Goal: Task Accomplishment & Management: Complete application form

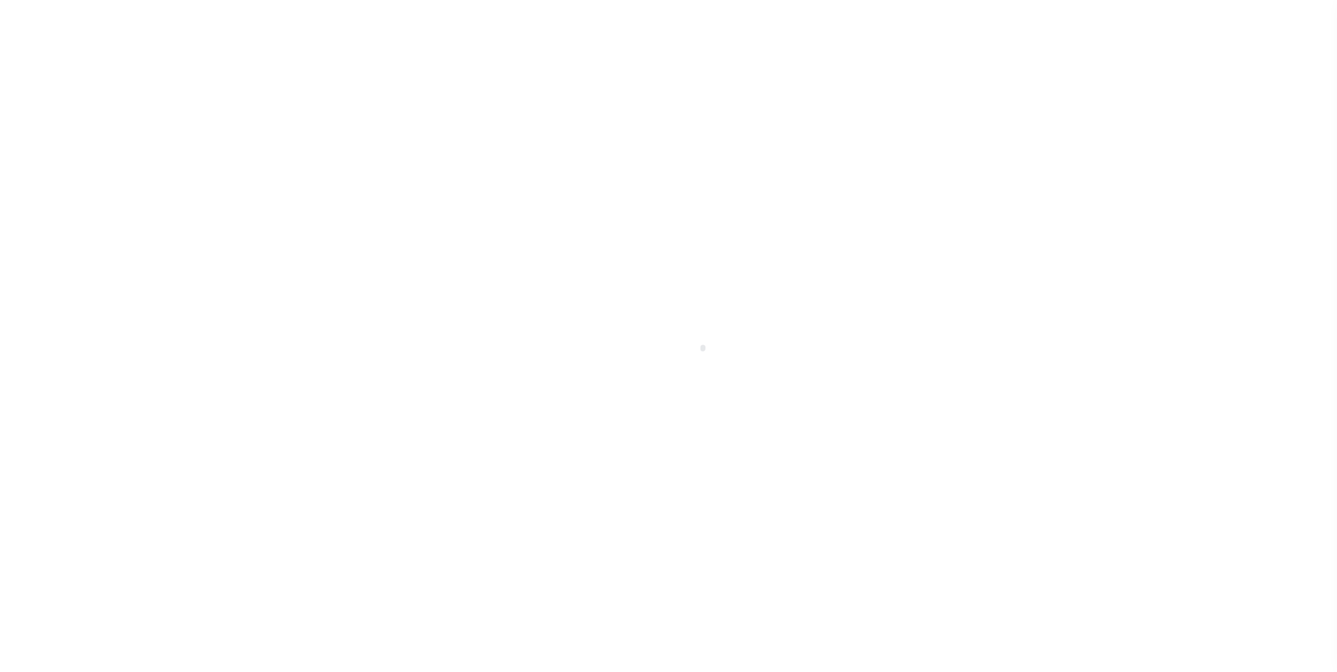
scroll to position [14, 0]
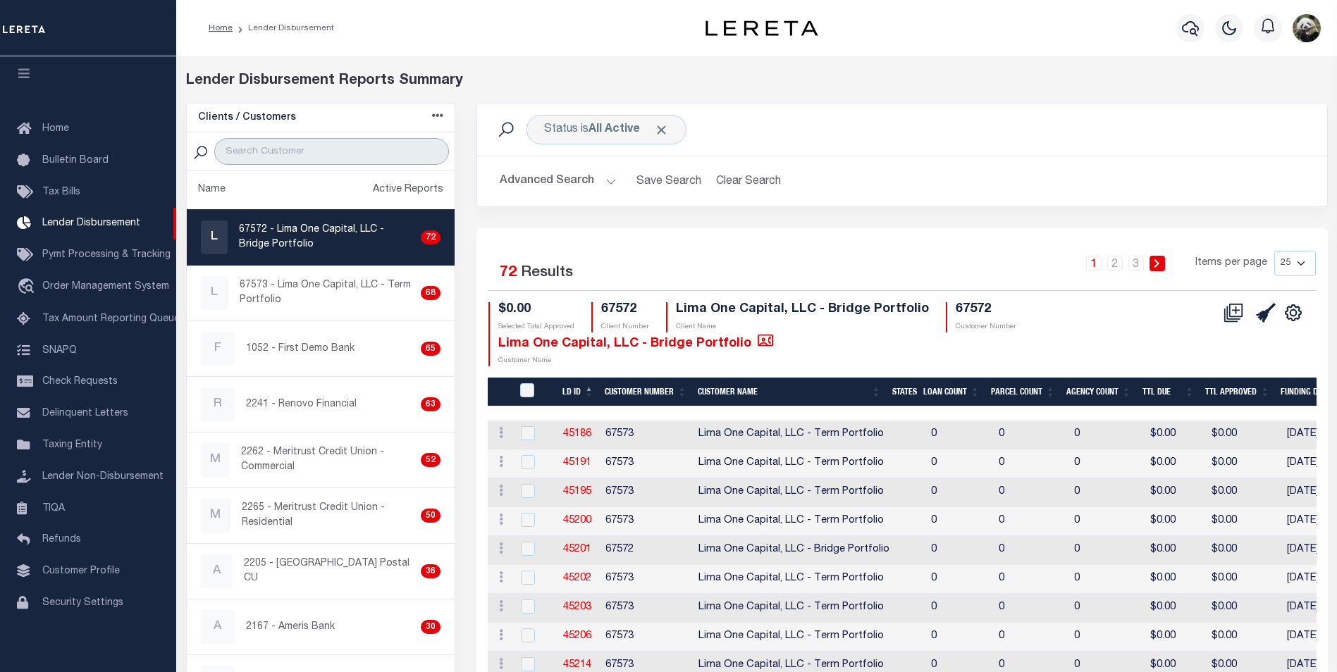
click at [341, 148] on input "search" at bounding box center [331, 151] width 235 height 27
type input "W"
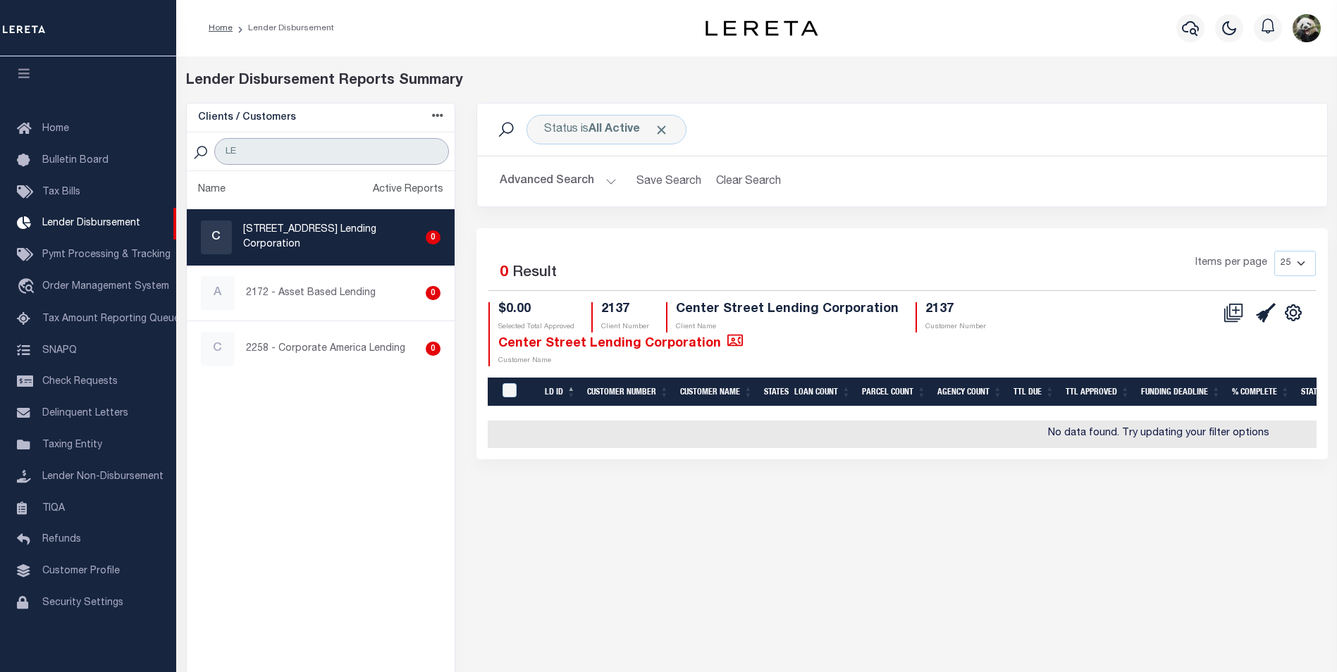
type input "L"
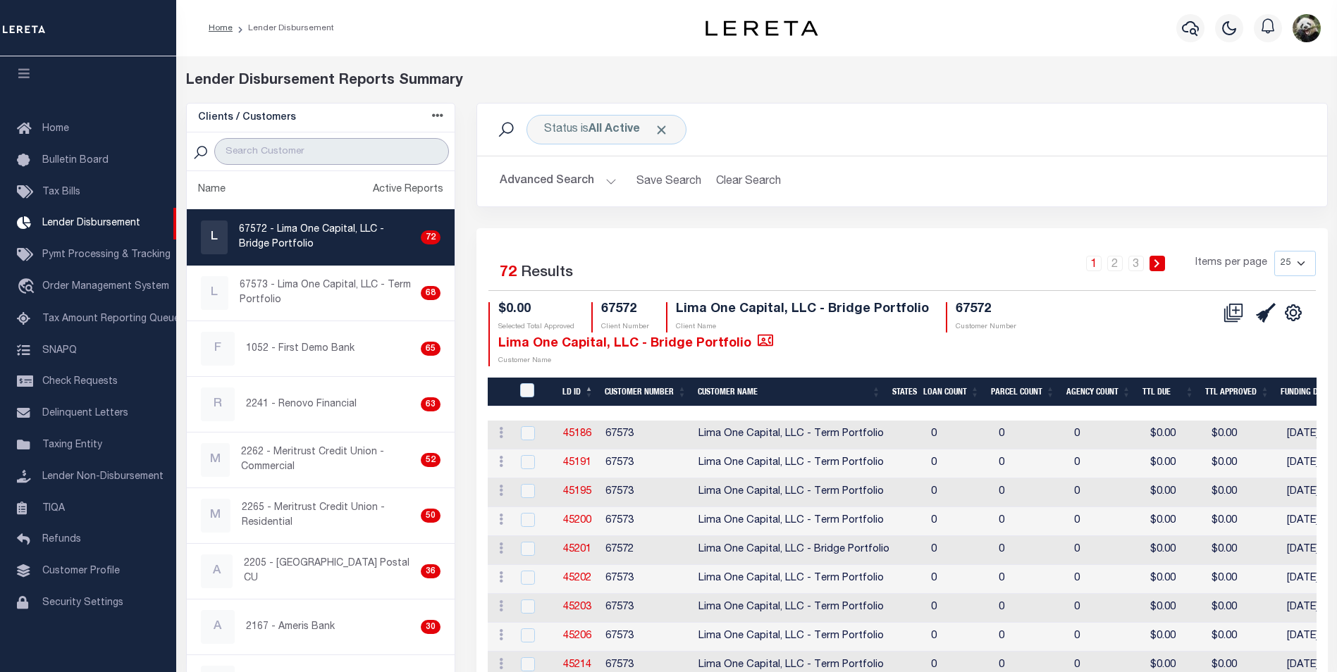
type input "L"
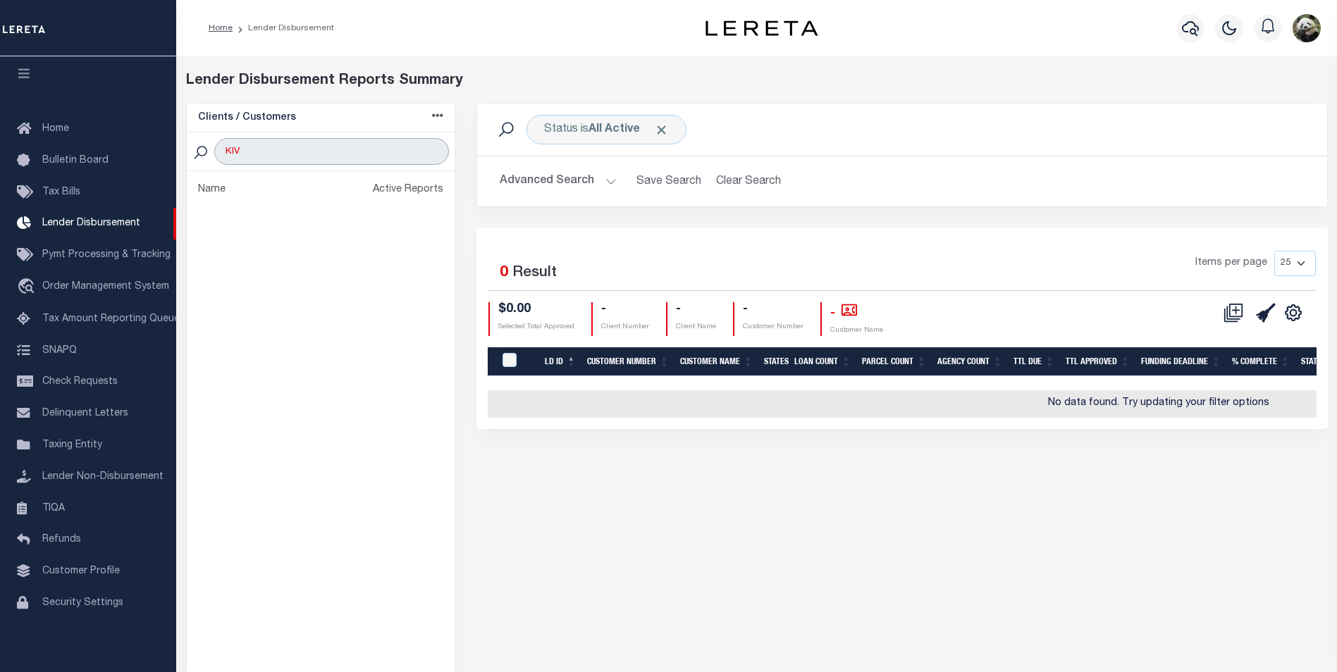
click at [283, 152] on input "KIV" at bounding box center [331, 151] width 235 height 27
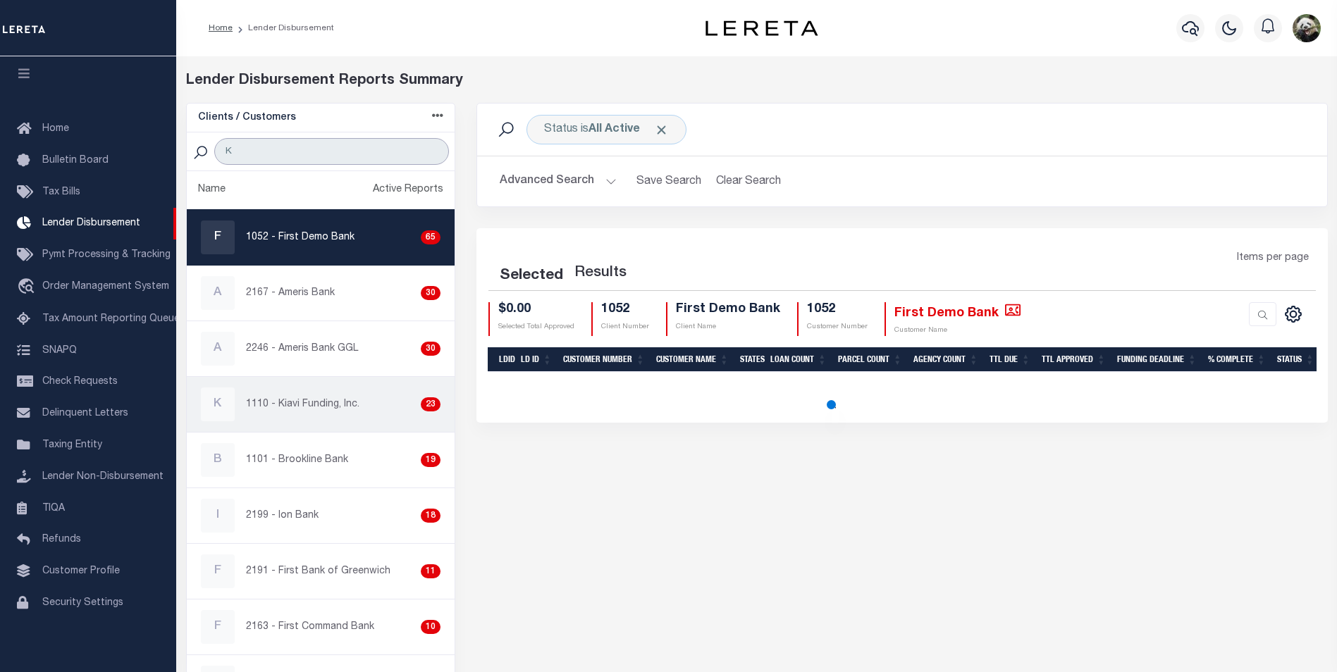
type input "K"
click at [306, 412] on p "1110 - Kiavi Funding, Inc." at bounding box center [302, 405] width 113 height 15
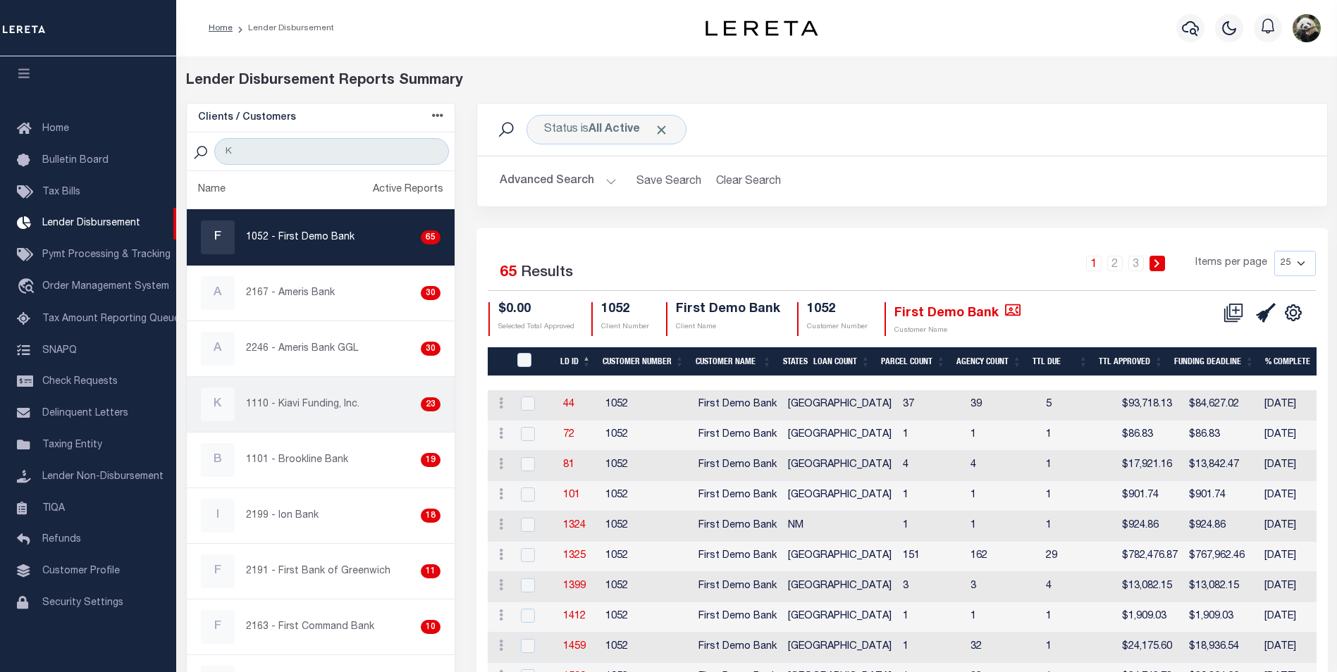
checkbox input "true"
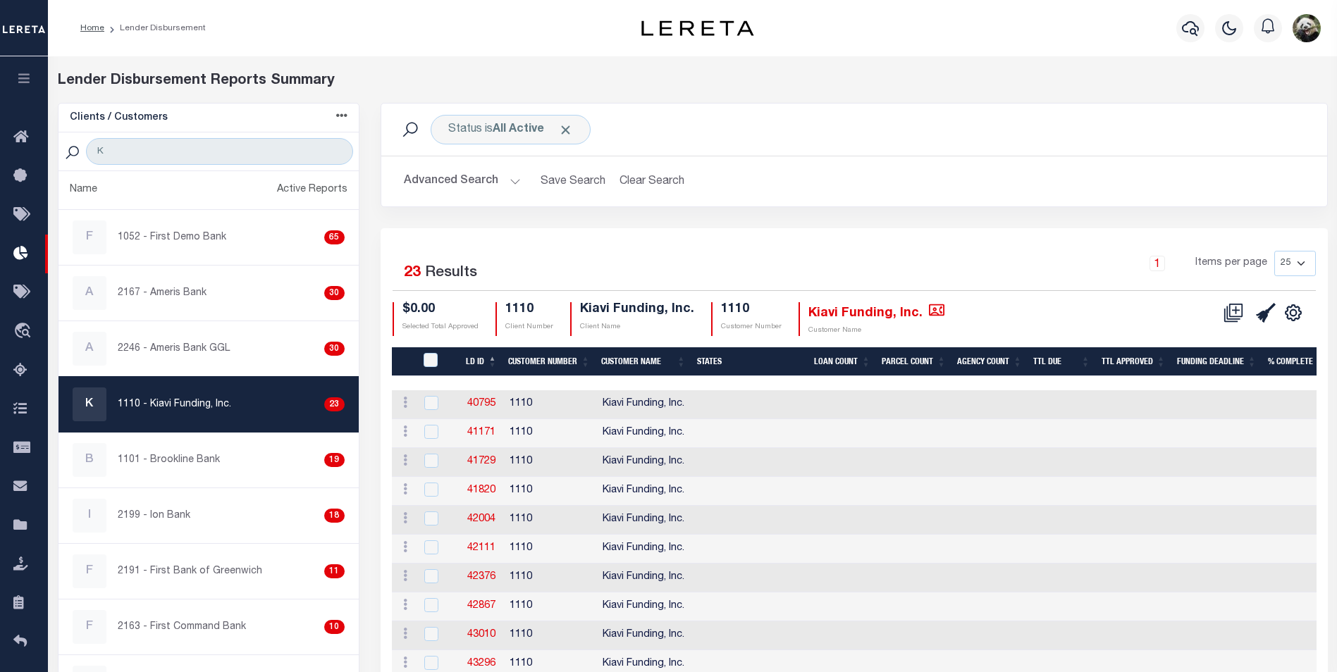
click at [899, 55] on div "Home Lender Disbursement Profile" at bounding box center [692, 28] width 1289 height 56
drag, startPoint x: 1283, startPoint y: 264, endPoint x: 1289, endPoint y: 276, distance: 13.6
click at [1283, 264] on select "25 50 100 200" at bounding box center [1295, 263] width 42 height 25
select select "200"
click at [1274, 251] on select "25 50 100 200" at bounding box center [1295, 263] width 42 height 25
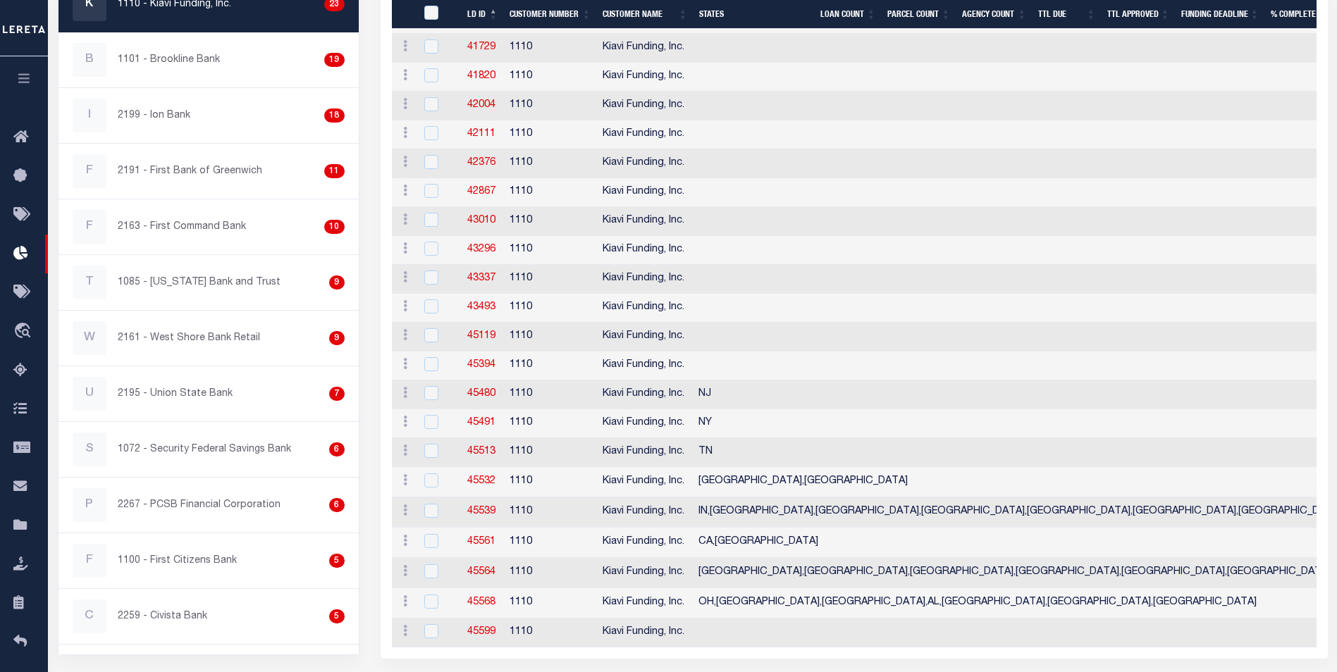
scroll to position [457, 0]
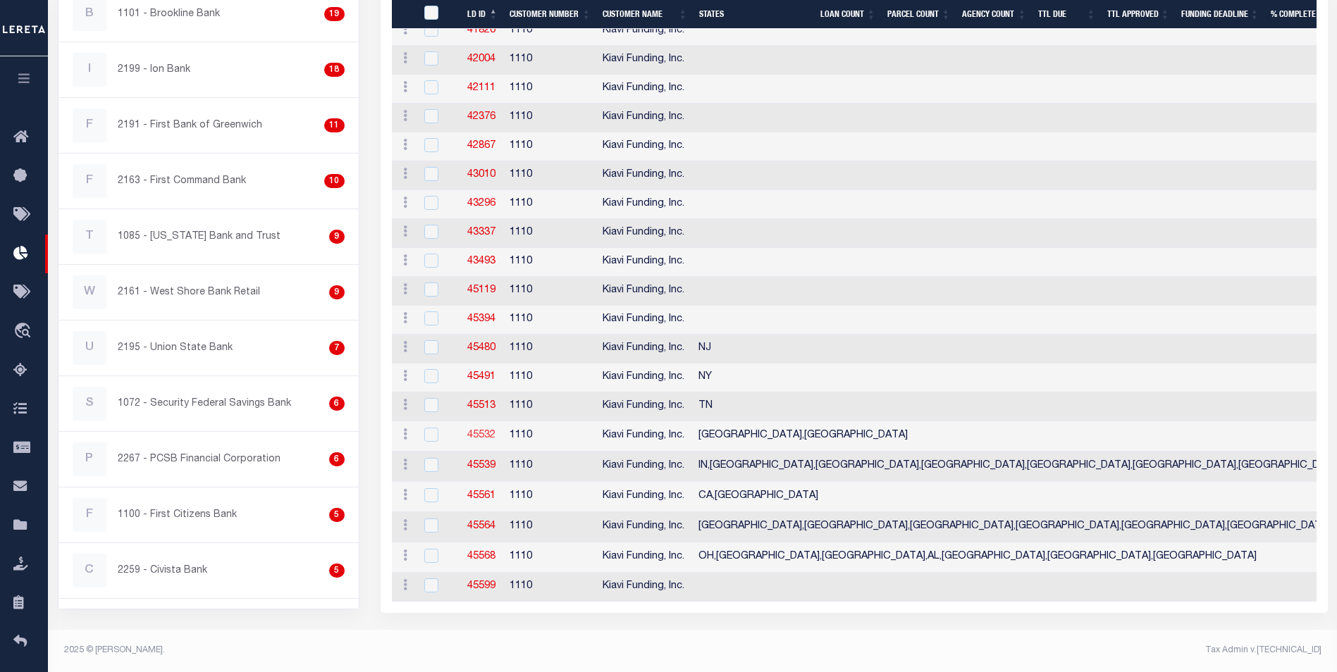
click at [481, 431] on link "45532" at bounding box center [481, 436] width 28 height 10
checkbox input "true"
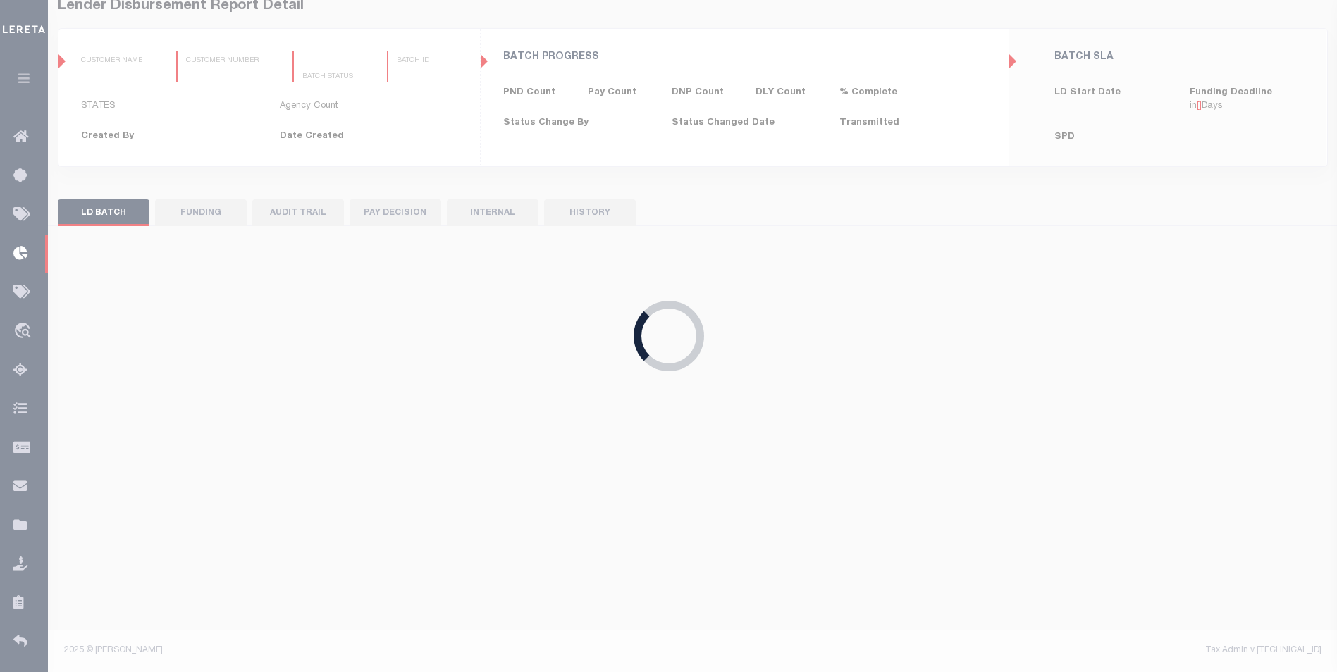
scroll to position [75, 0]
type input "$0.00"
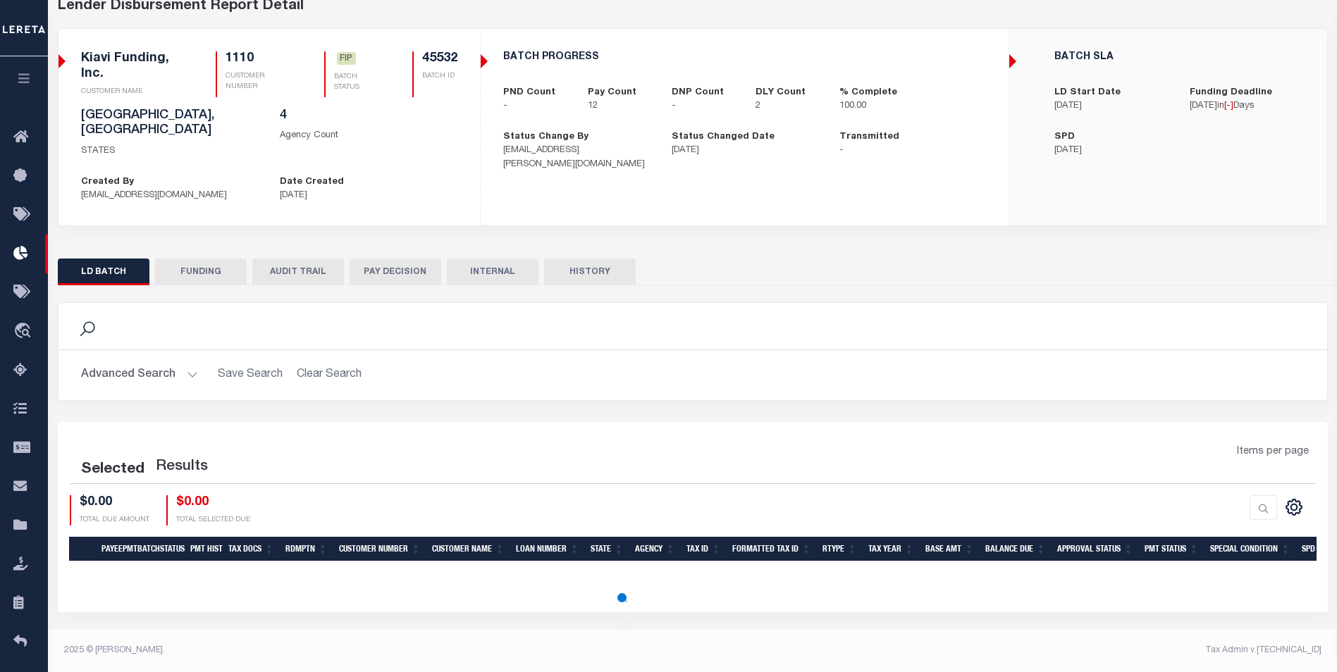
scroll to position [0, 0]
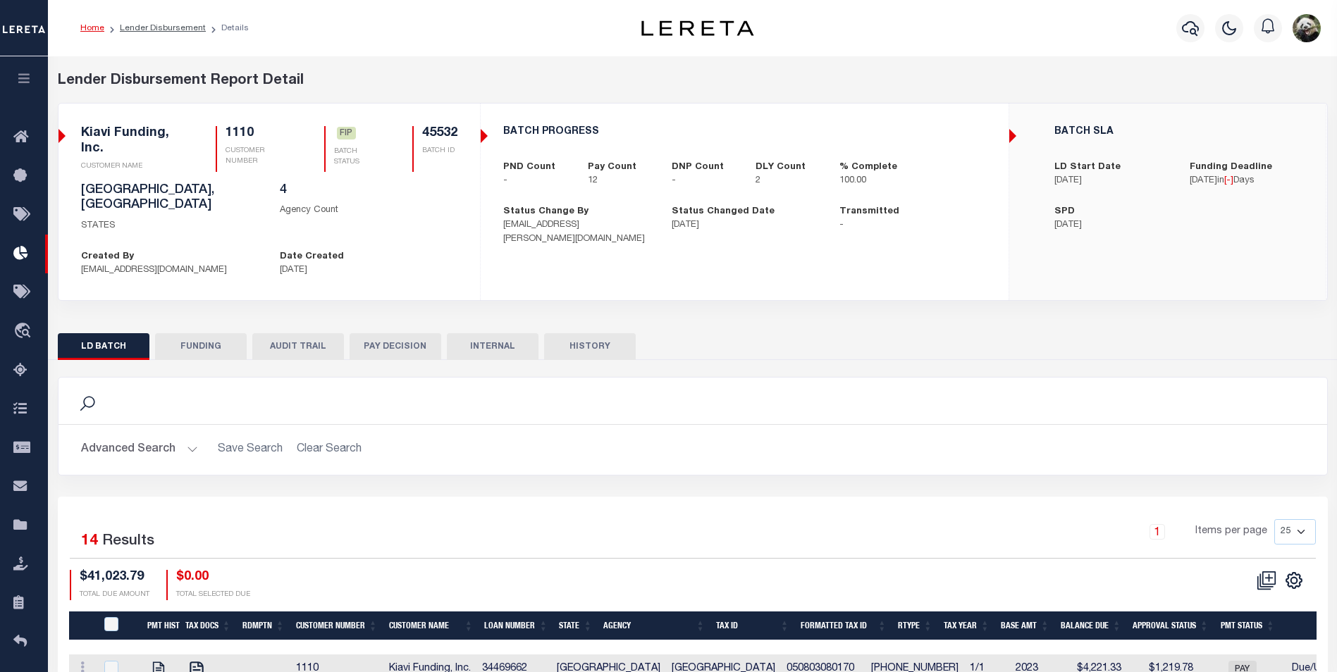
click at [214, 333] on button "FUNDING" at bounding box center [201, 346] width 92 height 27
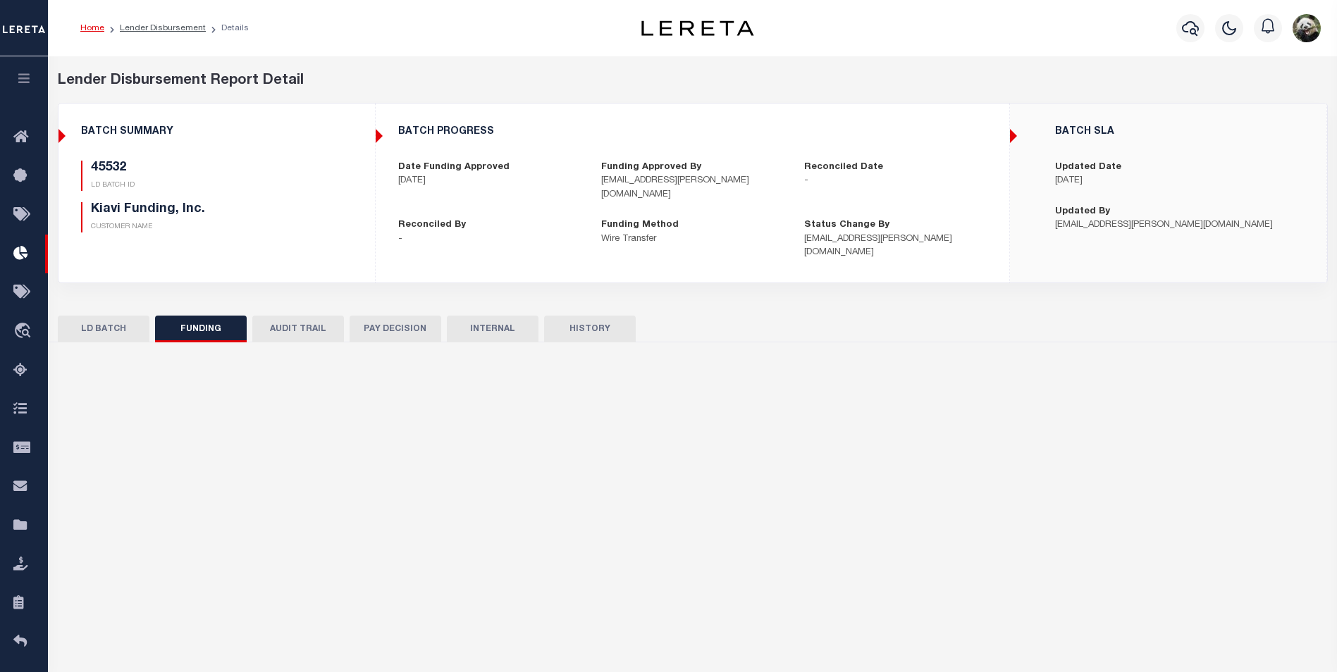
select select "100"
type input "$35,330.13"
type input "$0"
type input "[DATE]"
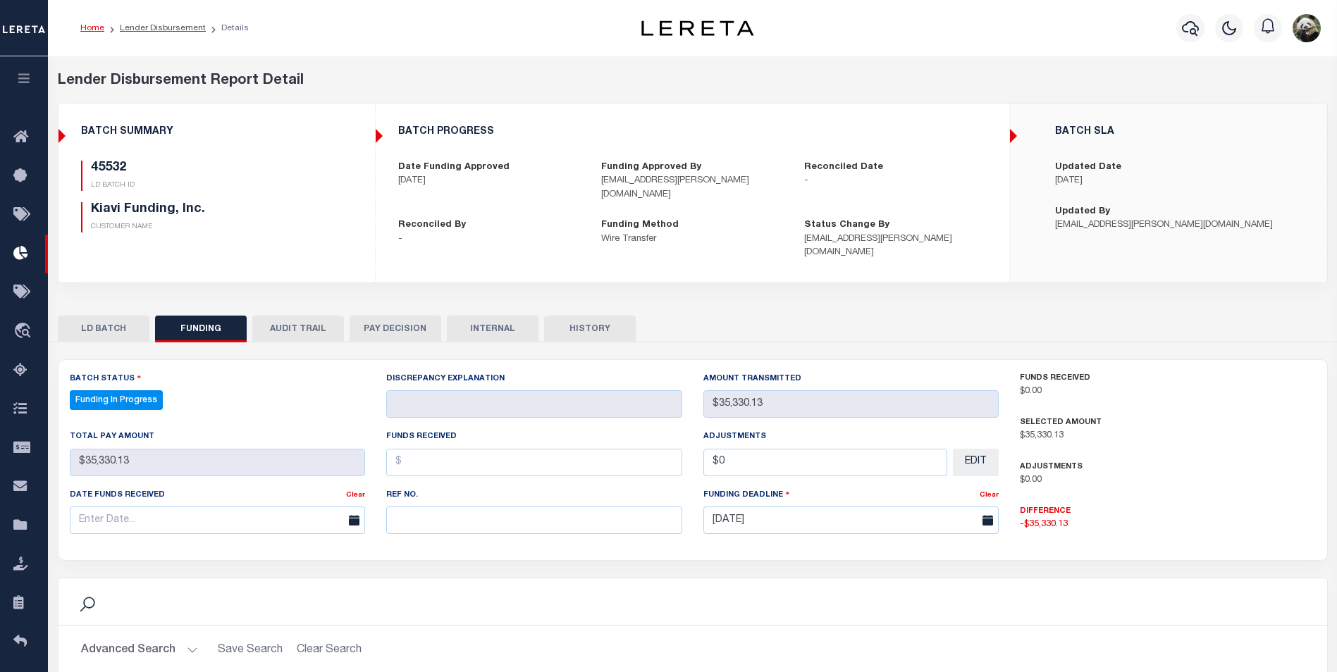
select select "100"
paste input "20250811MMQFMP2700231508111211FT03"
type input "20250811MMQFMP2700231508111211FT03"
drag, startPoint x: 195, startPoint y: 513, endPoint x: 210, endPoint y: 503, distance: 18.8
click at [195, 512] on input "text" at bounding box center [218, 520] width 296 height 27
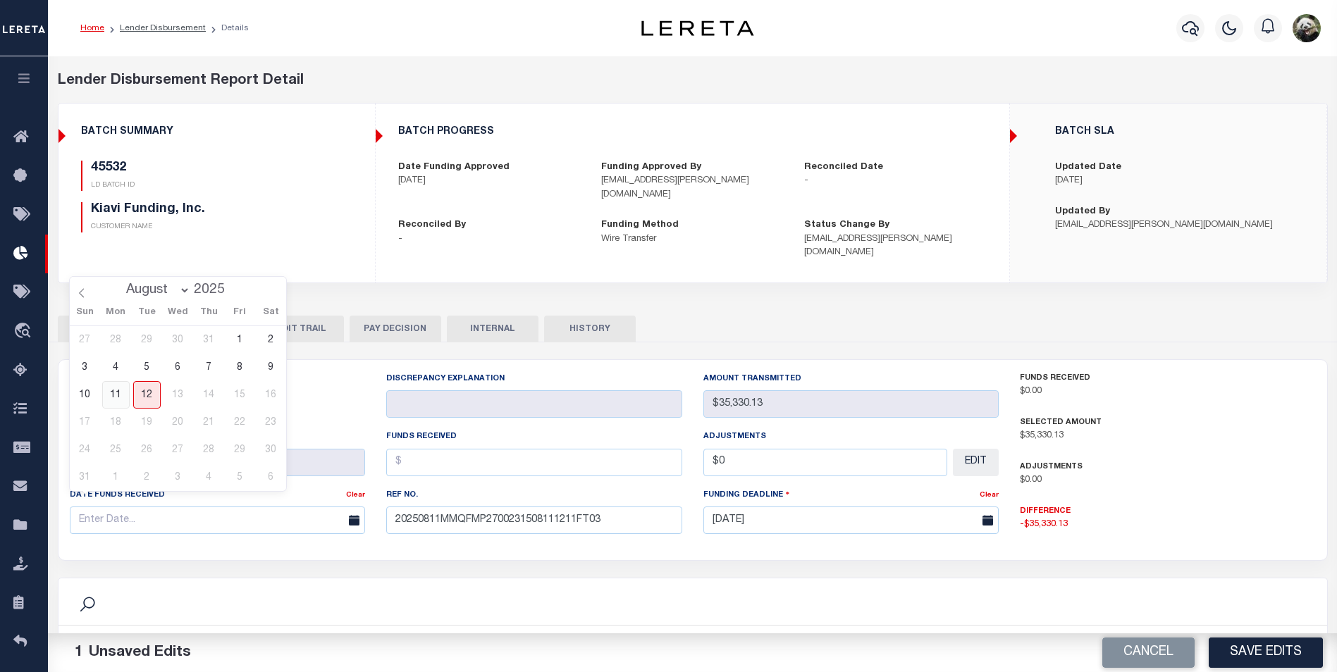
click at [123, 395] on span "11" at bounding box center [115, 394] width 27 height 27
type input "[DATE]"
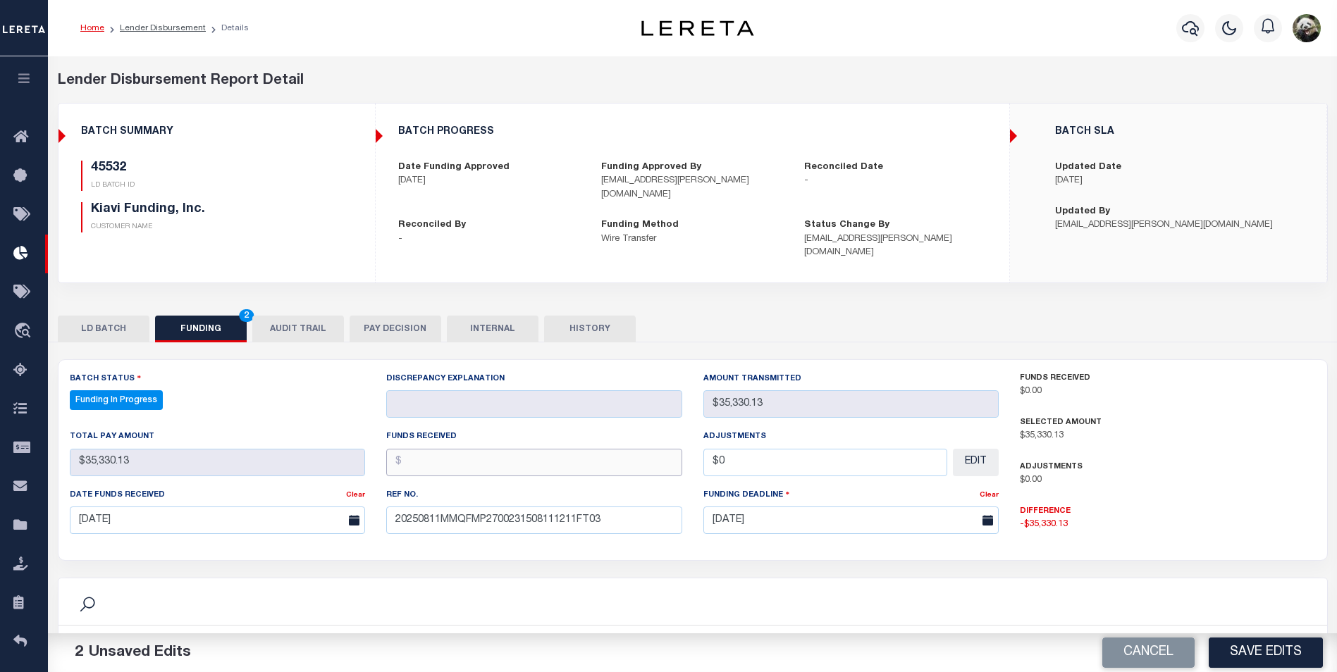
click at [443, 449] on input "text" at bounding box center [534, 462] width 296 height 27
type input "$35,330.13"
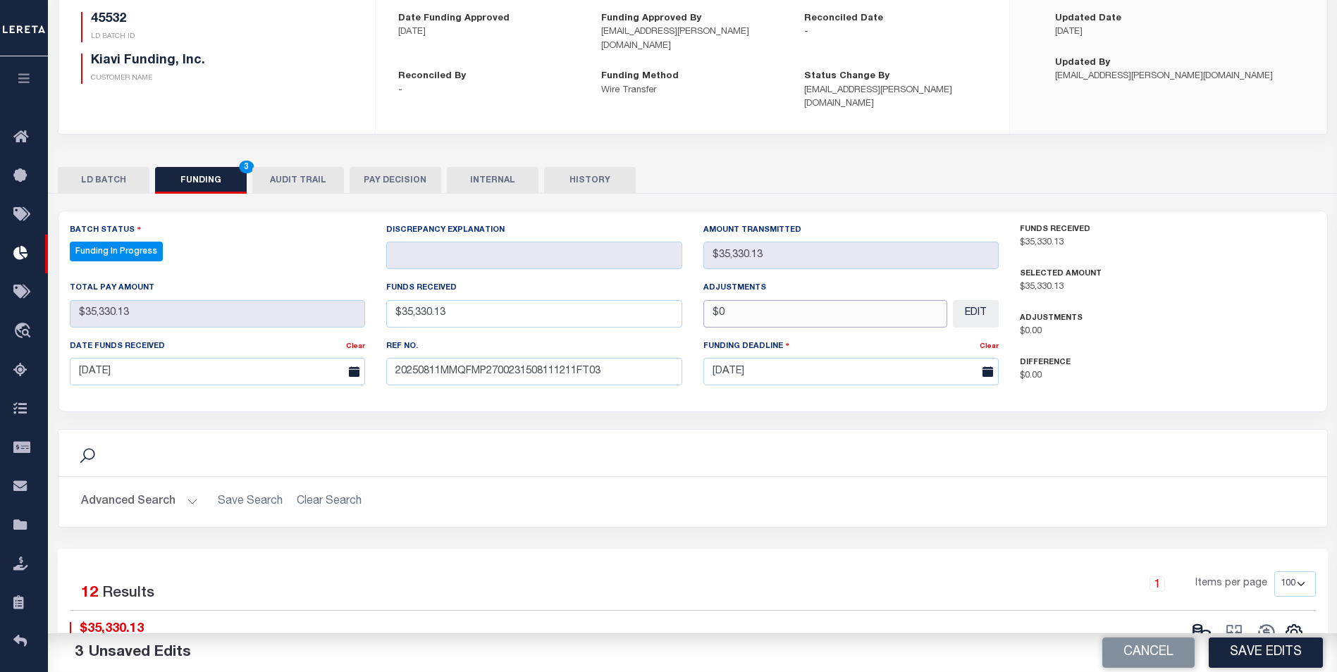
scroll to position [211, 0]
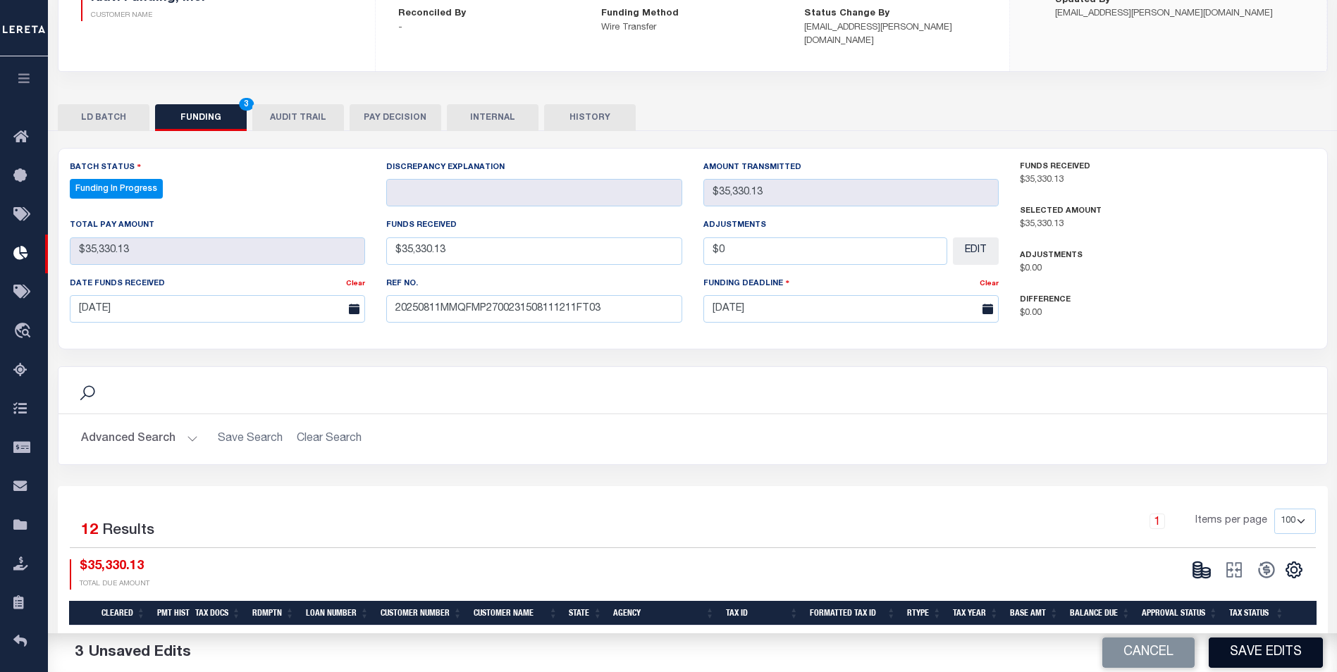
type input "$0.00"
click at [1277, 655] on button "Save Edits" at bounding box center [1266, 653] width 114 height 30
select select "100"
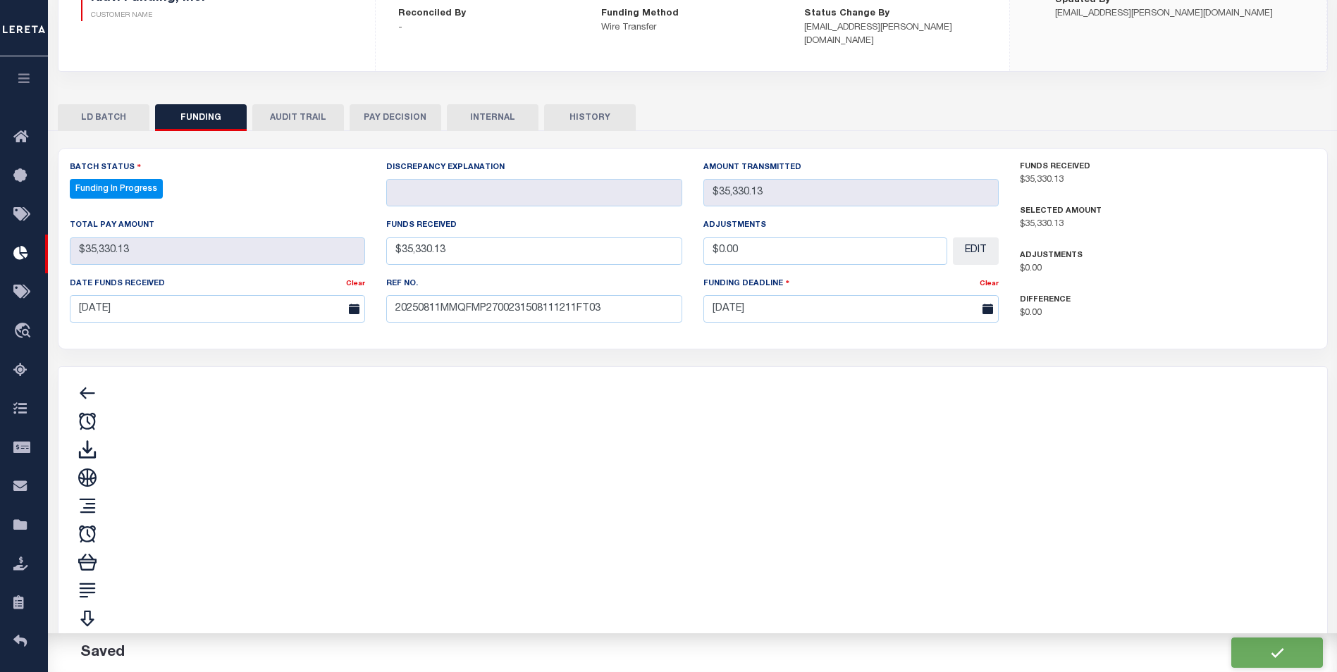
type input "$35,330.13"
type input "$0"
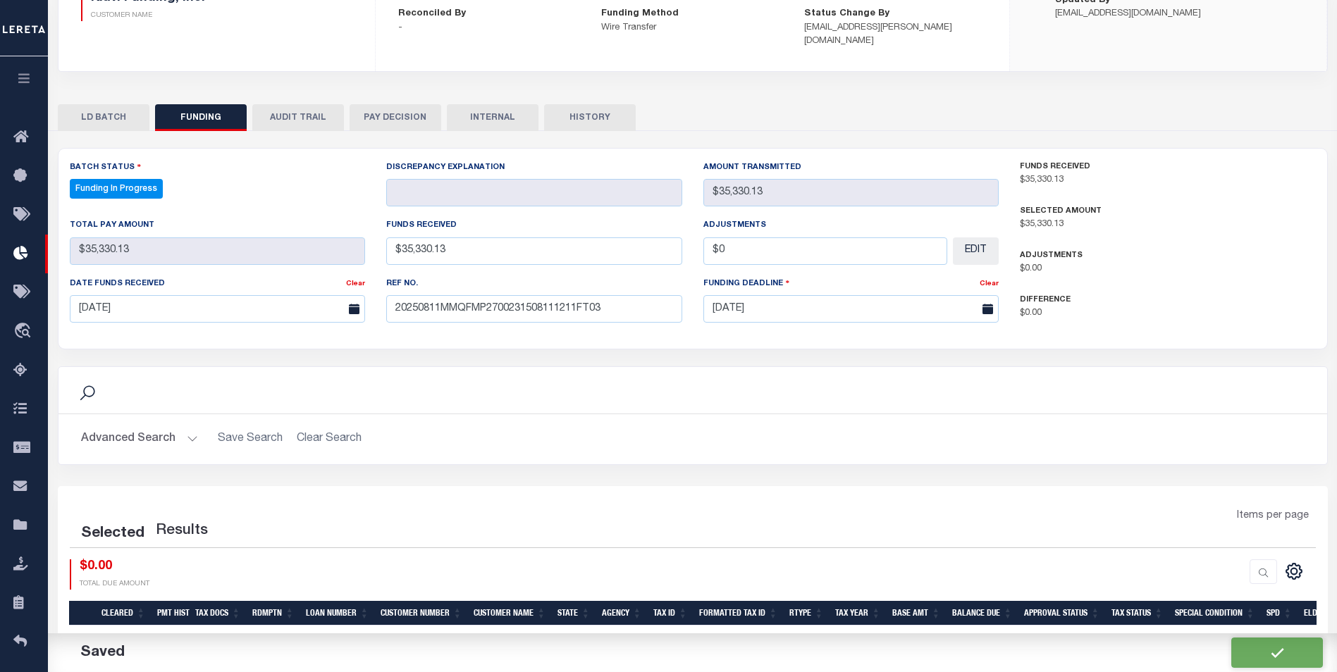
select select "100"
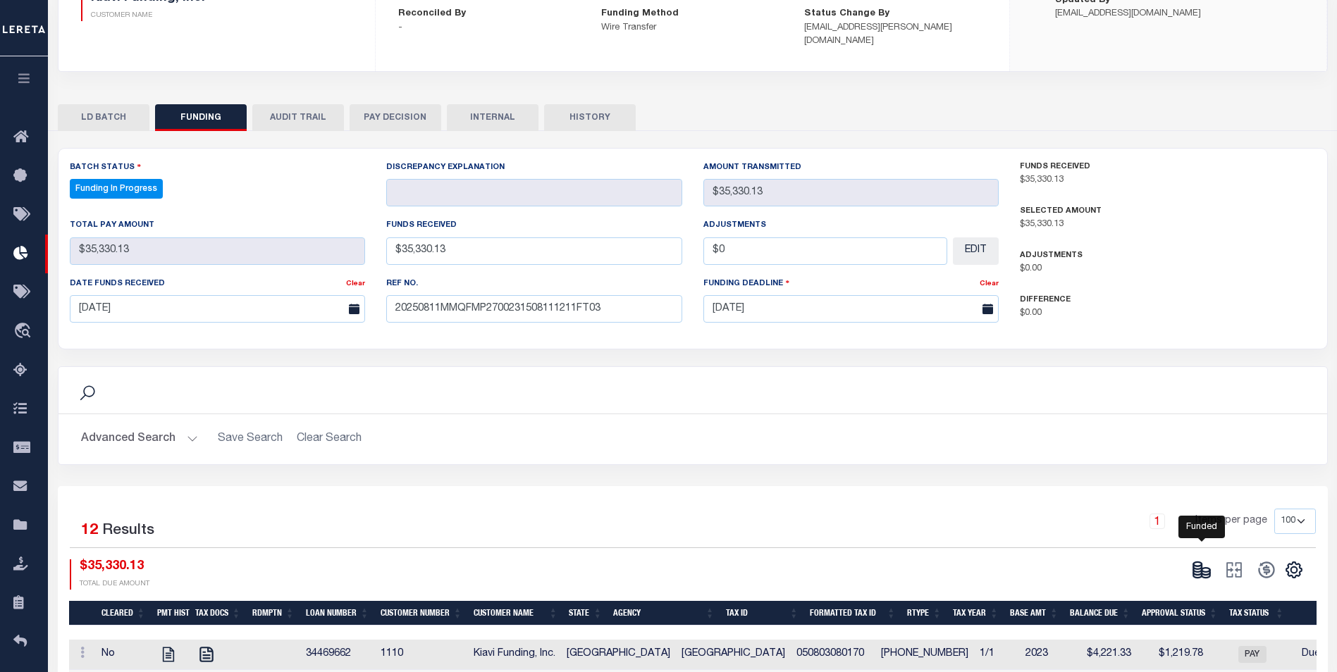
click at [1205, 562] on icon at bounding box center [1202, 570] width 20 height 20
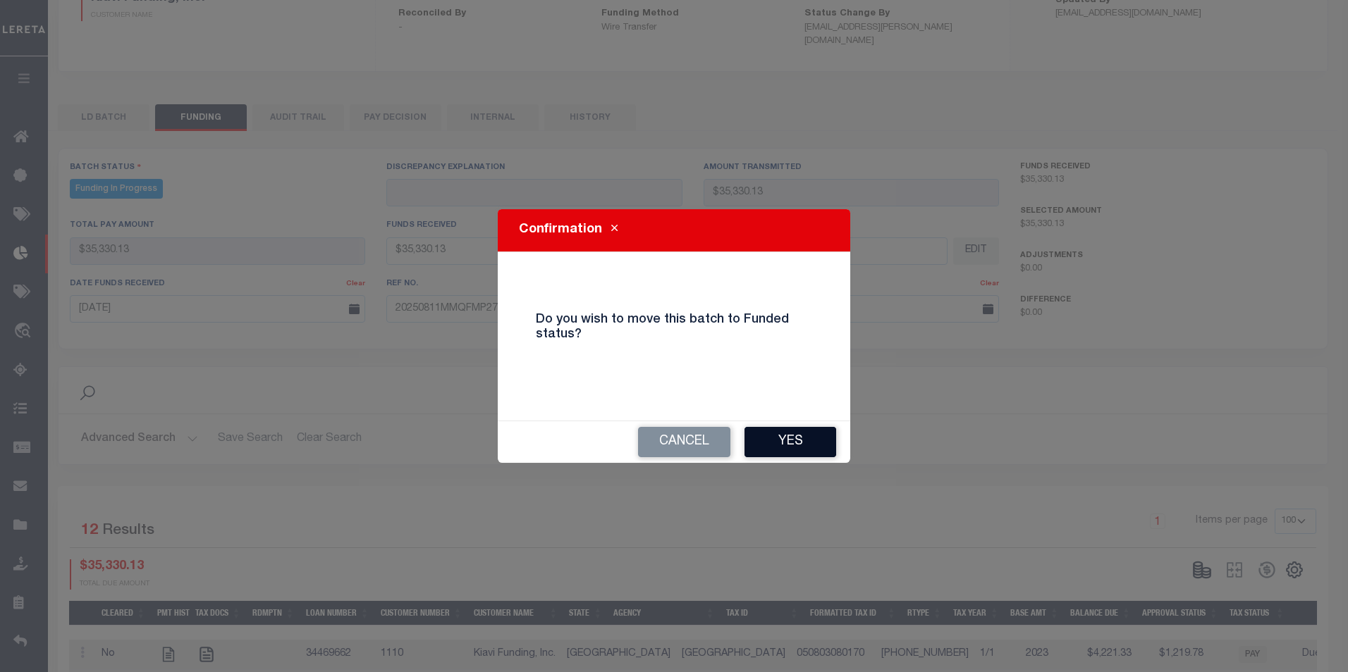
click at [817, 450] on button "Yes" at bounding box center [790, 442] width 92 height 30
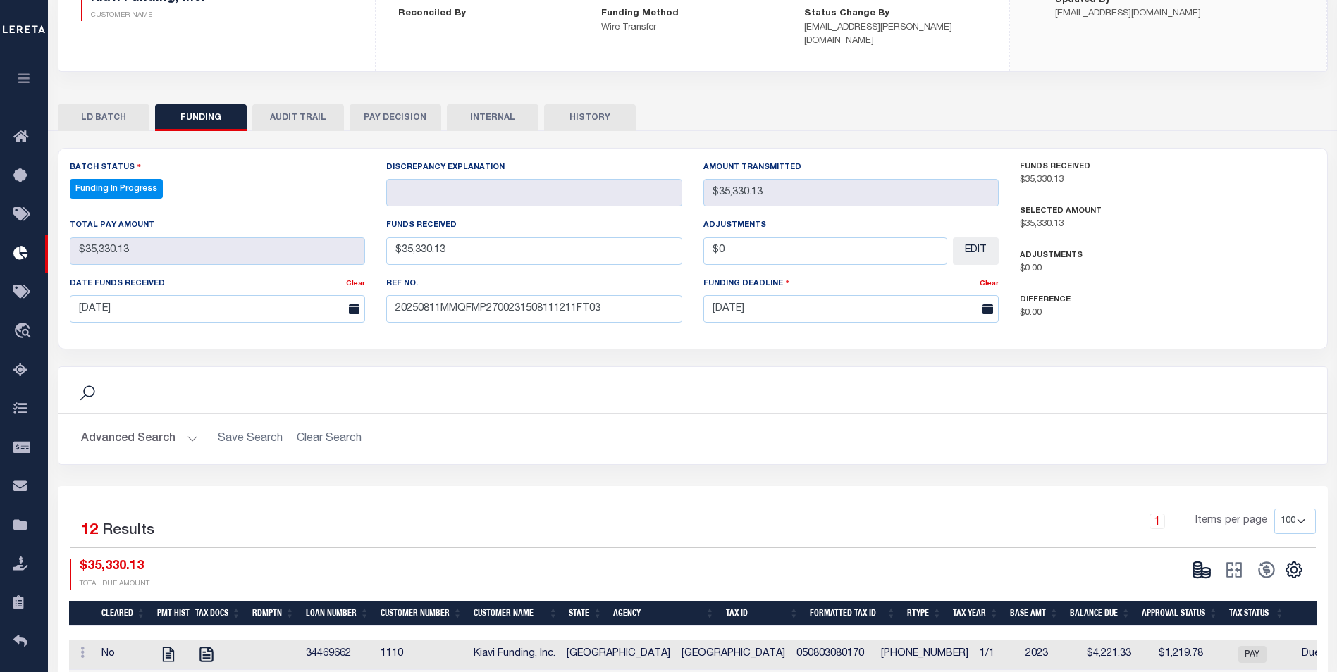
select select "100"
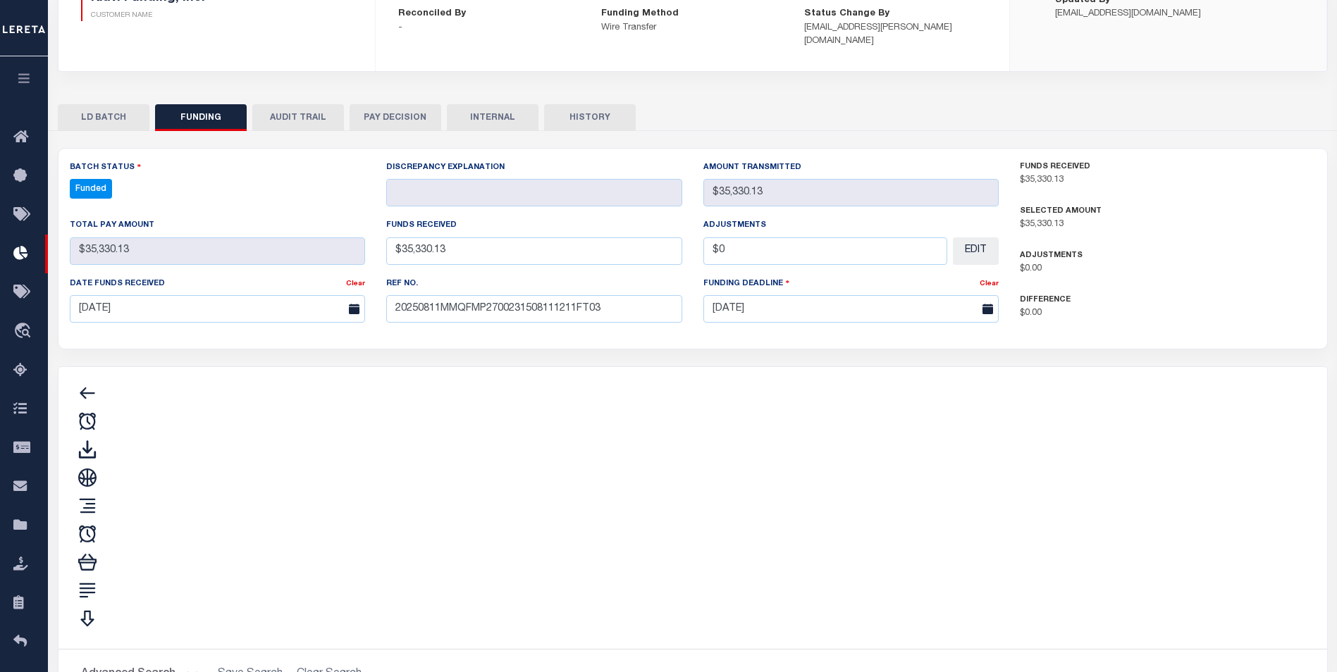
type input "$35,330.13"
type input "$0"
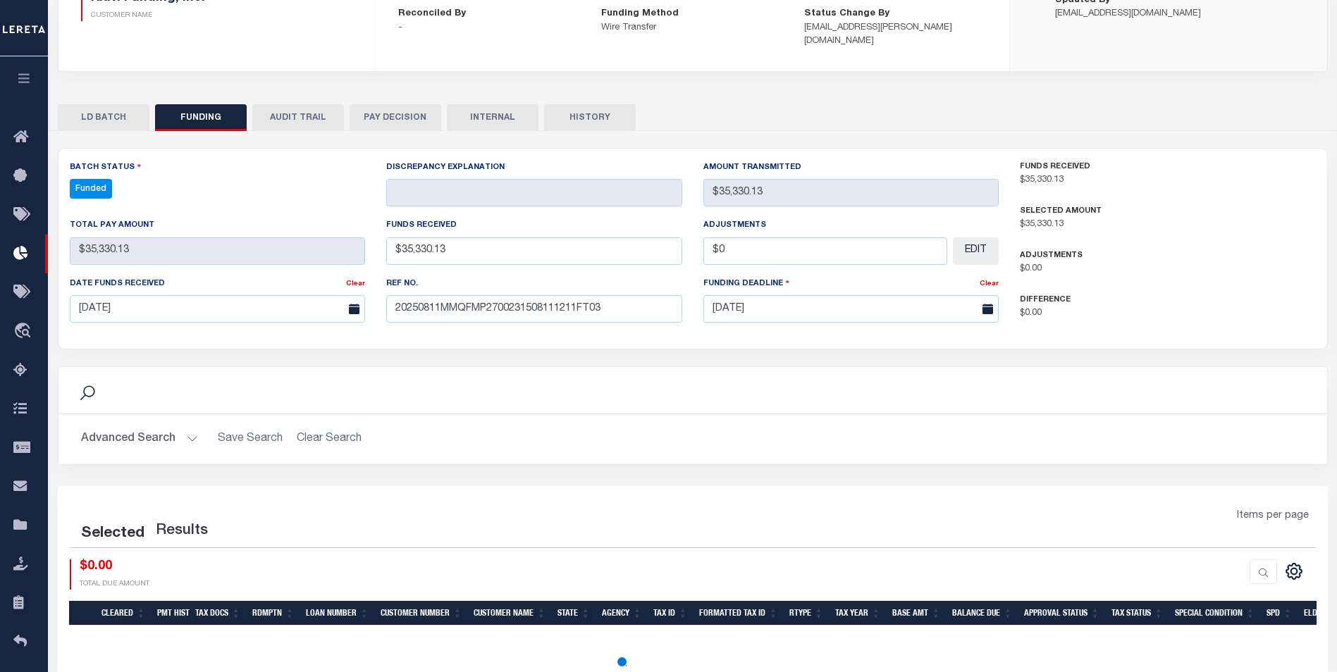
select select "100"
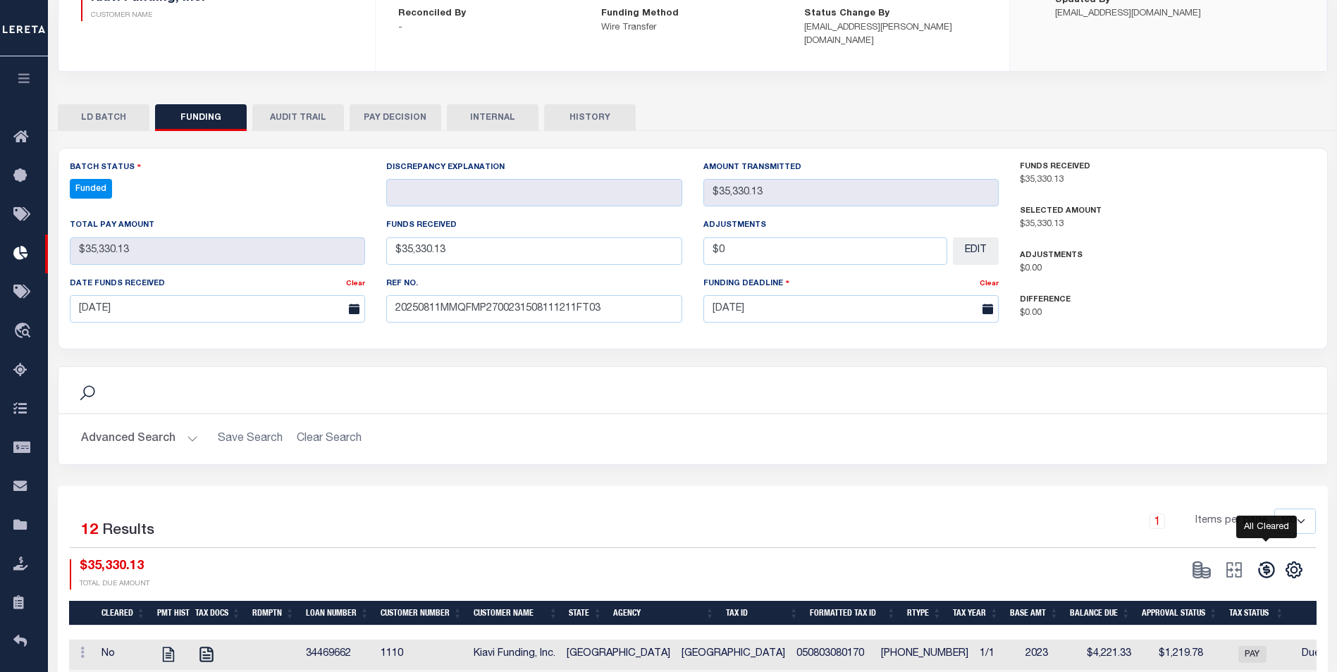
click at [1265, 560] on icon at bounding box center [1267, 570] width 20 height 20
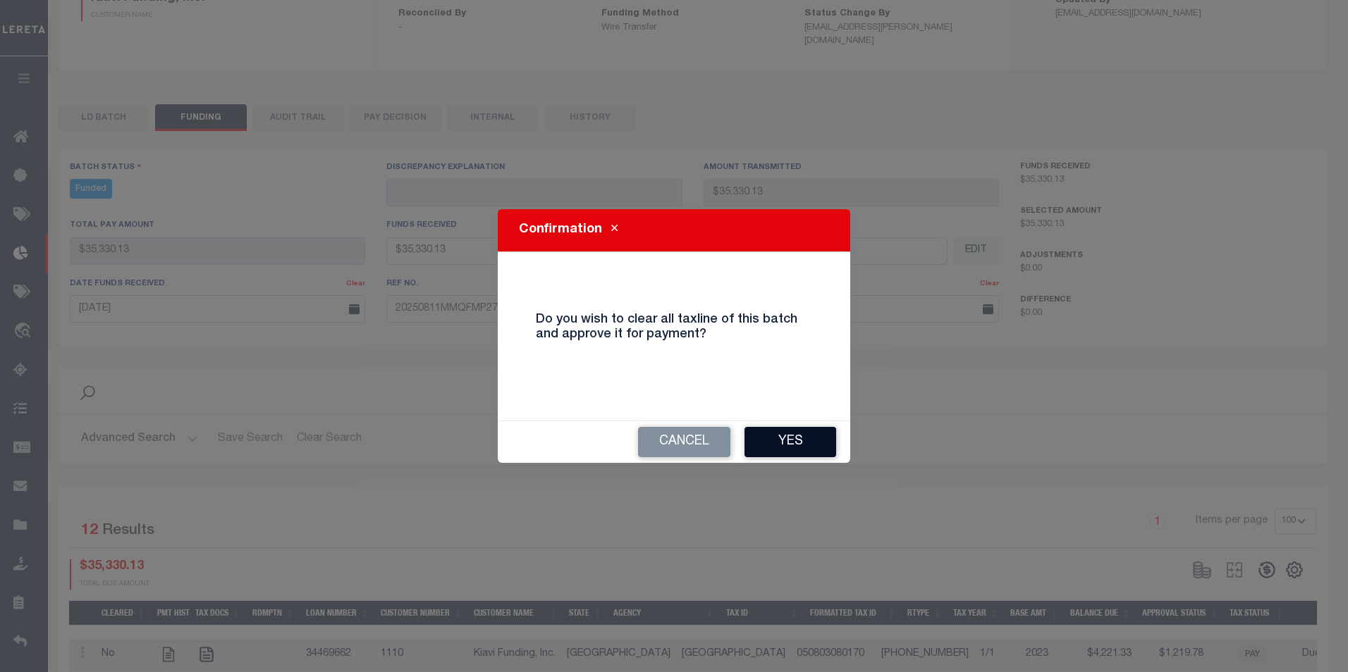
click at [780, 434] on button "Yes" at bounding box center [790, 442] width 92 height 30
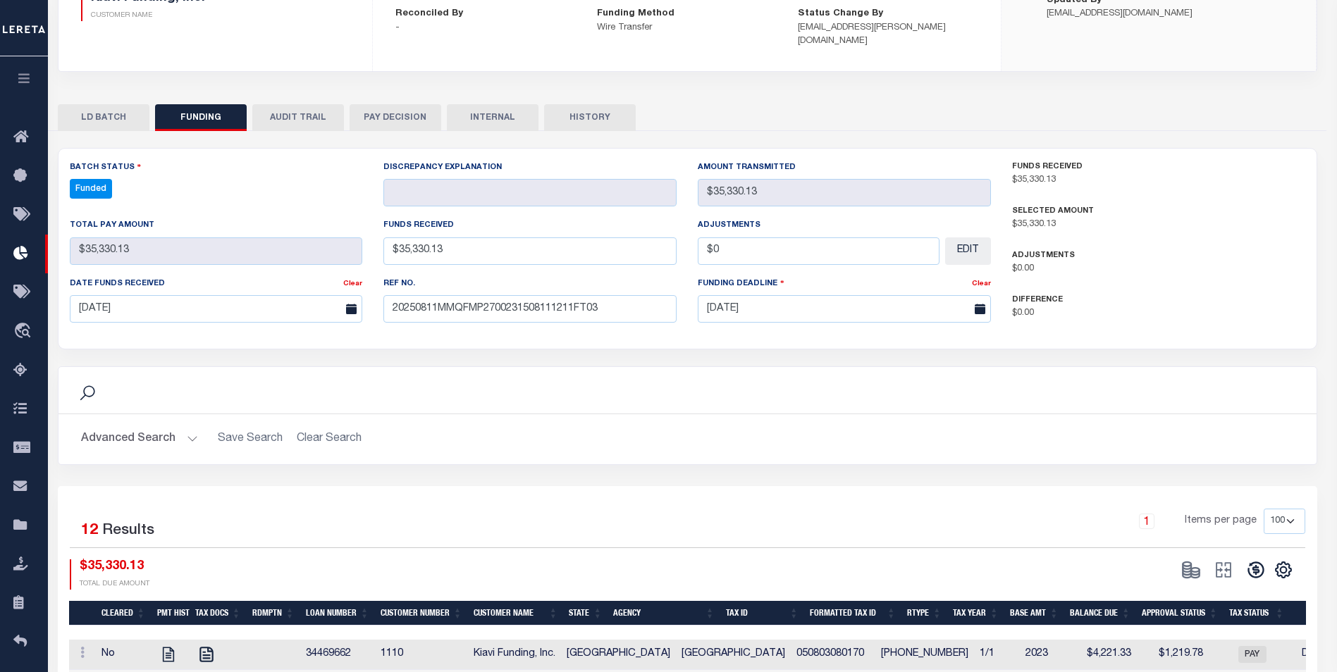
type input "$35,330.13"
type input "$0"
select select "100"
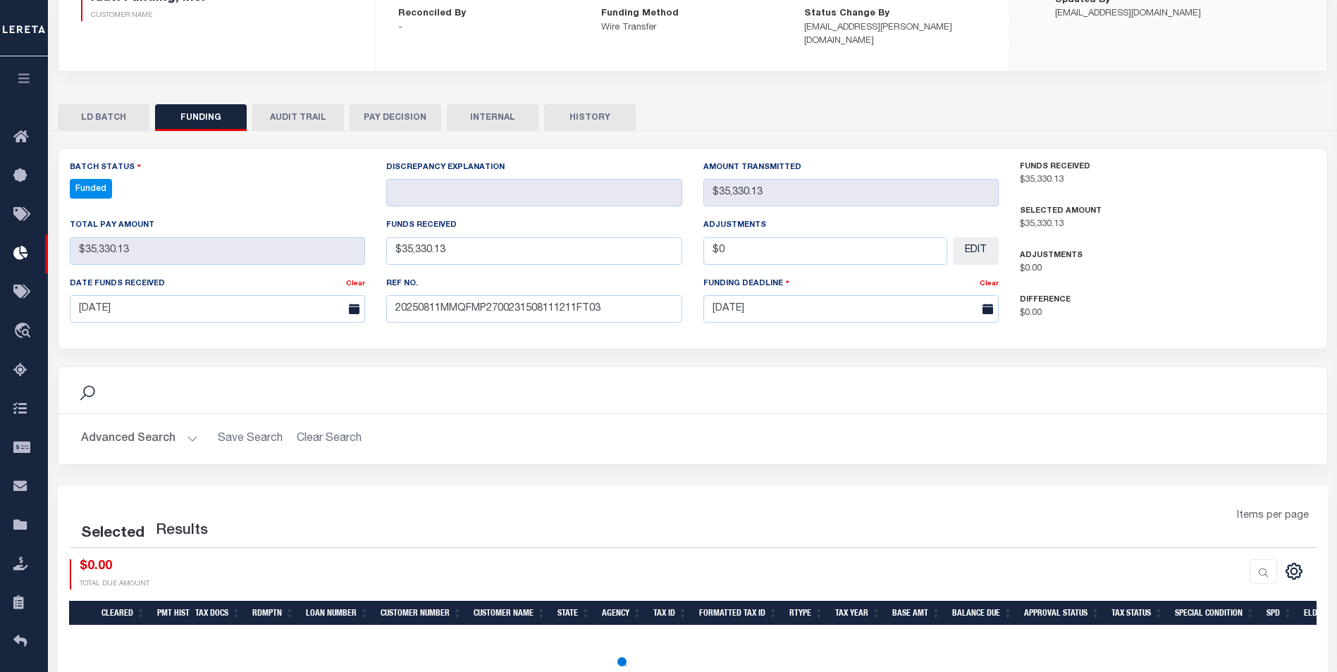
select select "100"
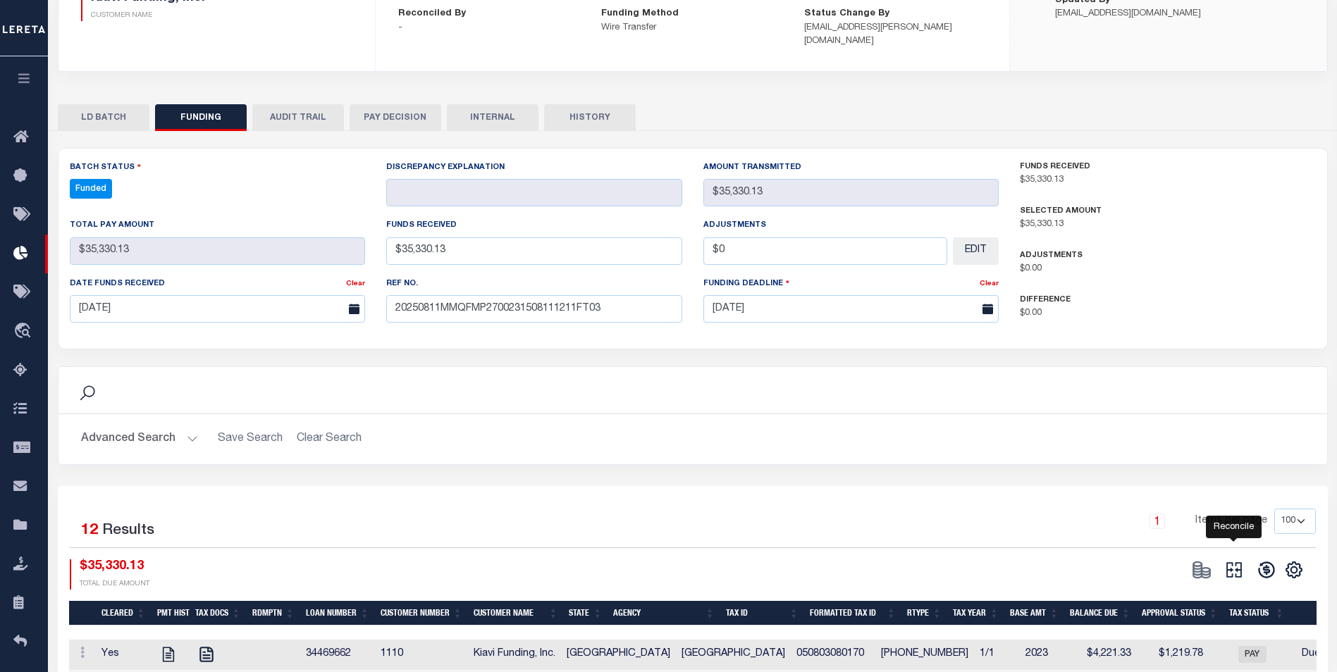
click at [1236, 563] on icon "" at bounding box center [1235, 571] width 16 height 16
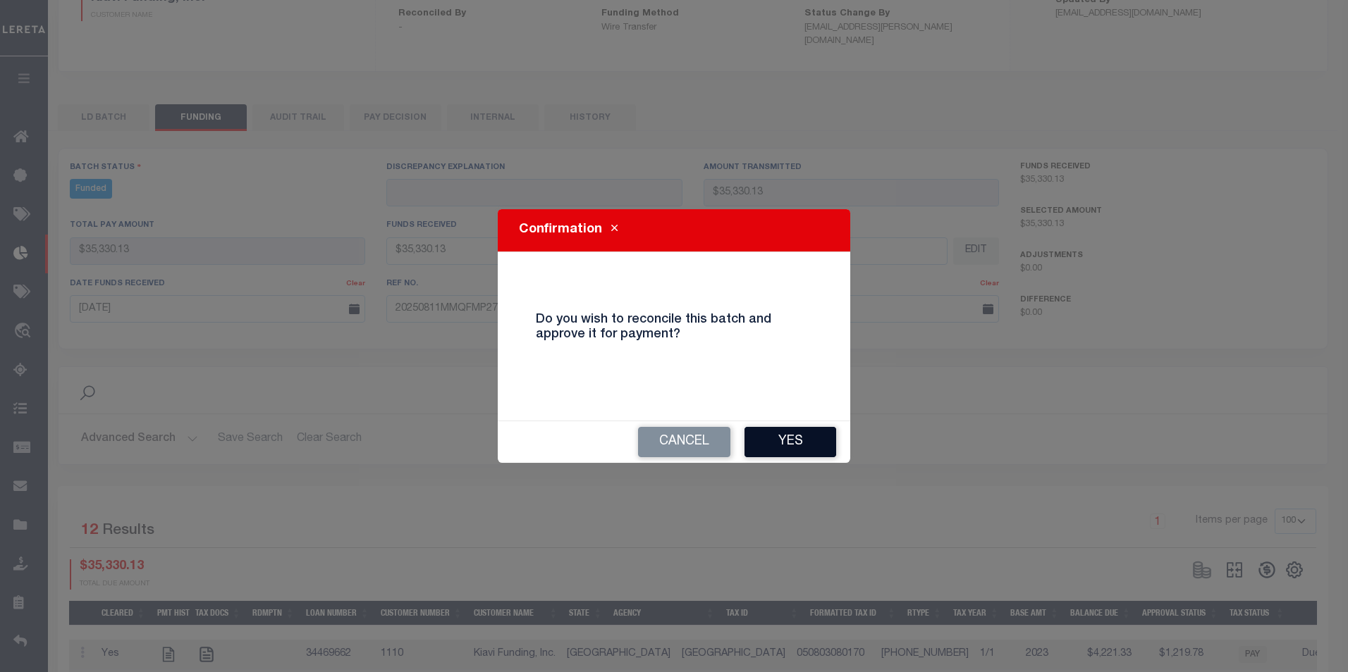
click at [780, 451] on button "Yes" at bounding box center [790, 442] width 92 height 30
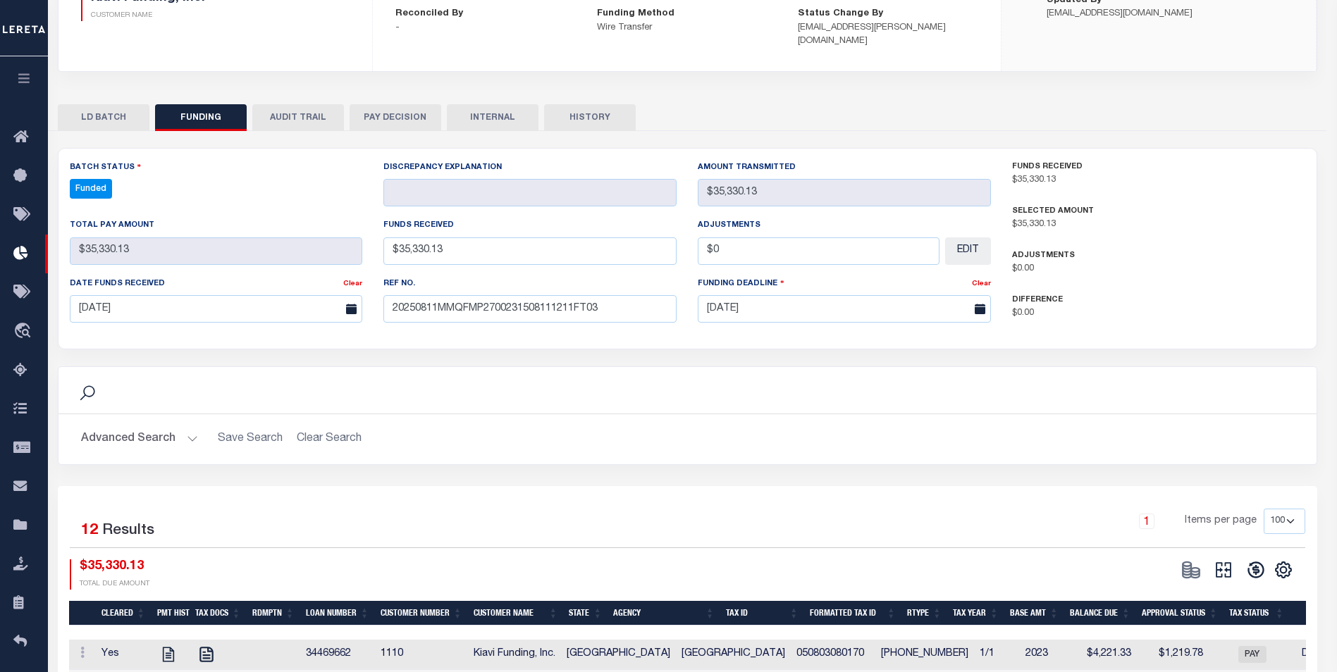
type input "$35,330.13"
type input "$0"
select select "100"
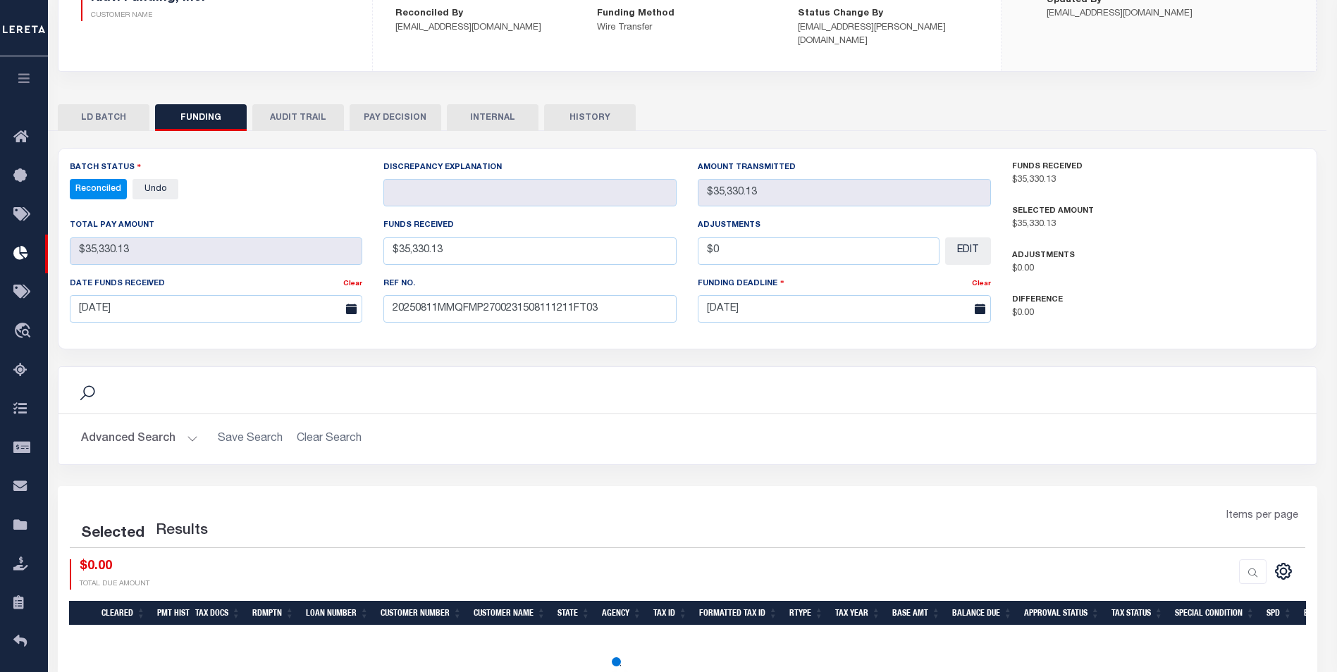
select select "100"
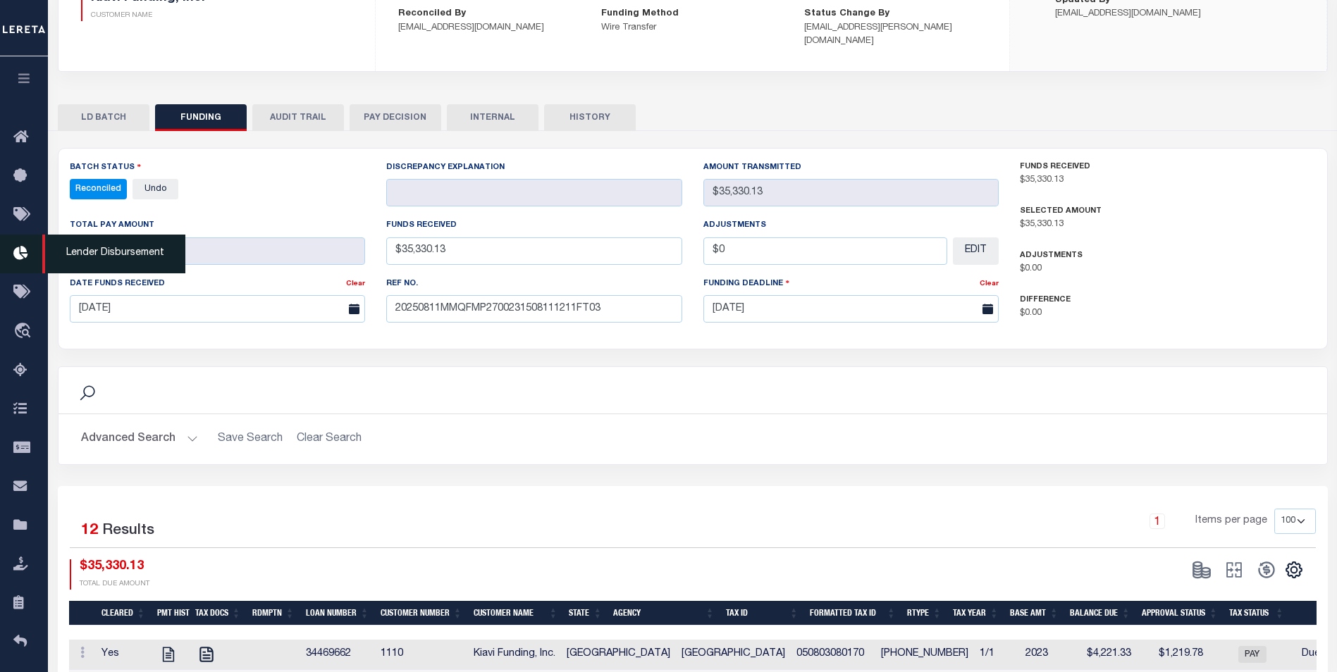
click at [23, 245] on link "Lender Disbursement" at bounding box center [24, 254] width 48 height 39
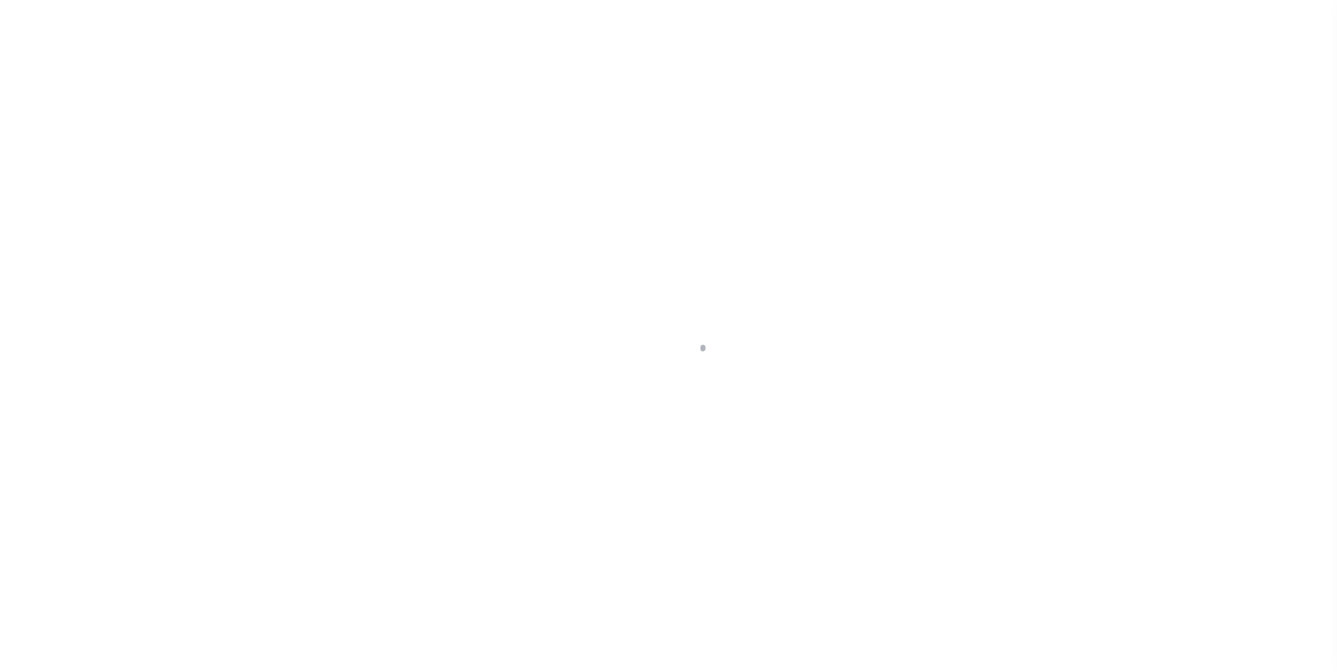
scroll to position [14, 0]
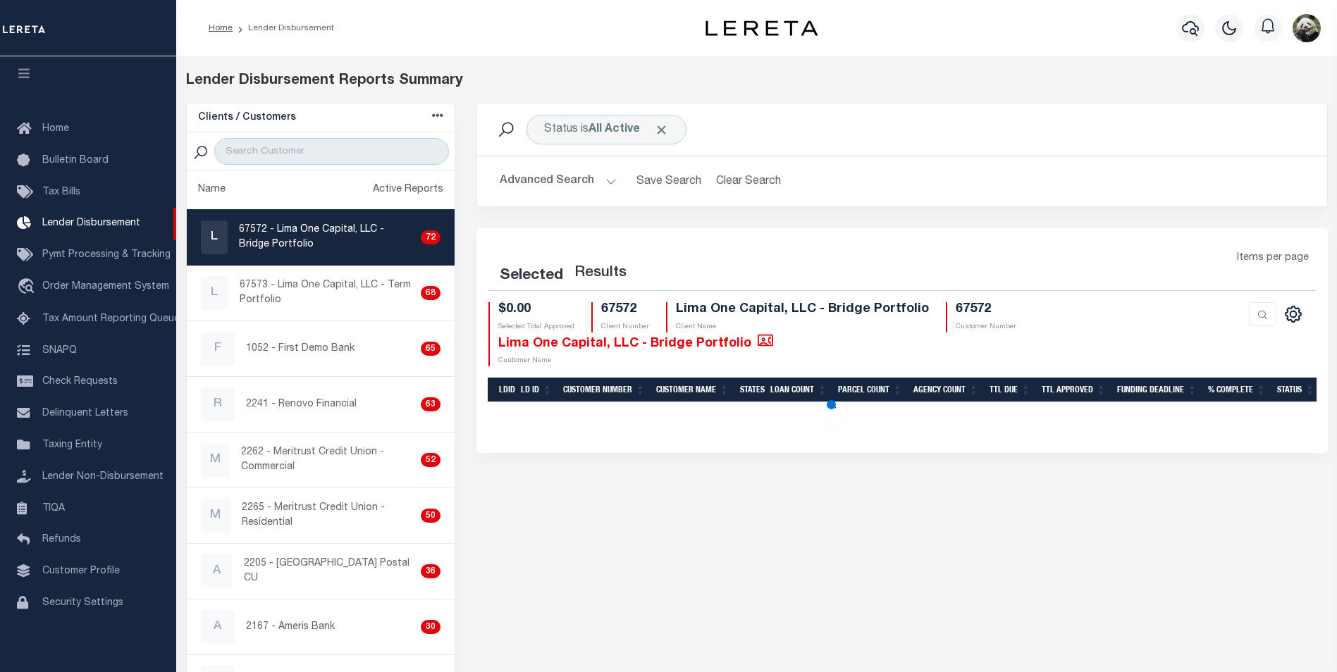
select select "200"
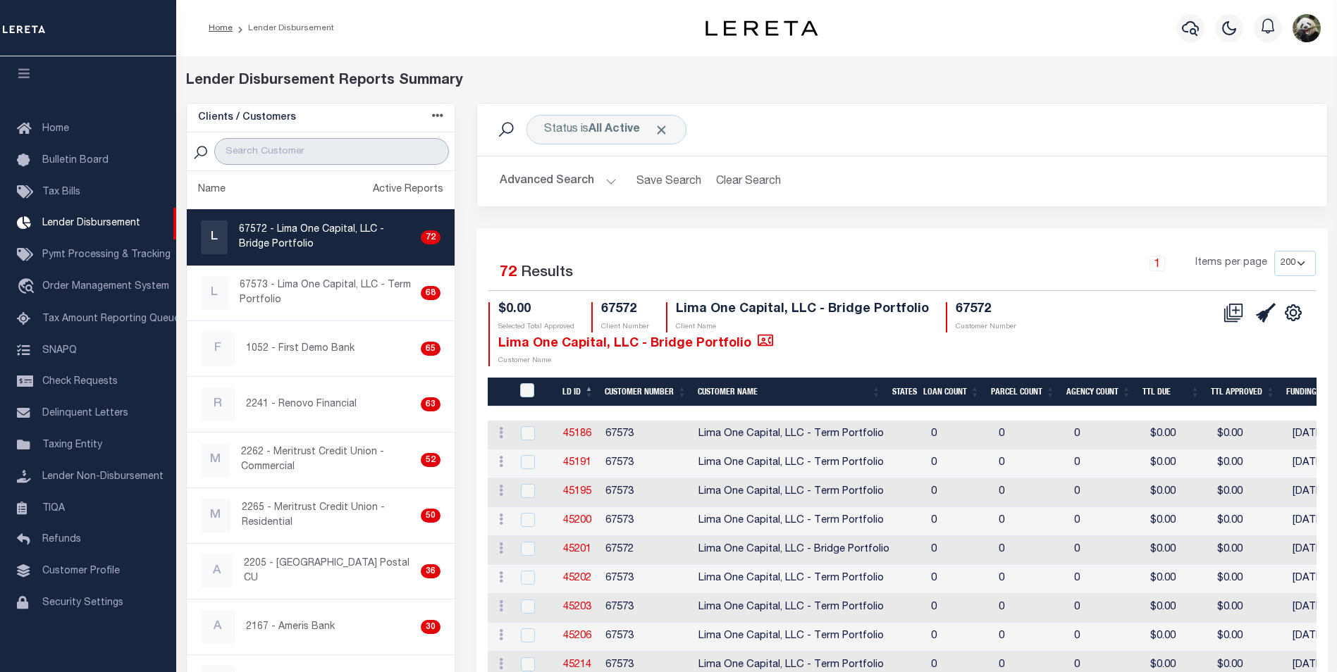
click at [298, 156] on input "search" at bounding box center [331, 151] width 235 height 27
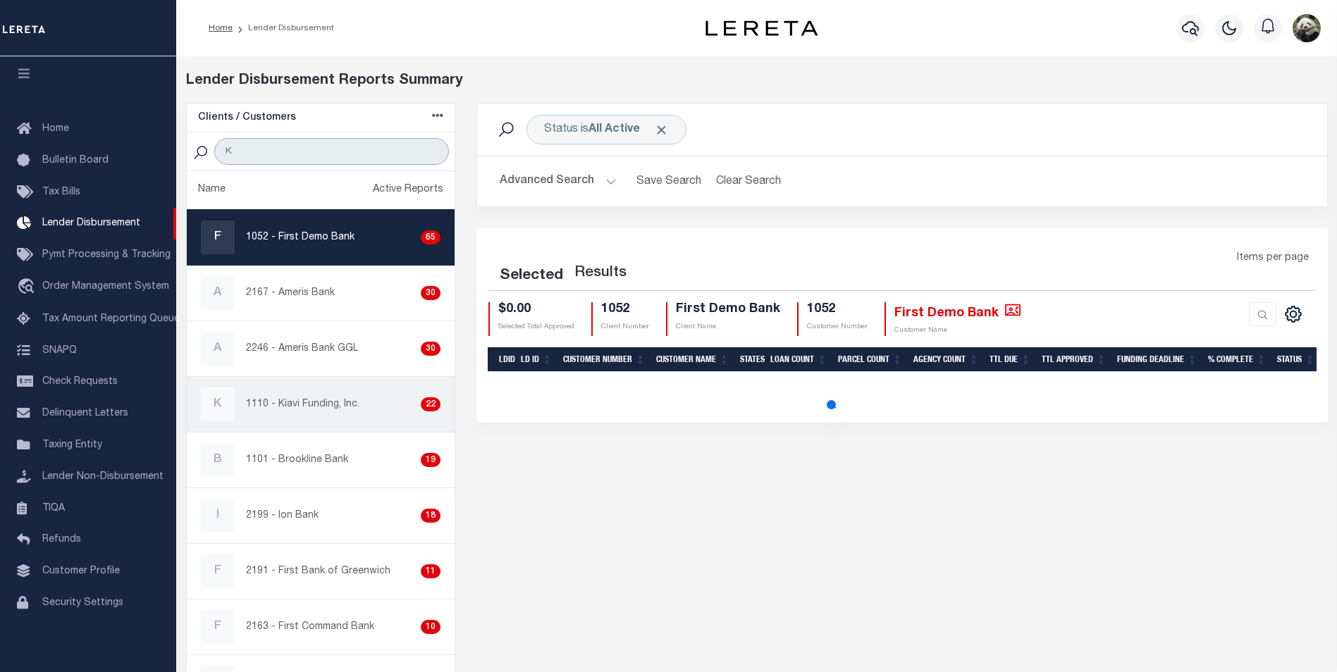
type input "K"
click at [330, 407] on p "1110 - Kiavi Funding, Inc." at bounding box center [302, 405] width 113 height 15
checkbox input "true"
select select "200"
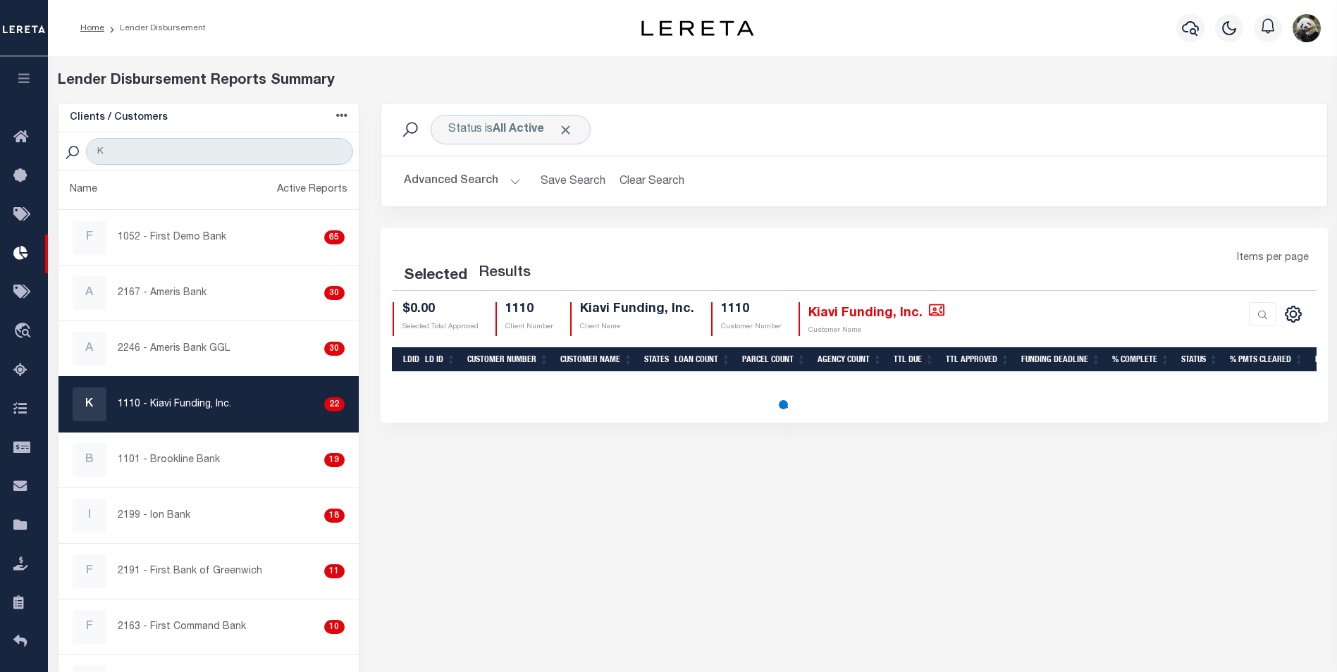
select select "200"
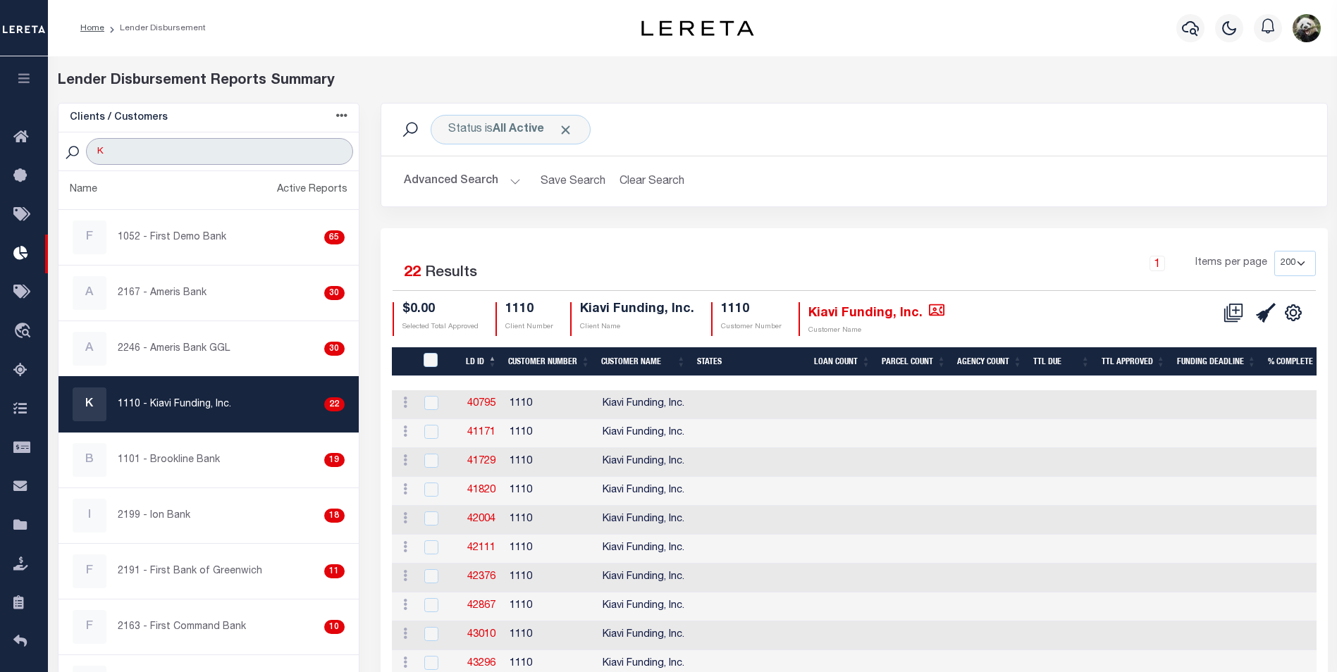
click at [140, 147] on input "K" at bounding box center [219, 151] width 266 height 27
type input "THE UNION"
select select "200"
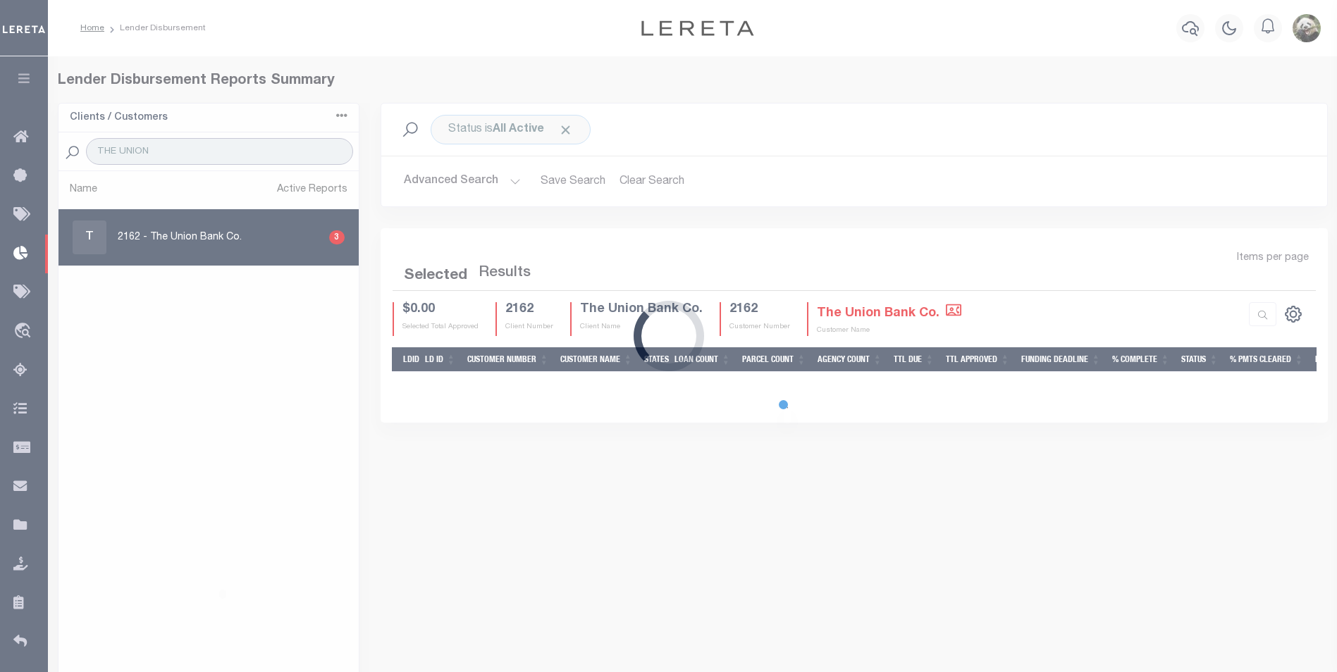
select select "200"
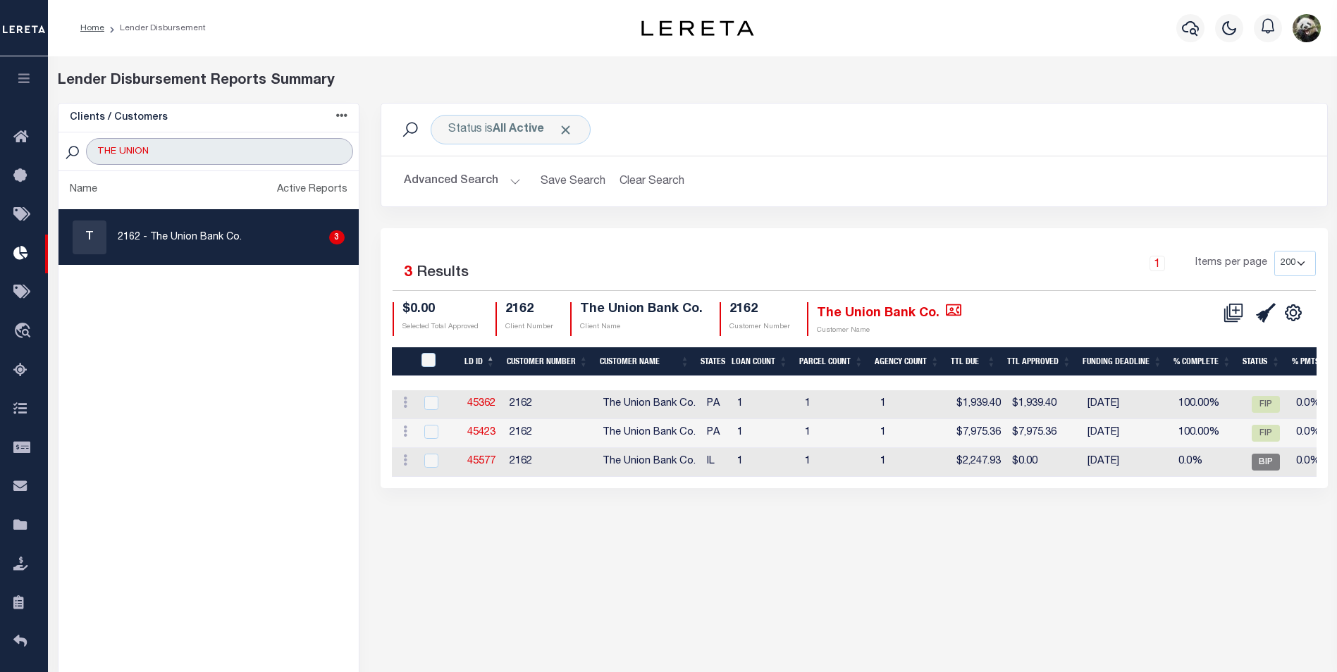
click at [176, 140] on input "THE UNION" at bounding box center [219, 151] width 266 height 27
click at [188, 154] on input "THE UNION" at bounding box center [219, 151] width 266 height 27
type input "REN"
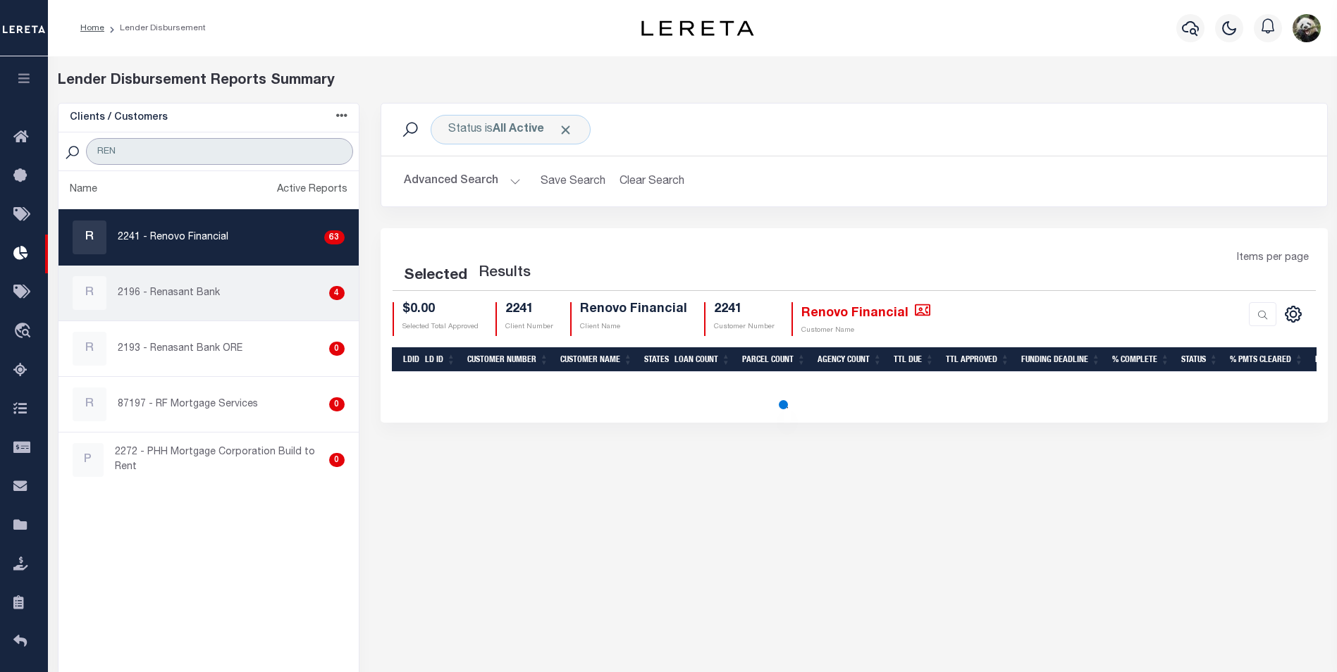
select select "200"
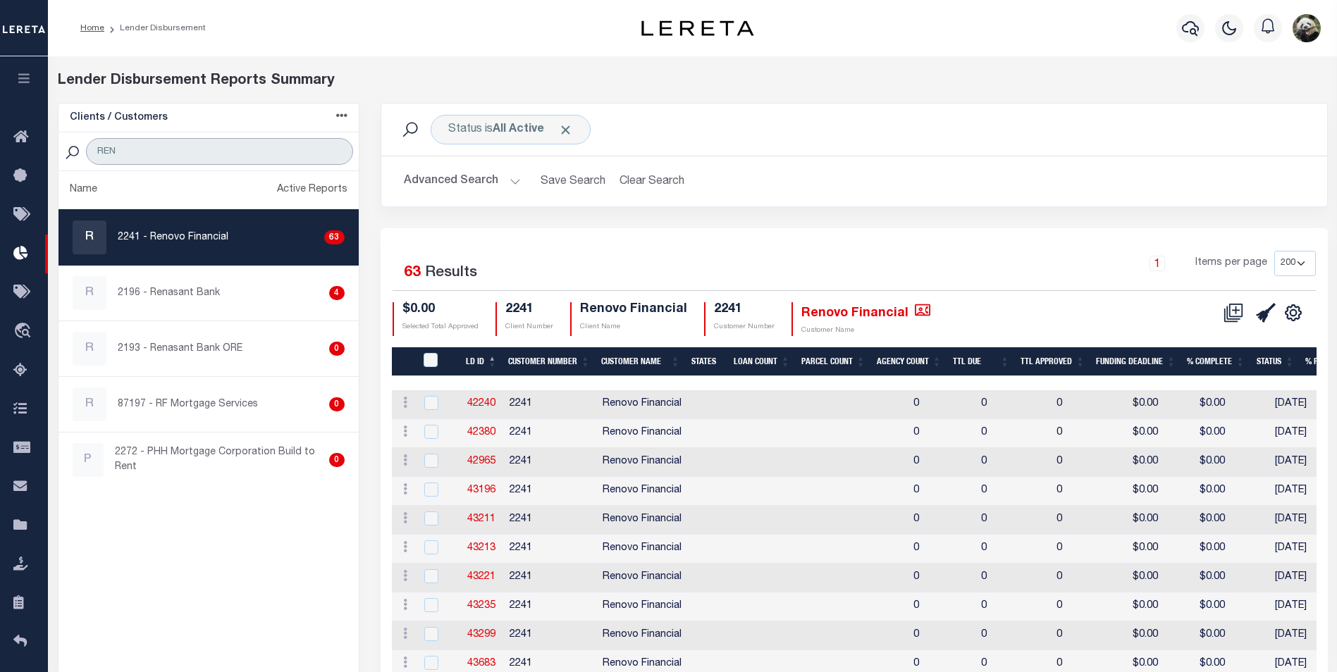
type input "REN"
click at [229, 236] on div "R 2241 - Renovo Financial 63" at bounding box center [209, 238] width 272 height 34
checkbox input "true"
click at [1261, 319] on icon at bounding box center [1266, 313] width 20 height 20
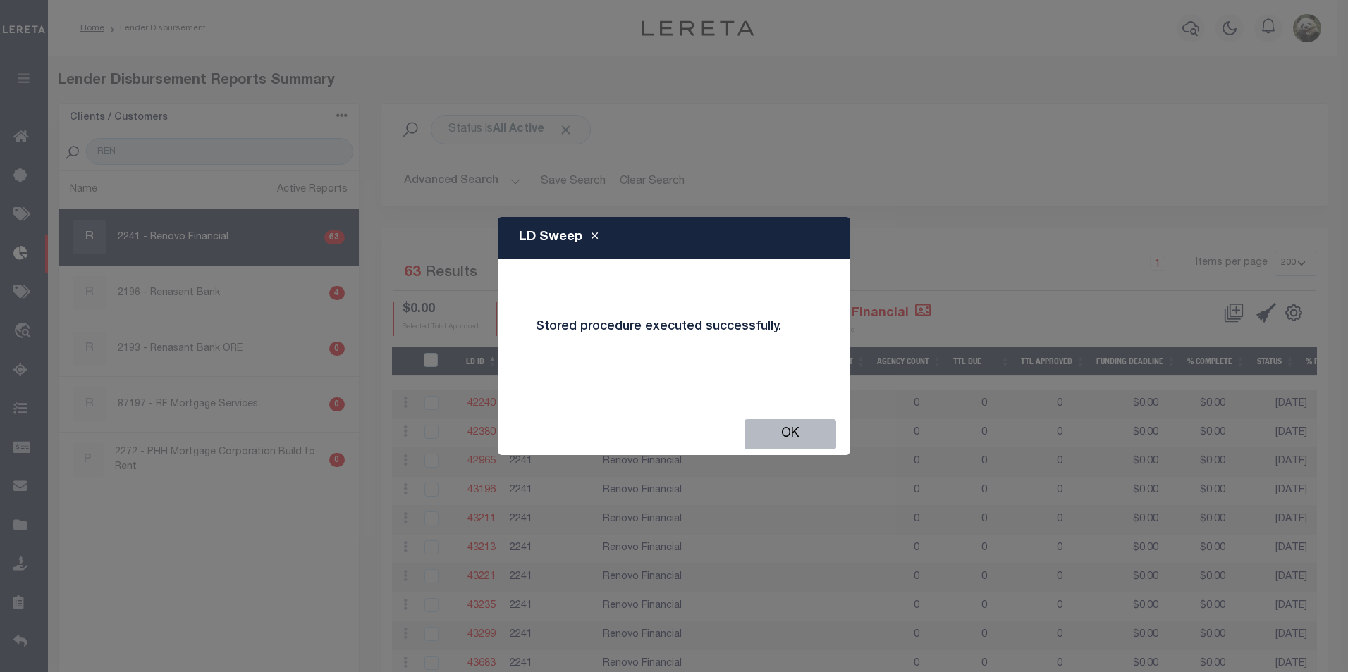
click at [818, 421] on button "OK" at bounding box center [790, 434] width 92 height 30
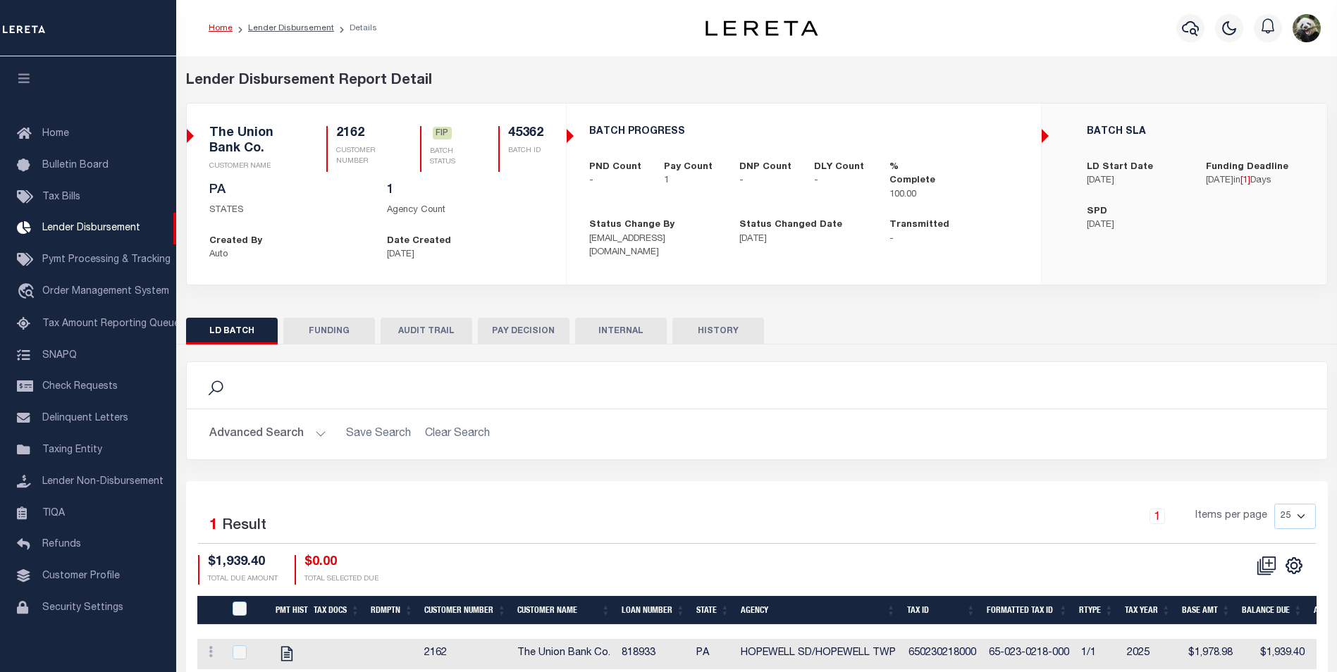
scroll to position [14, 0]
click at [353, 333] on button "FUNDING" at bounding box center [329, 331] width 92 height 27
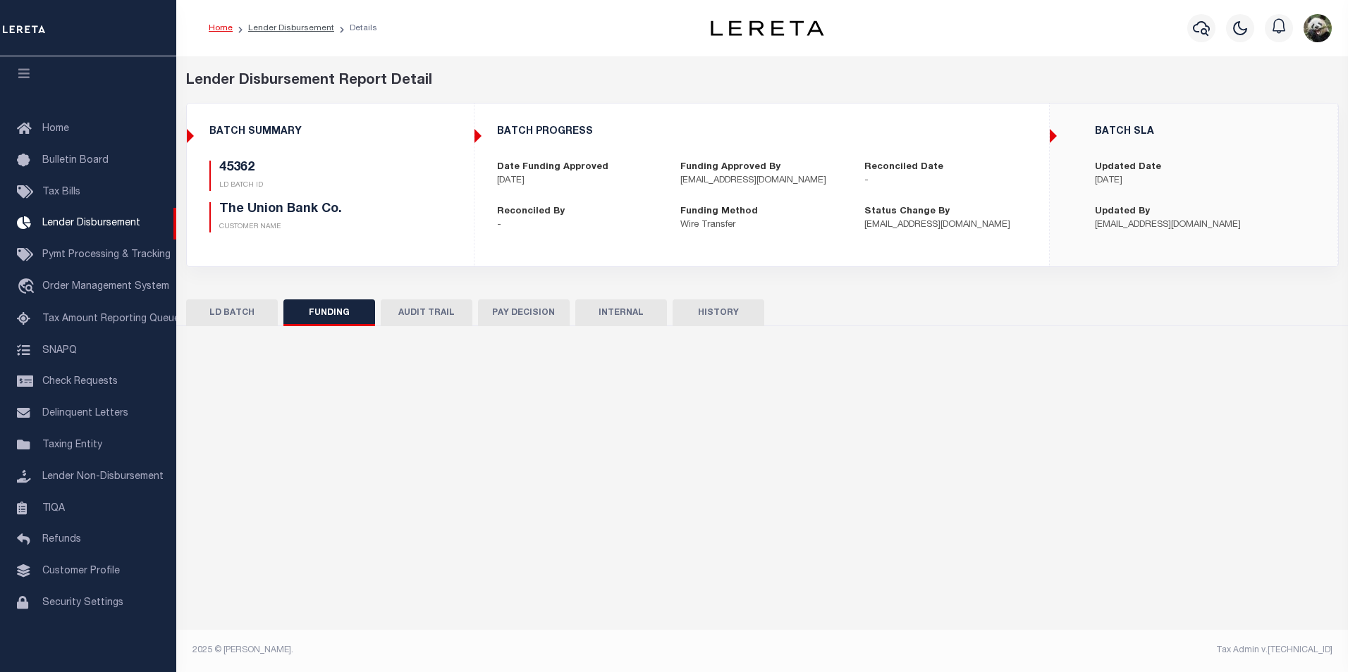
type input "$1,939.4"
type input "$0"
type input "[DATE]"
select select "100"
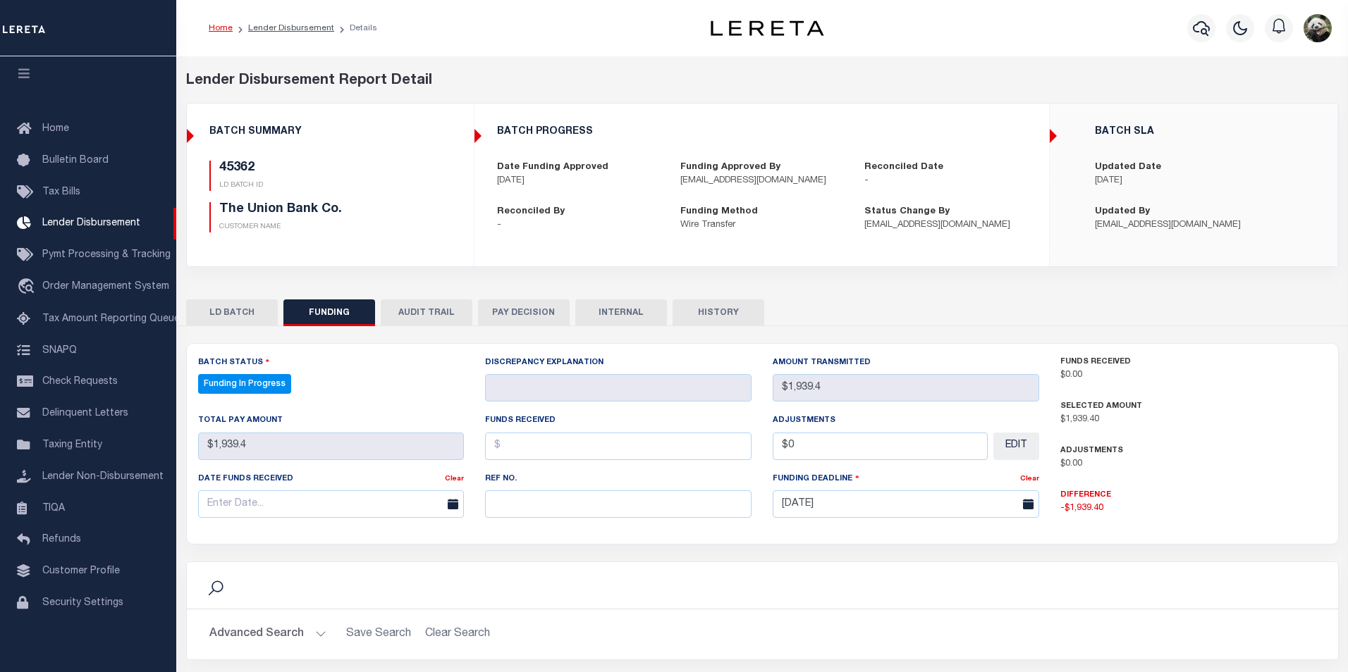
select select "100"
click at [548, 504] on input "text" at bounding box center [615, 504] width 264 height 27
paste input "20250811MMQFMP2700173308110839FT03"
type input "20250811MMQFMP2700173308110839FT03"
click at [240, 503] on input "text" at bounding box center [330, 504] width 264 height 27
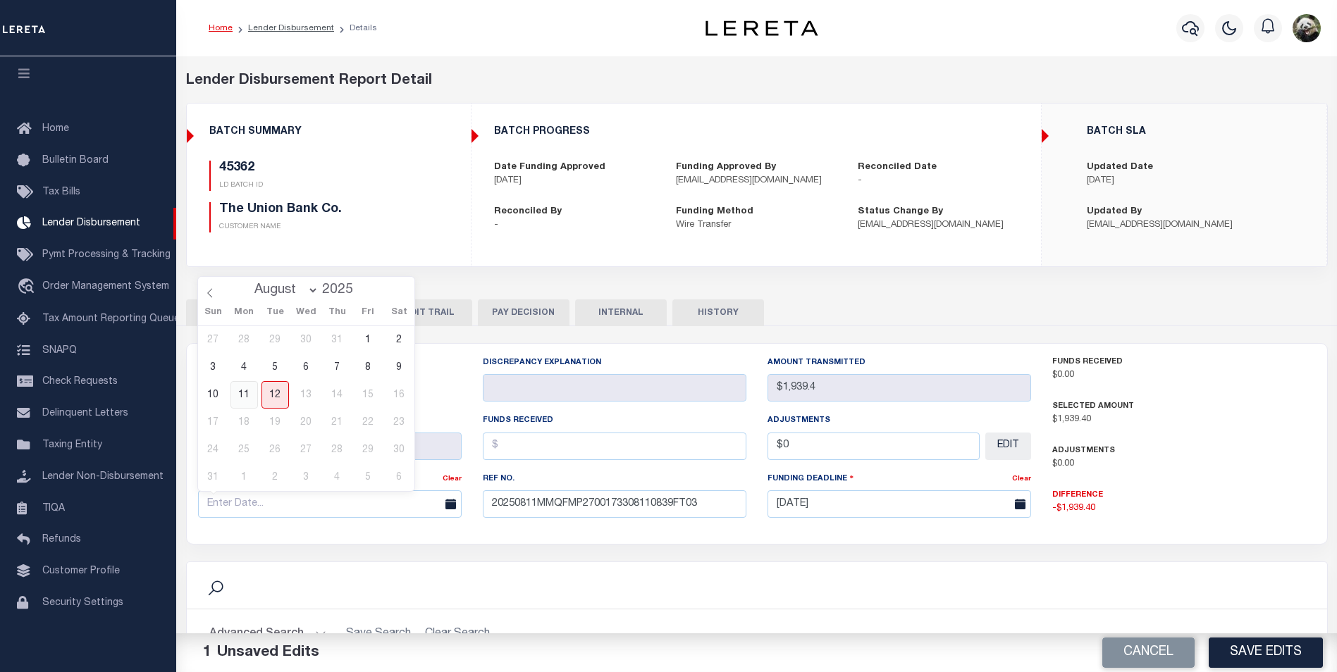
click at [242, 395] on span "11" at bounding box center [244, 394] width 27 height 27
type input "[DATE]"
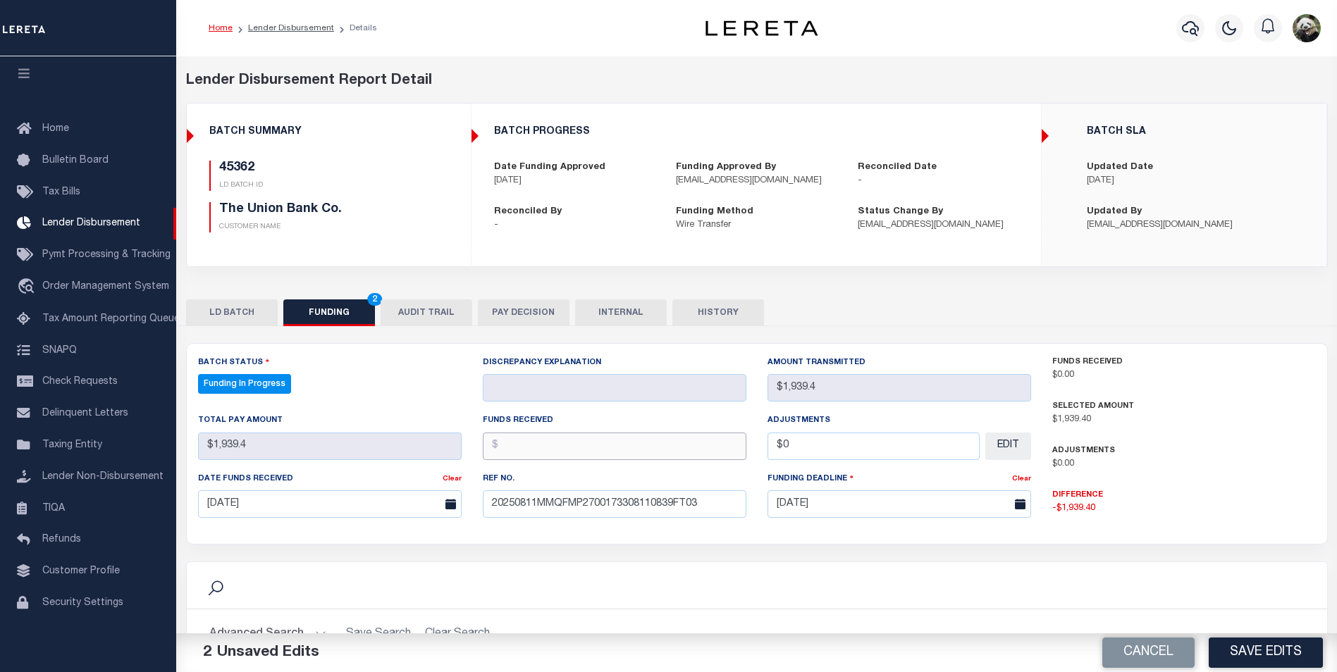
click at [586, 448] on input "text" at bounding box center [615, 446] width 264 height 27
type input "$1,939.40"
type input "$0.00"
click at [1255, 656] on button "Save Edits" at bounding box center [1266, 653] width 114 height 30
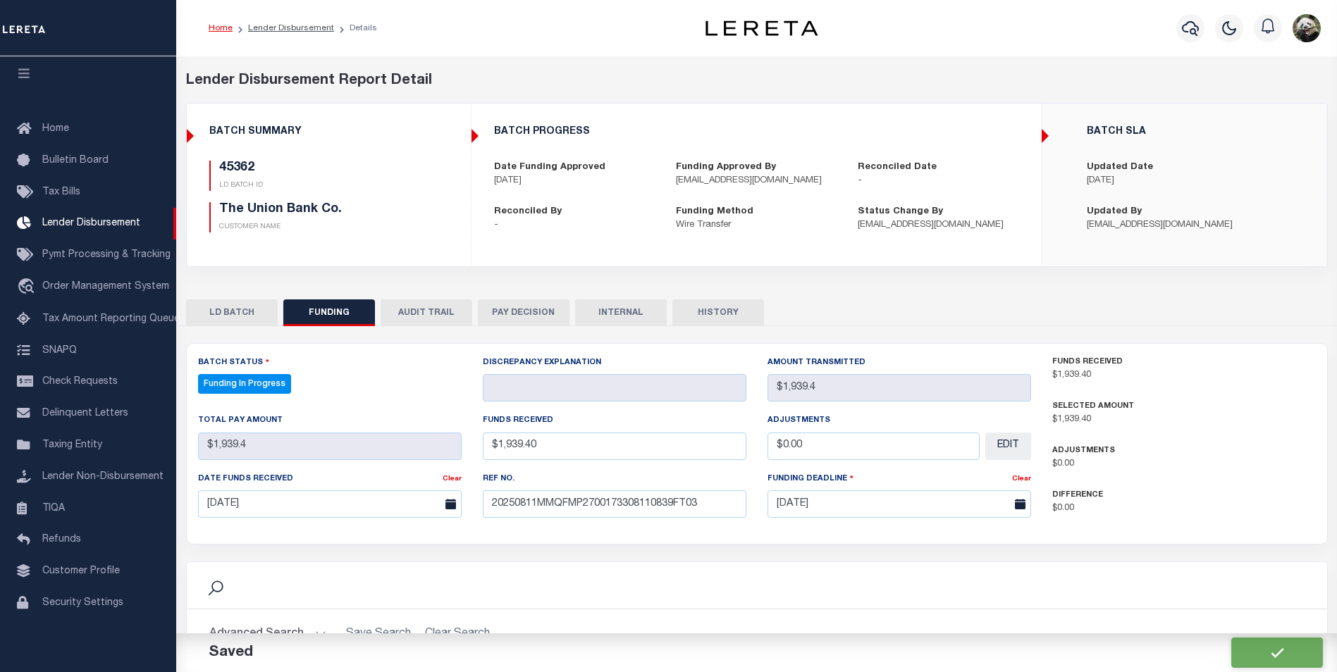
type input "$1,939.4"
type input "$0"
select select "100"
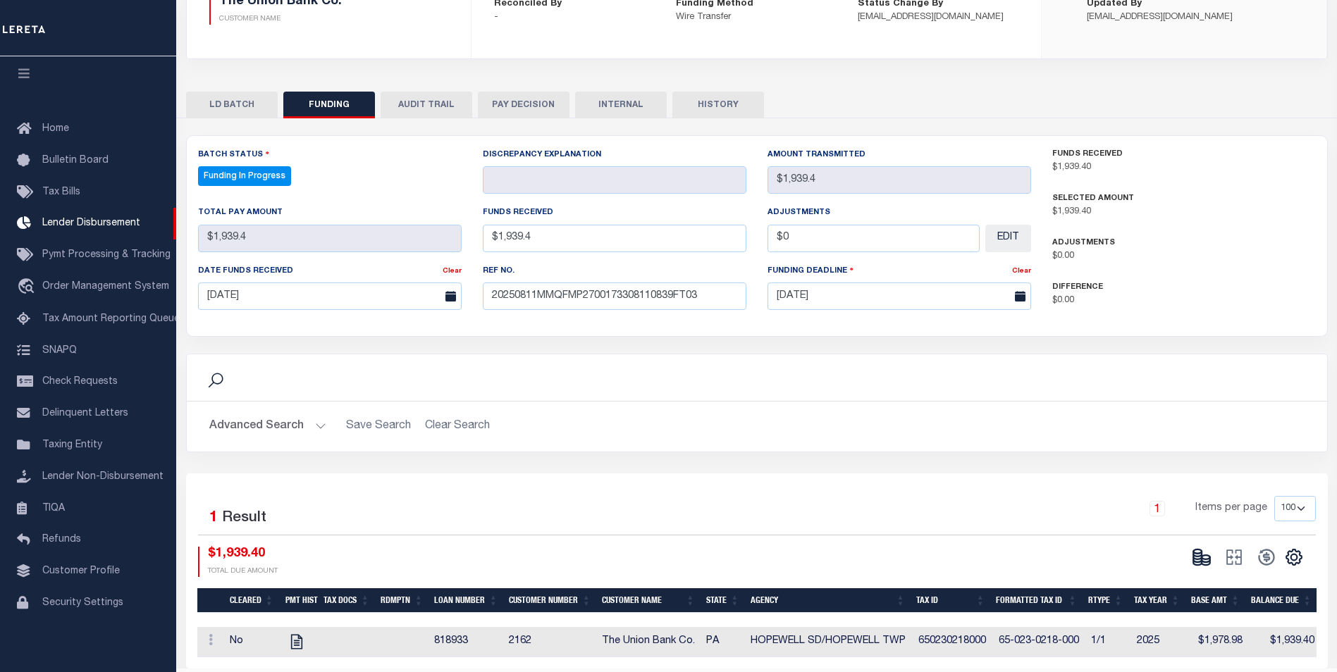
scroll to position [257, 0]
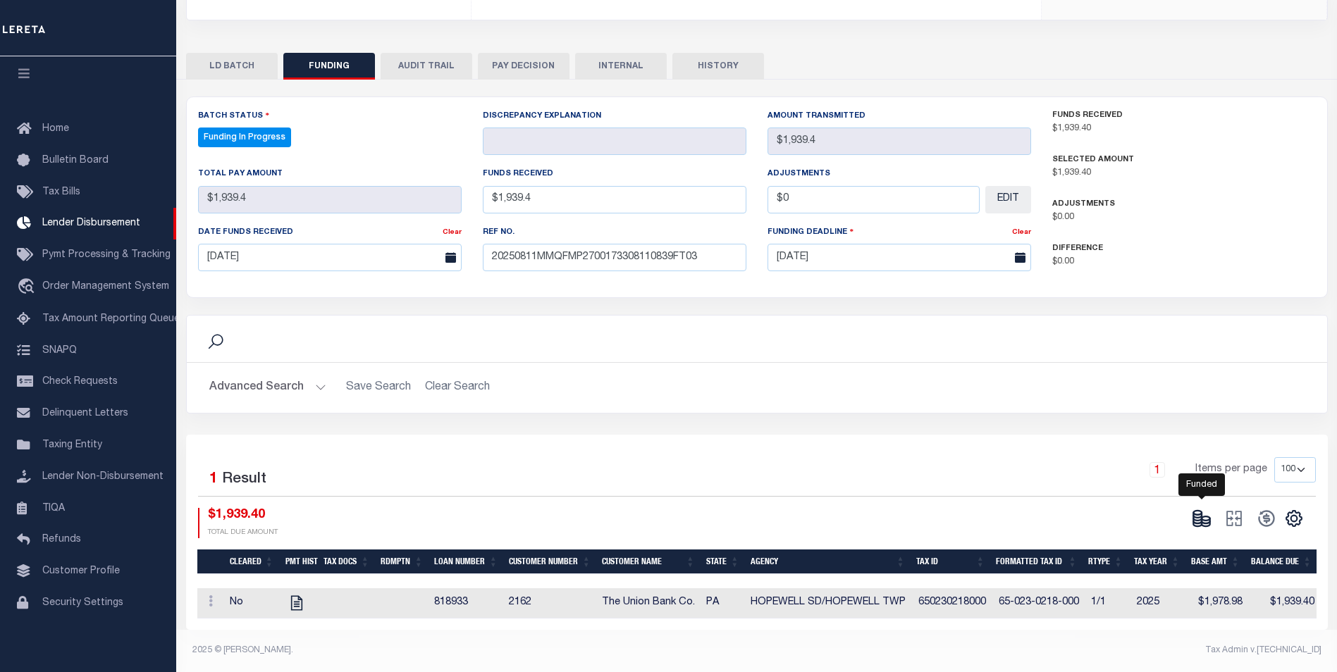
click at [1198, 509] on icon at bounding box center [1202, 519] width 20 height 20
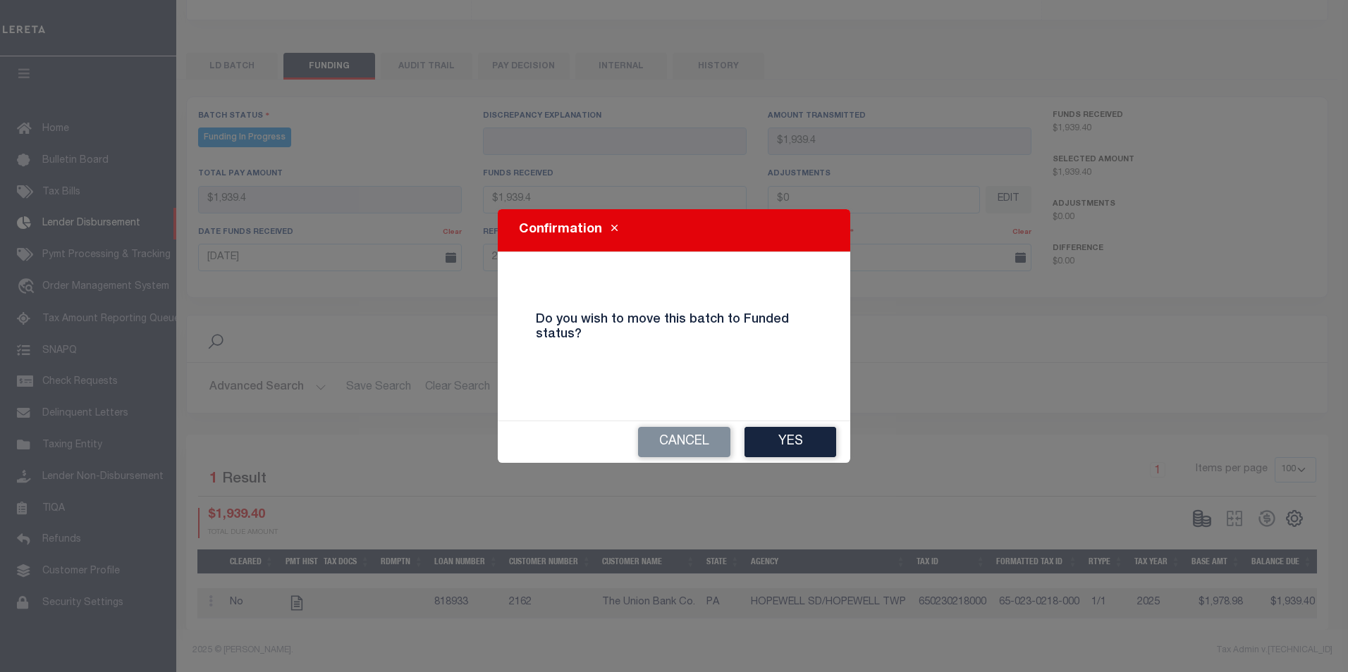
drag, startPoint x: 781, startPoint y: 434, endPoint x: 1021, endPoint y: 473, distance: 242.8
click at [782, 434] on button "Yes" at bounding box center [790, 442] width 92 height 30
type input "$1,939.4"
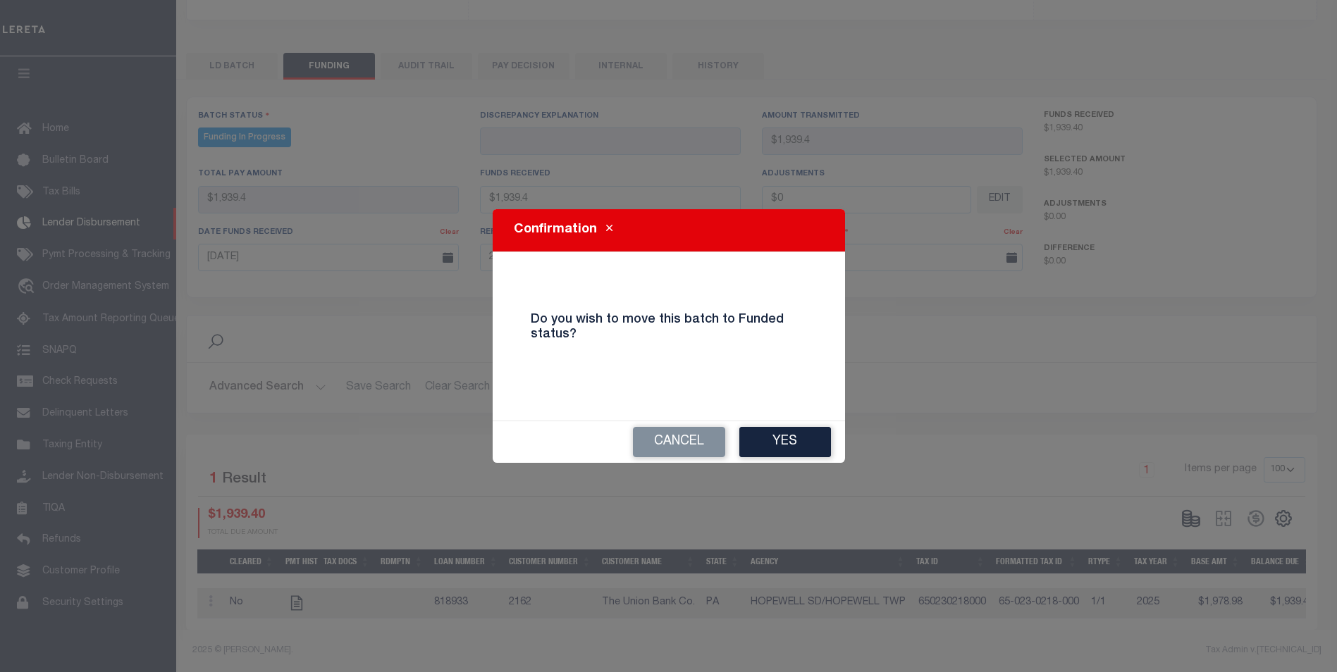
type input "$0"
select select "100"
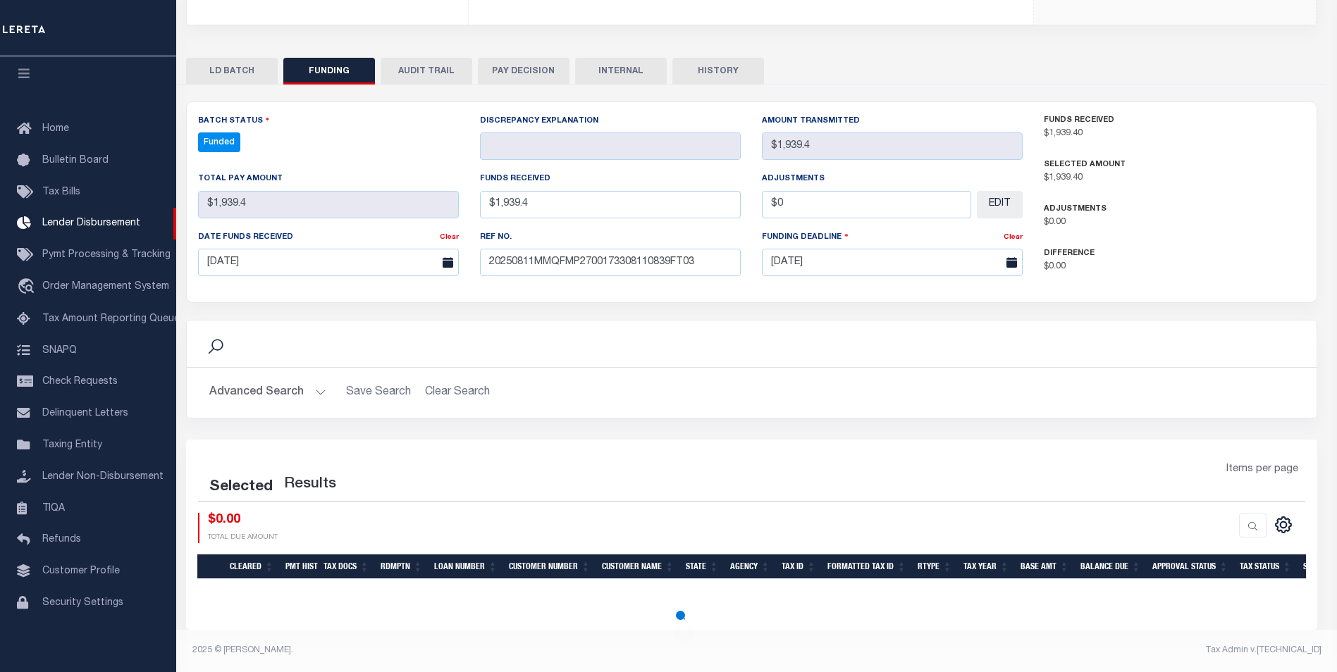
select select "100"
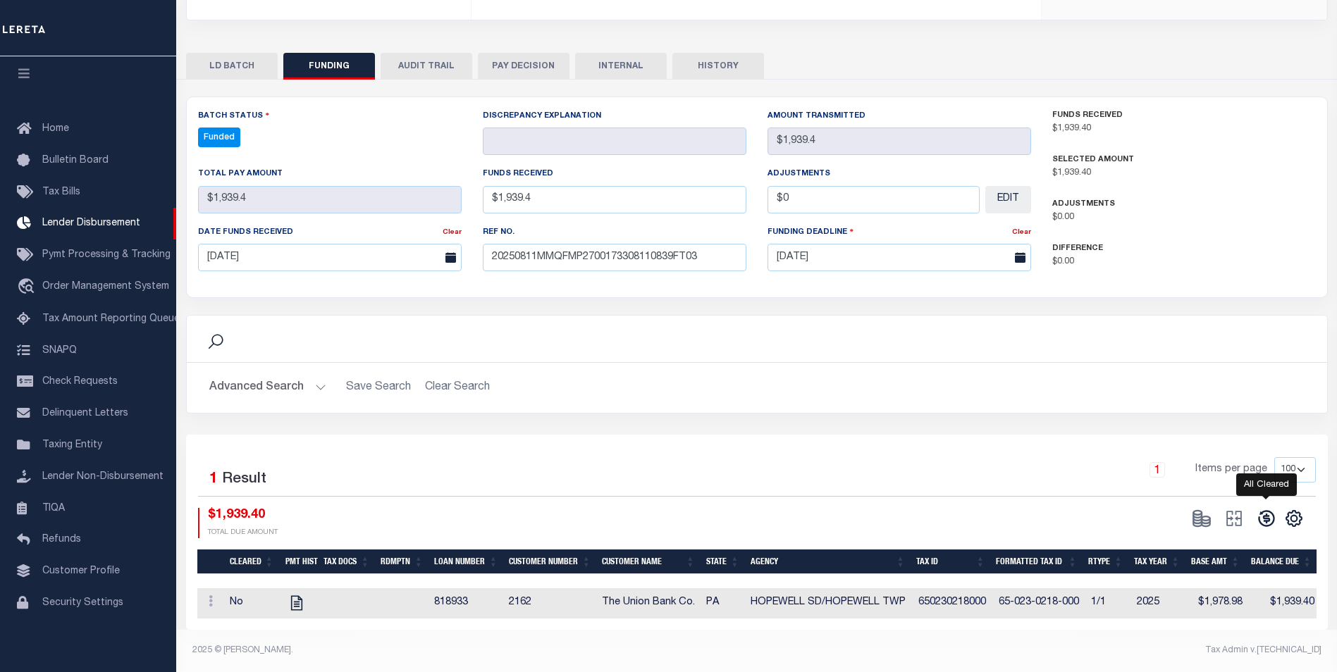
click at [1266, 514] on icon at bounding box center [1266, 519] width 16 height 16
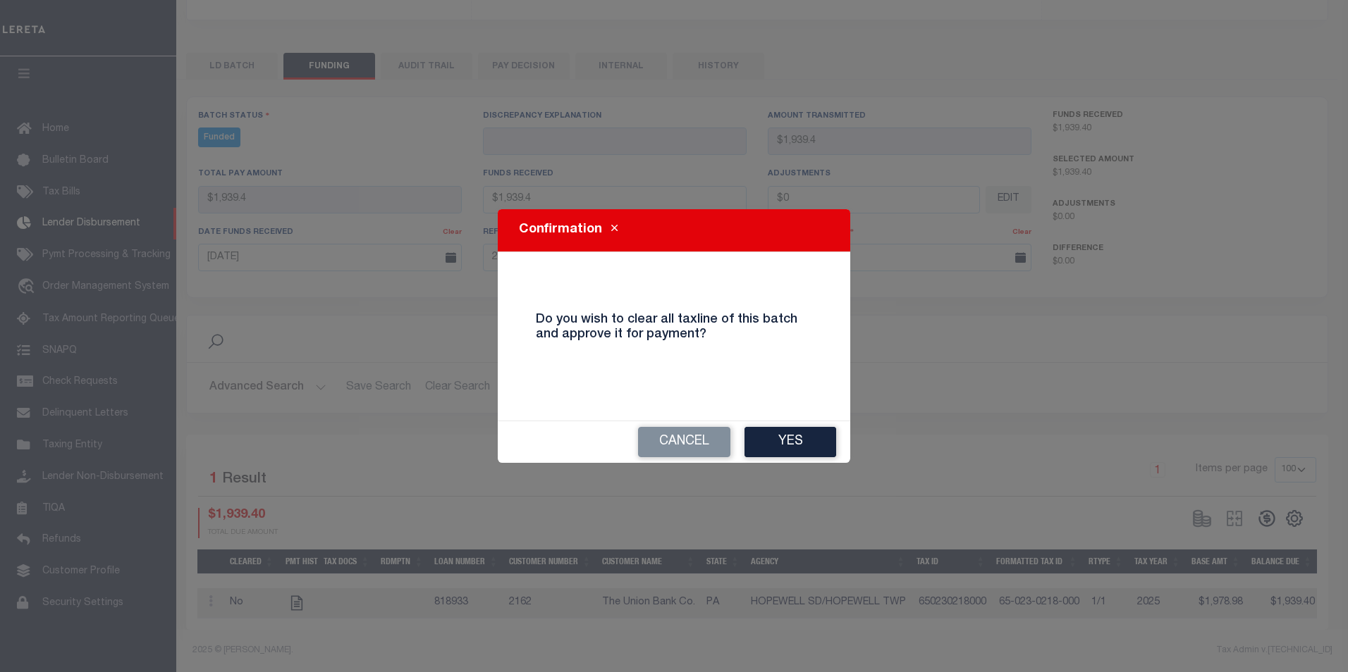
drag, startPoint x: 798, startPoint y: 444, endPoint x: 861, endPoint y: 448, distance: 62.8
click at [799, 444] on button "Yes" at bounding box center [790, 442] width 92 height 30
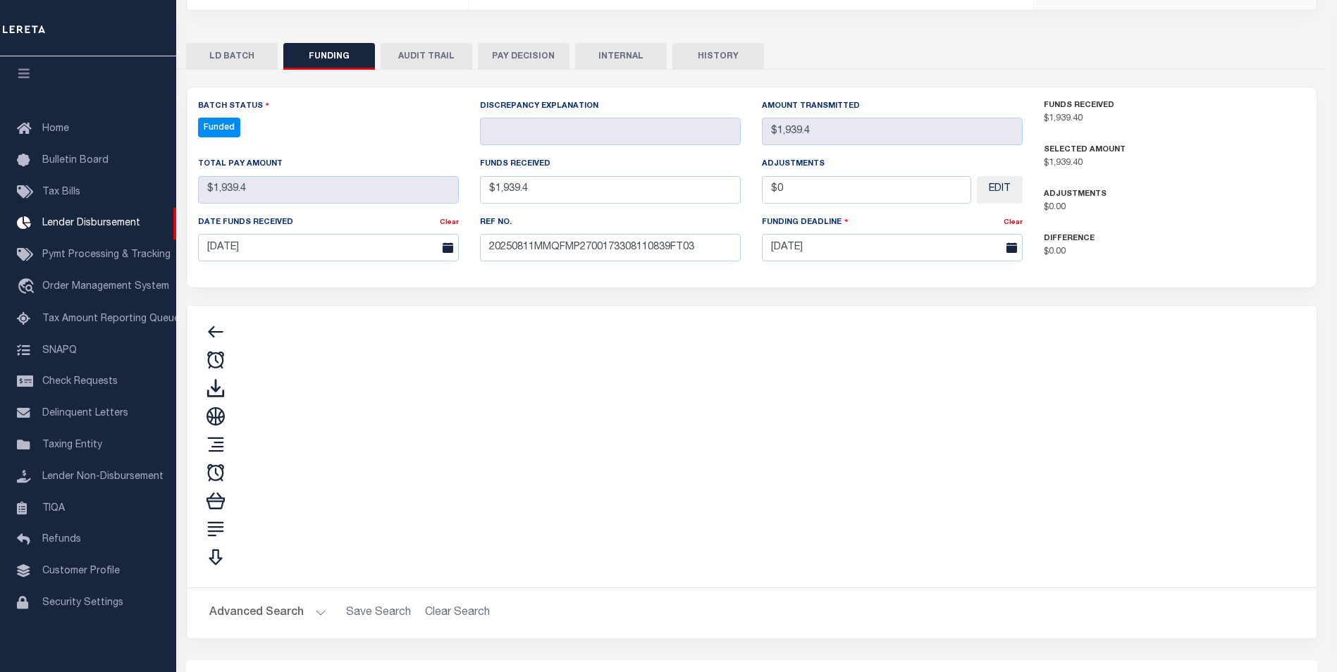
type input "$1,939.4"
type input "$0"
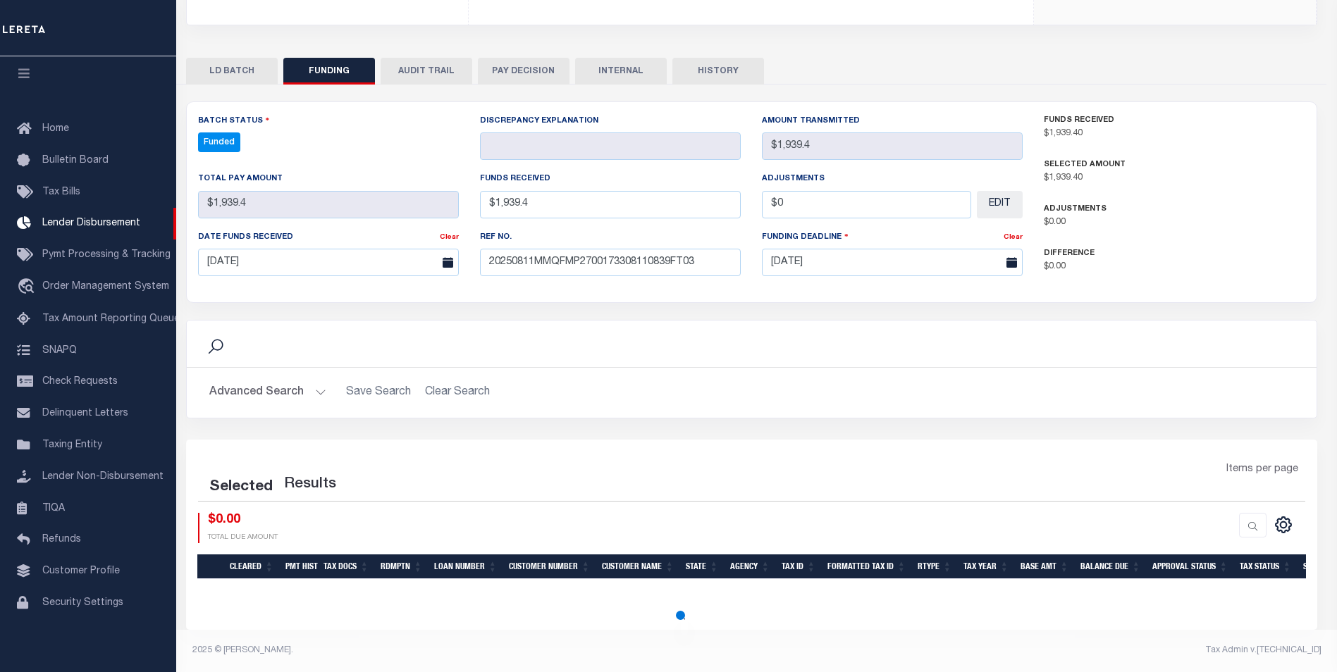
select select "100"
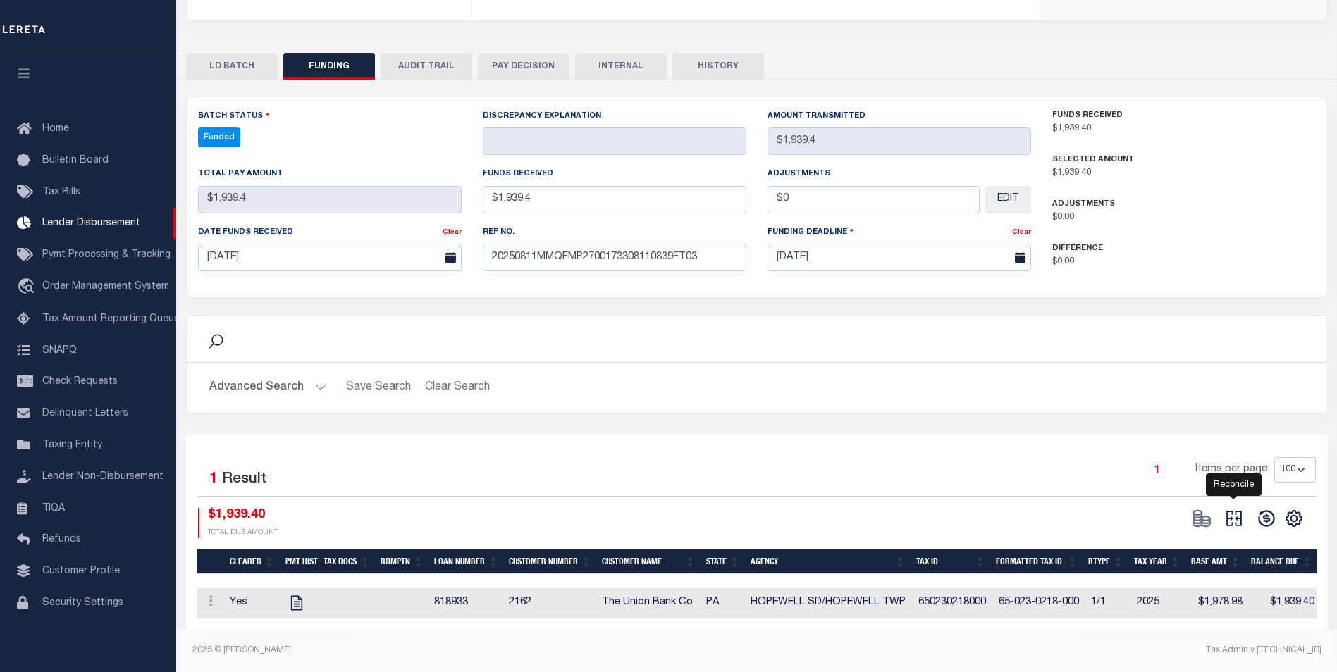
click at [1239, 511] on icon at bounding box center [1234, 519] width 20 height 20
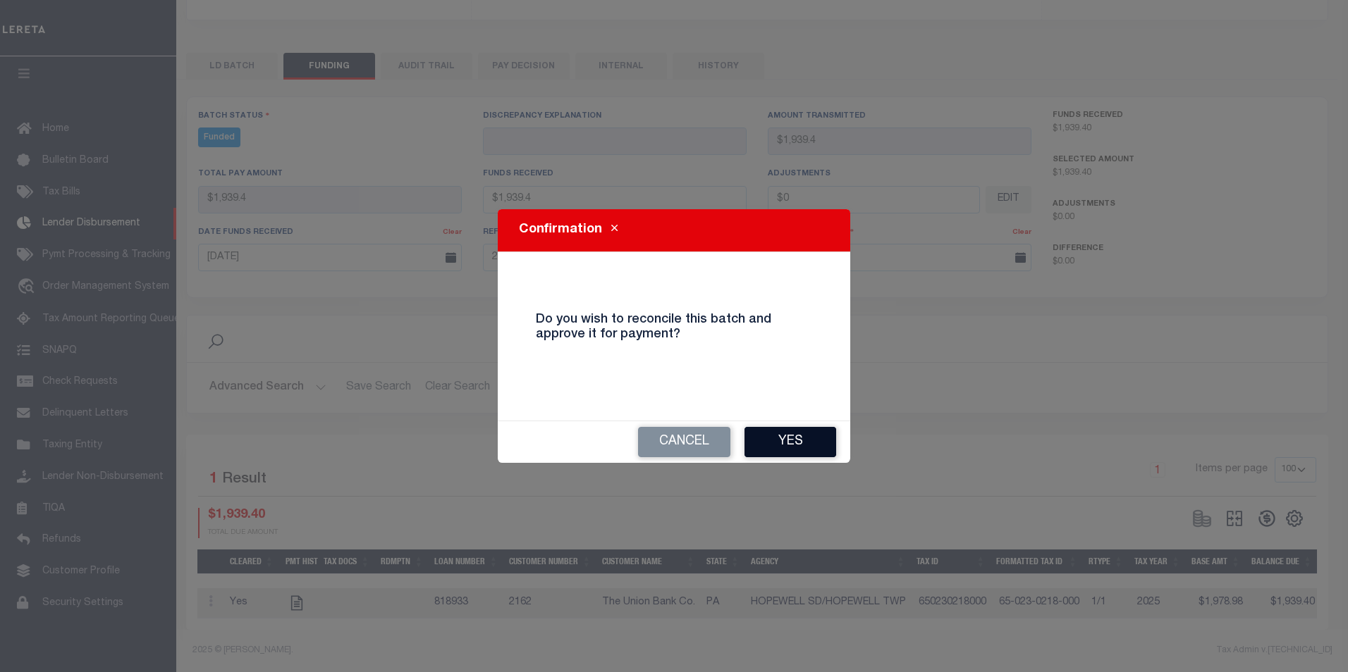
click at [775, 427] on button "Yes" at bounding box center [790, 442] width 92 height 30
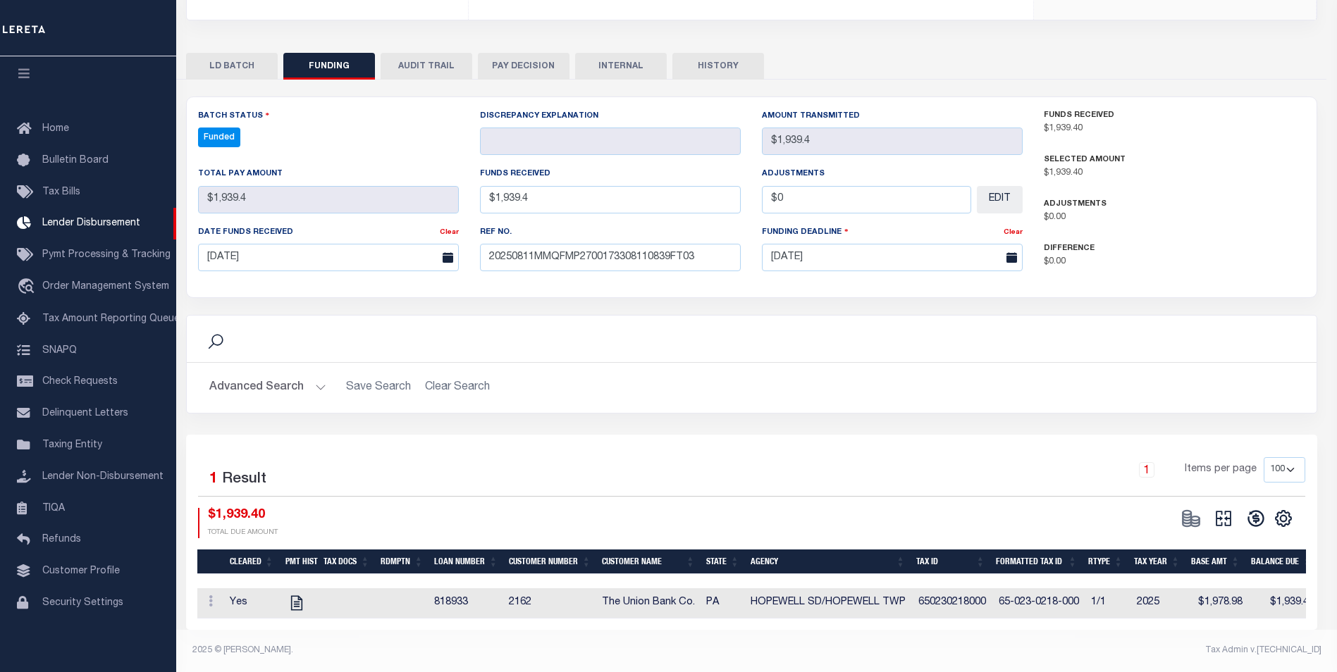
select select "100"
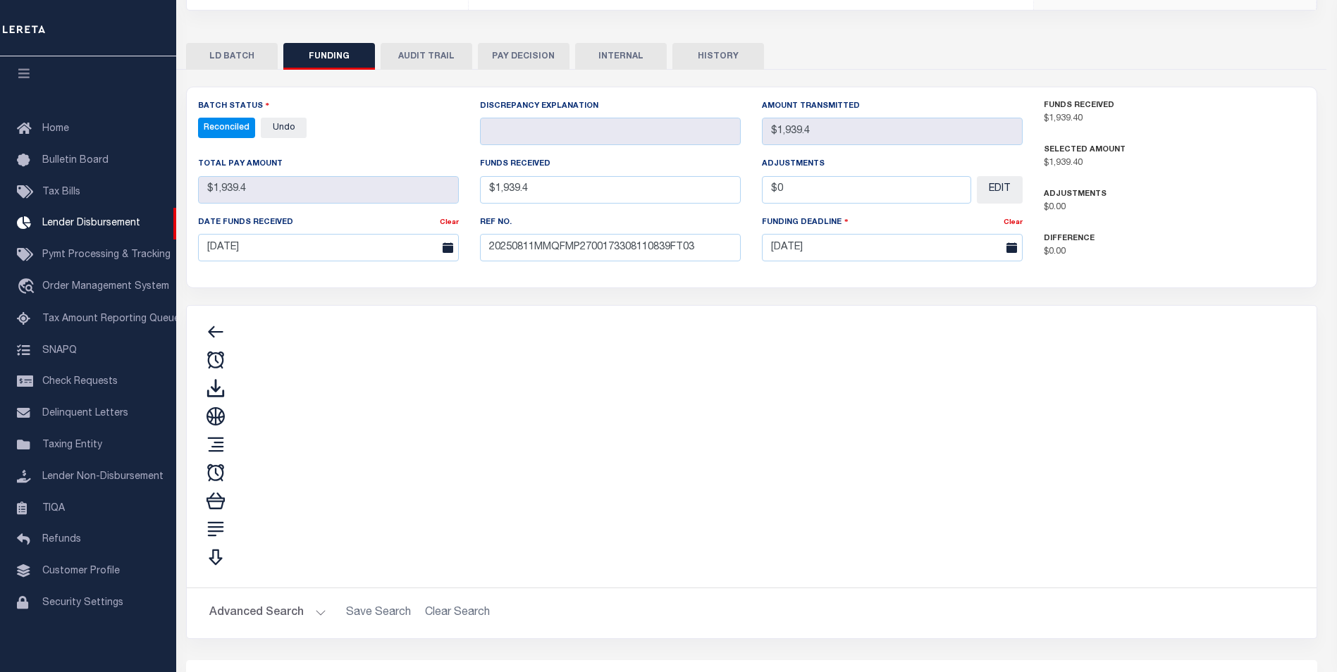
type input "$1,939.4"
type input "$0"
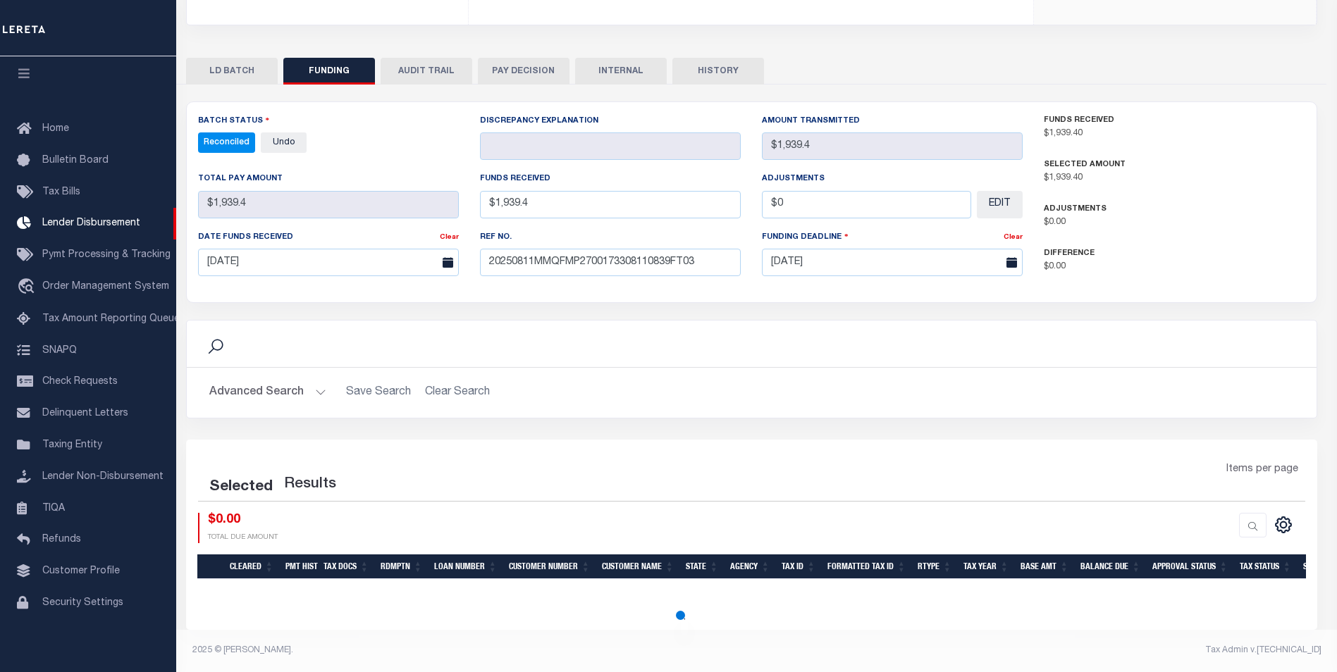
select select "100"
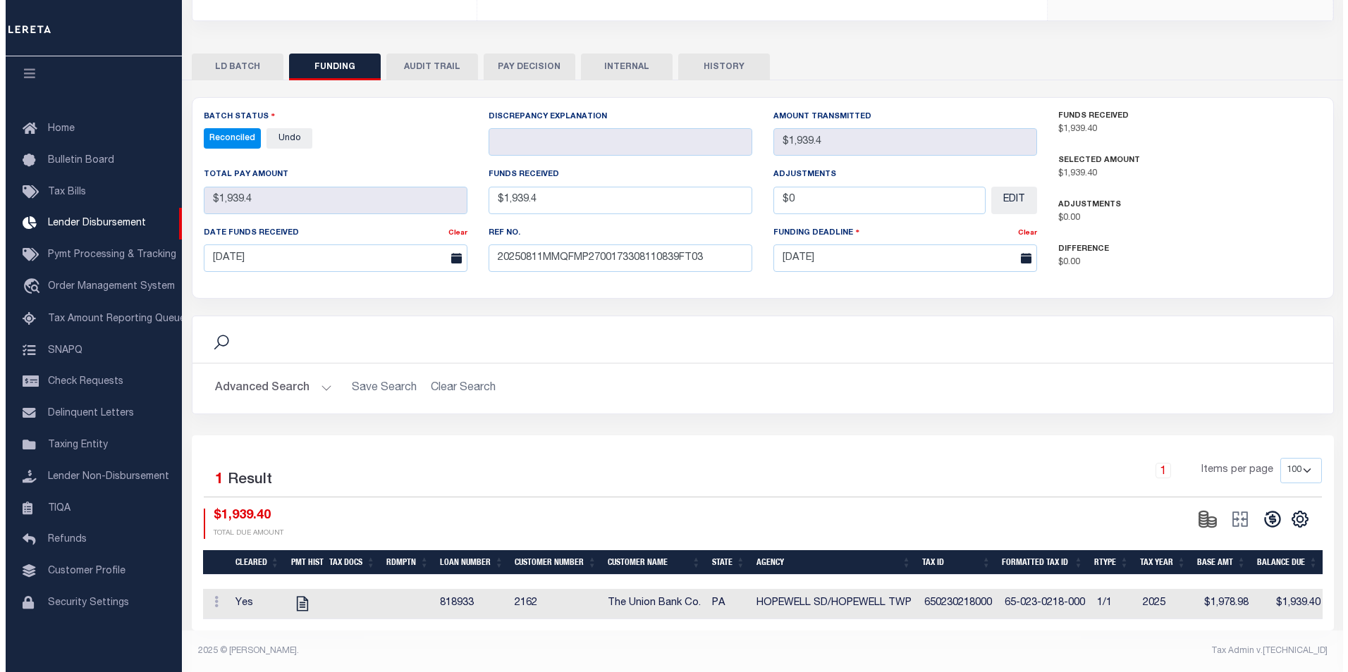
scroll to position [0, 0]
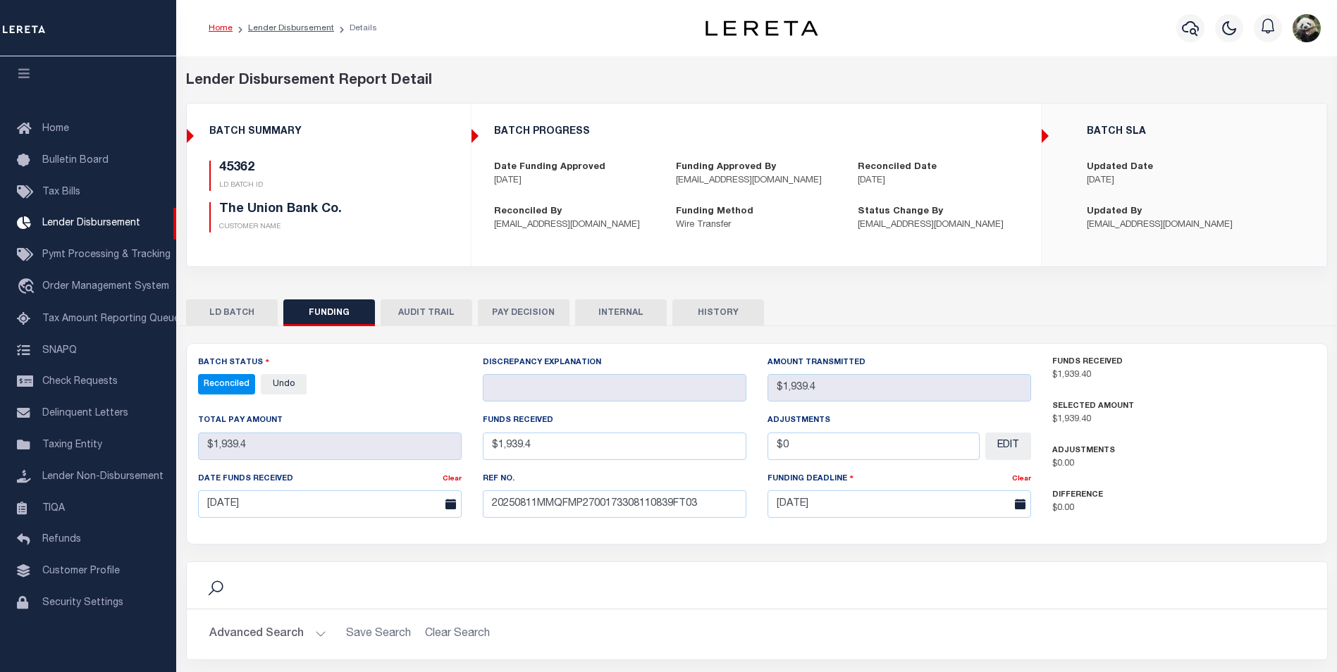
drag, startPoint x: 604, startPoint y: 296, endPoint x: 607, endPoint y: 312, distance: 15.8
click at [606, 307] on div "LD BATCH FUNDING AUDIT TRAIL PAY DECISION INTERNAL HISTORY" at bounding box center [757, 582] width 1163 height 589
drag, startPoint x: 607, startPoint y: 312, endPoint x: 604, endPoint y: 337, distance: 25.5
click at [608, 312] on button "INTERNAL" at bounding box center [621, 313] width 92 height 27
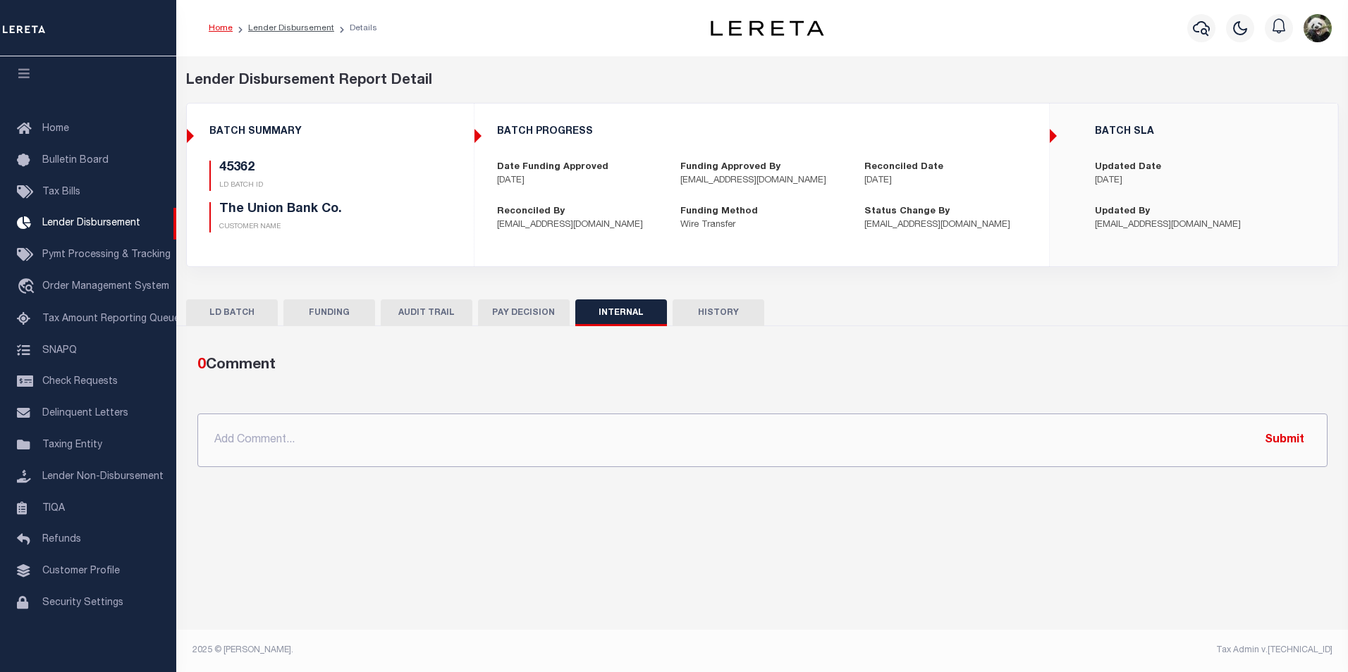
click at [510, 449] on input "text" at bounding box center [762, 441] width 1130 height 54
paste input "OG AMOUNT $9,914.76 "45362 -$1,939.40 45423 - $7,975.36""
type input "OG AMOUNT $9,914.76 "45362 -$1,939.40 45423 - $7,975.36""
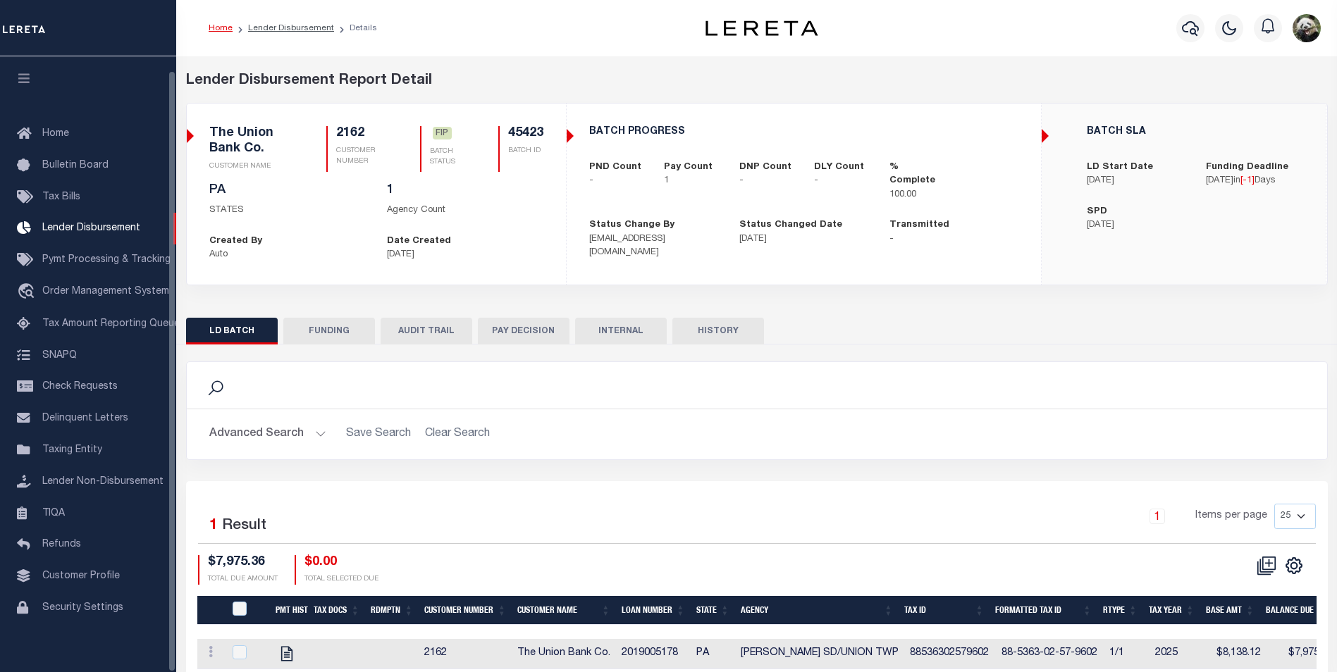
scroll to position [14, 0]
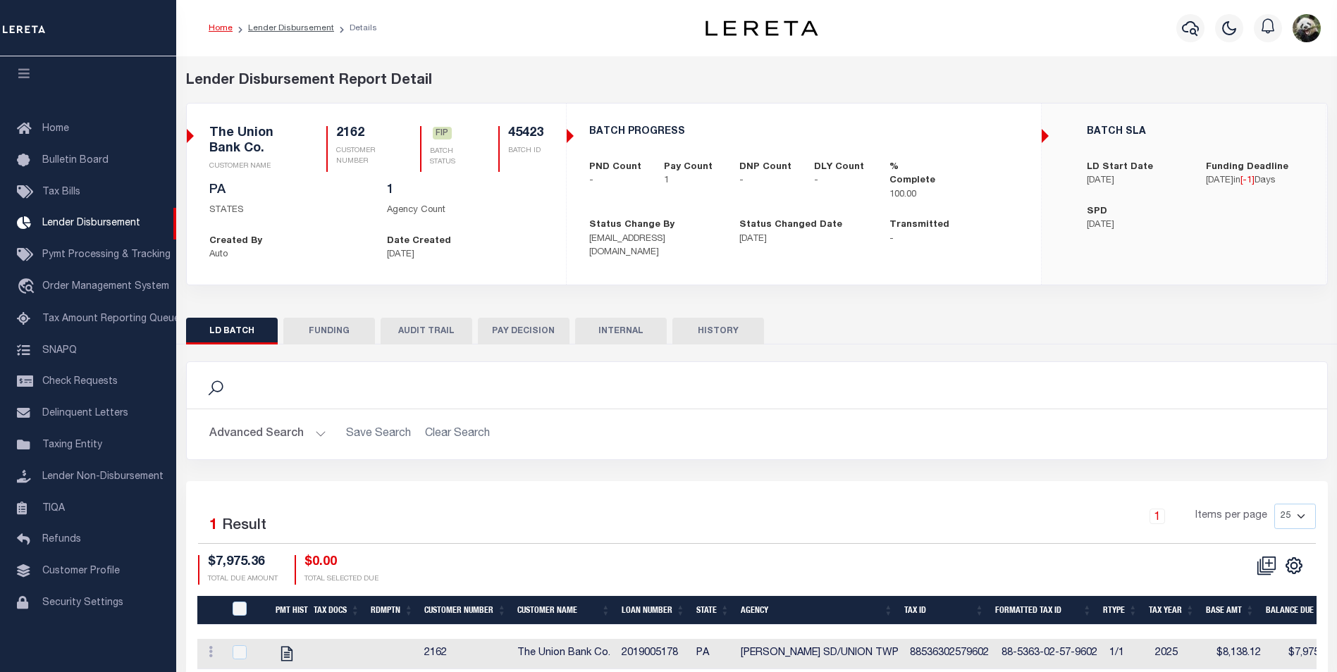
click at [330, 333] on button "FUNDING" at bounding box center [329, 331] width 92 height 27
select select "100"
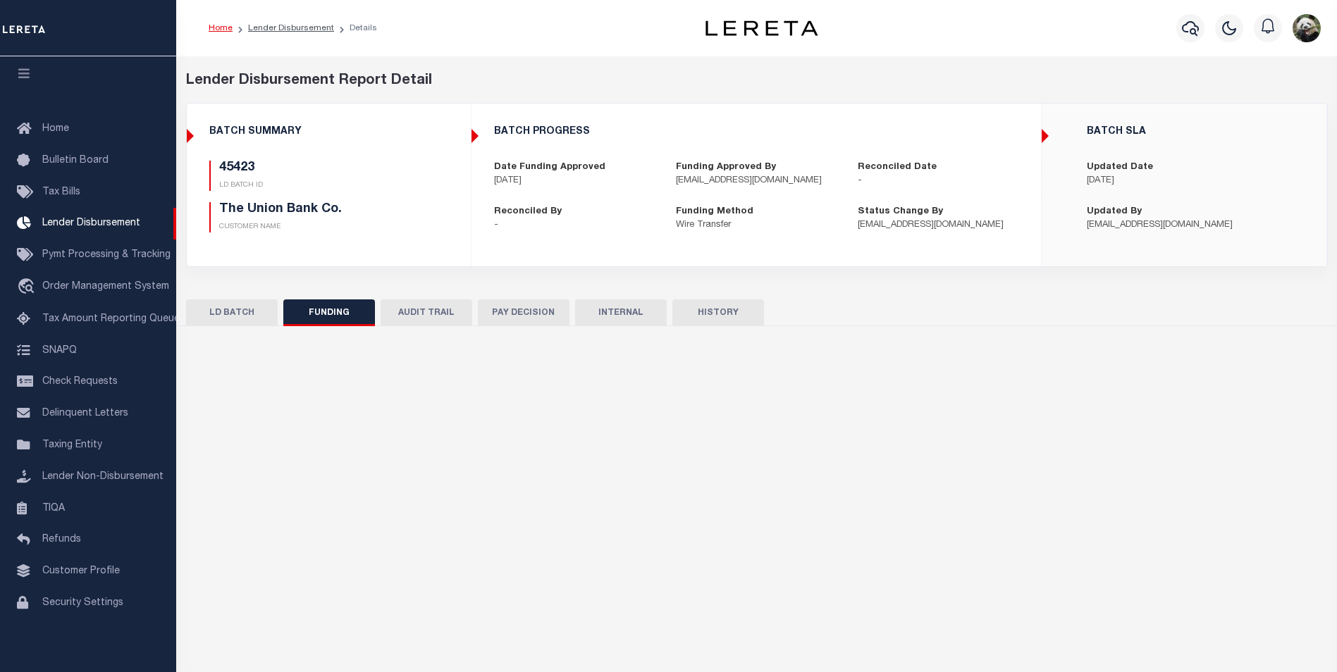
type input "$7,975.36"
type input "$0"
type input "[DATE]"
select select "100"
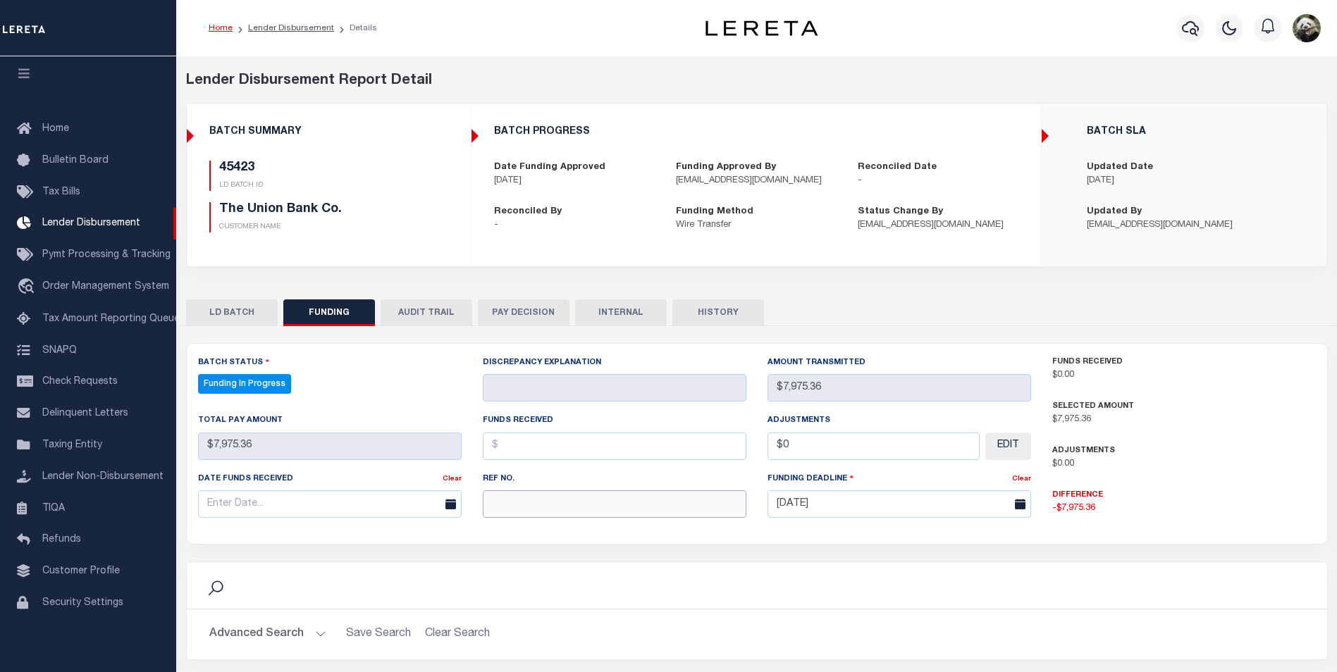
paste input "20250811MMQFMP2700173308110839FT03"
type input "20250811MMQFMP2700173308110839FT03"
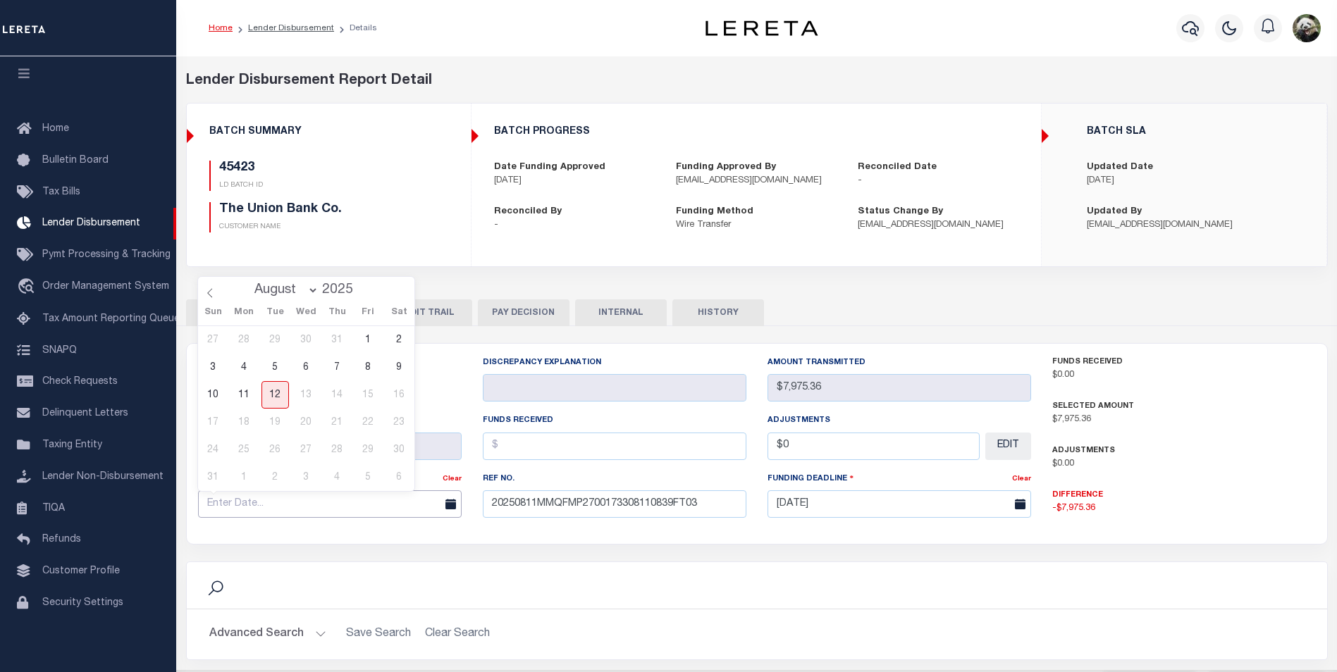
drag, startPoint x: 250, startPoint y: 516, endPoint x: 259, endPoint y: 498, distance: 20.2
click at [250, 513] on input "text" at bounding box center [330, 504] width 264 height 27
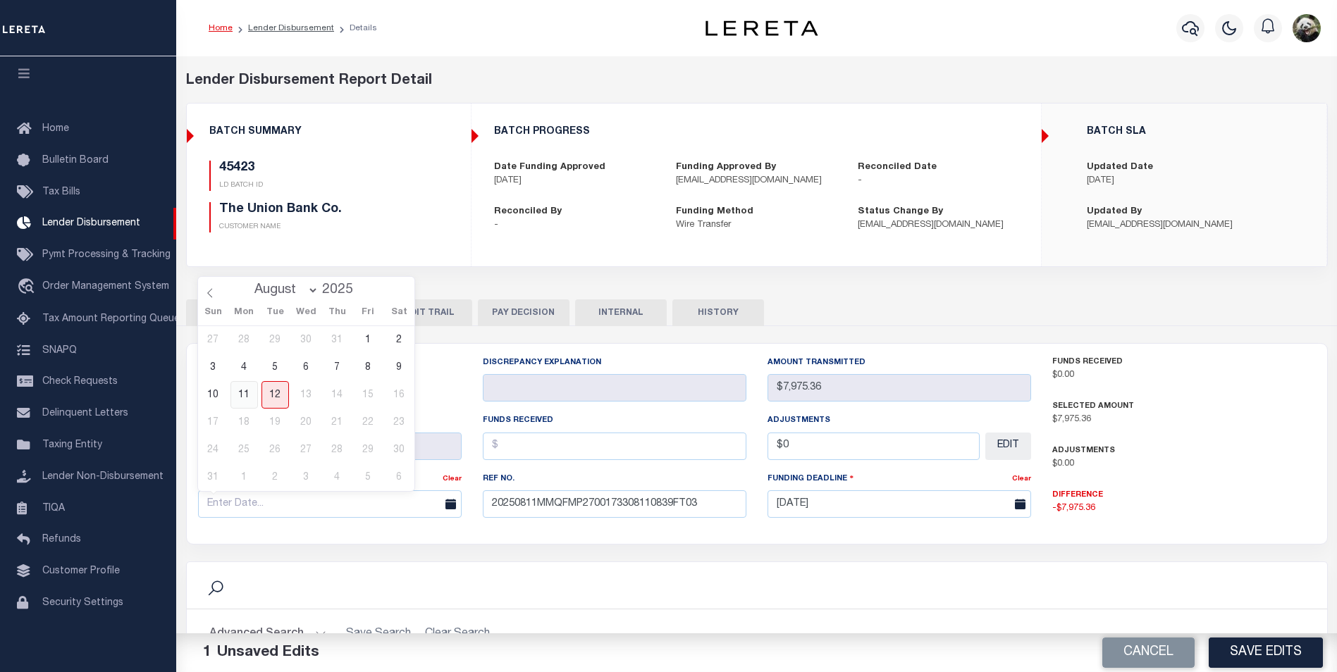
click at [239, 393] on span "11" at bounding box center [244, 394] width 27 height 27
type input "[DATE]"
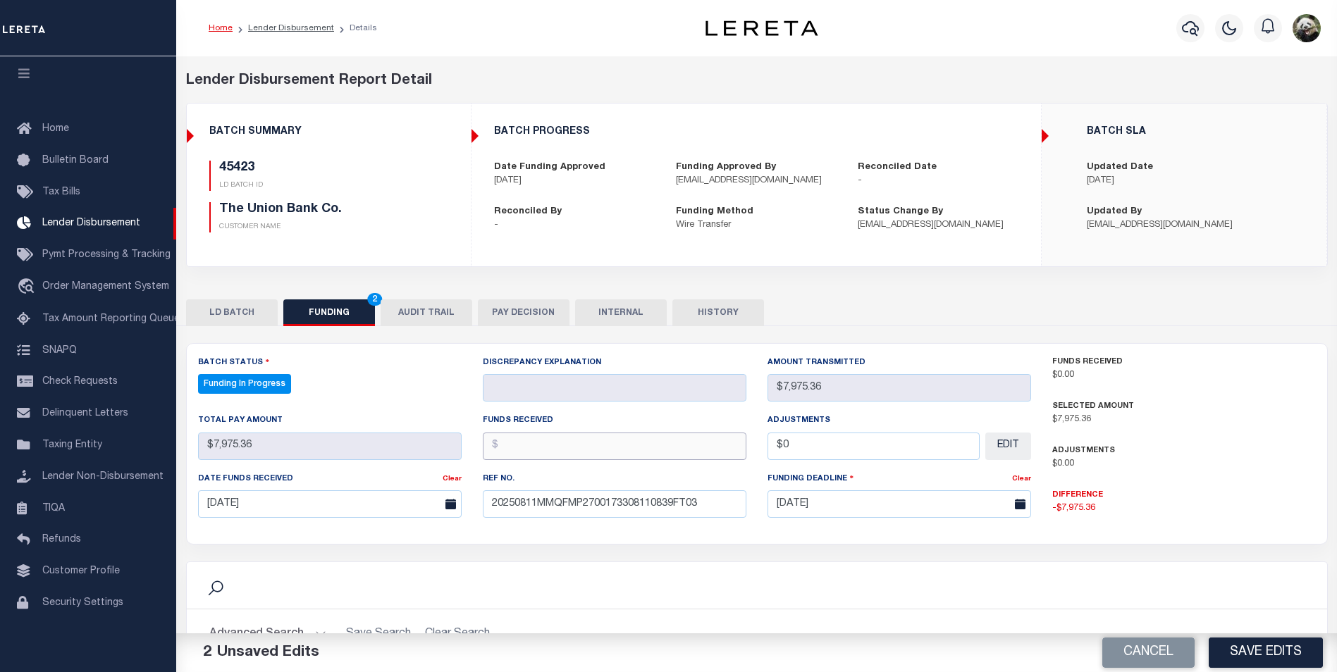
click at [524, 448] on input "text" at bounding box center [615, 446] width 264 height 27
type input "$7,975.36"
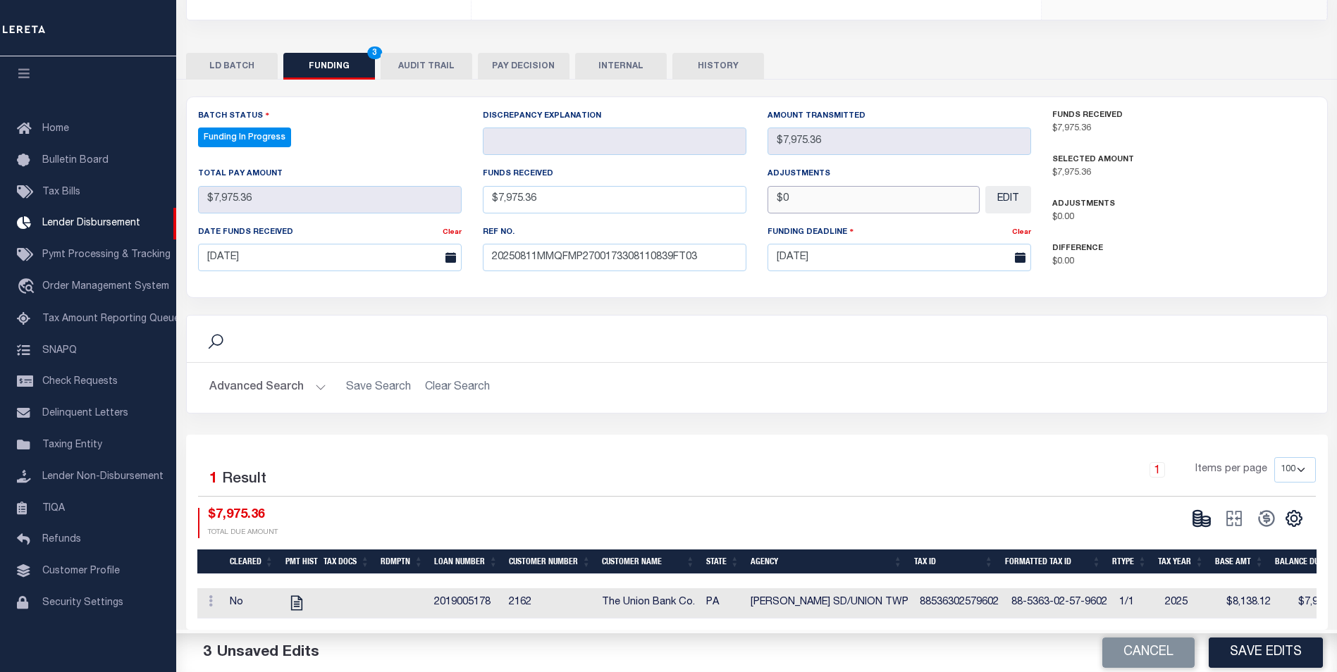
scroll to position [257, 0]
type input "$0.00"
click at [1261, 665] on button "Save Edits" at bounding box center [1266, 653] width 114 height 30
type input "$7,975.36"
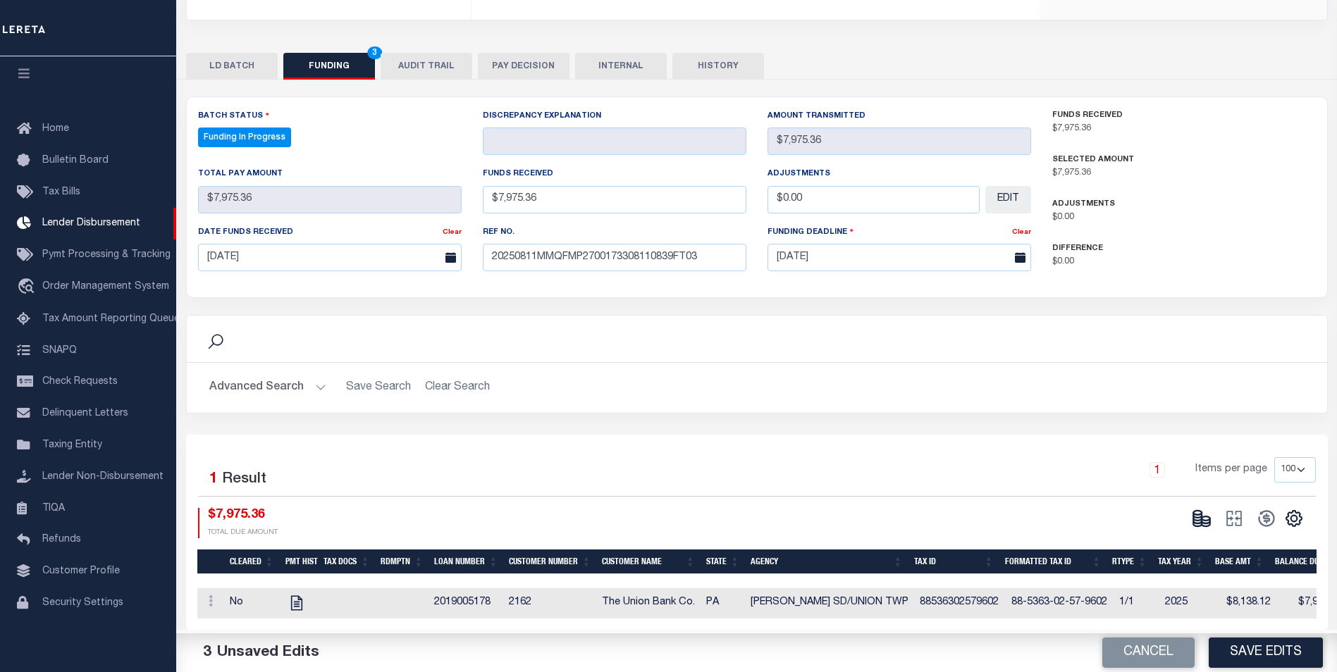
type input "$7,975.36"
type input "$0"
select select "100"
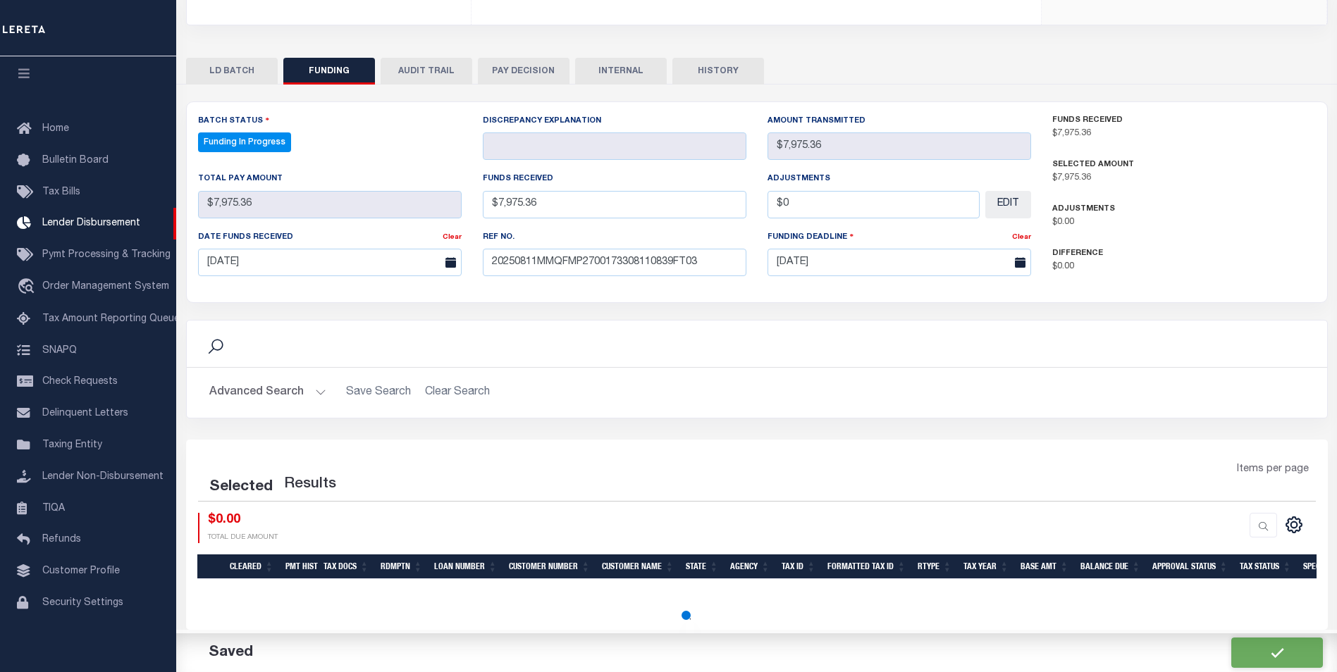
select select "100"
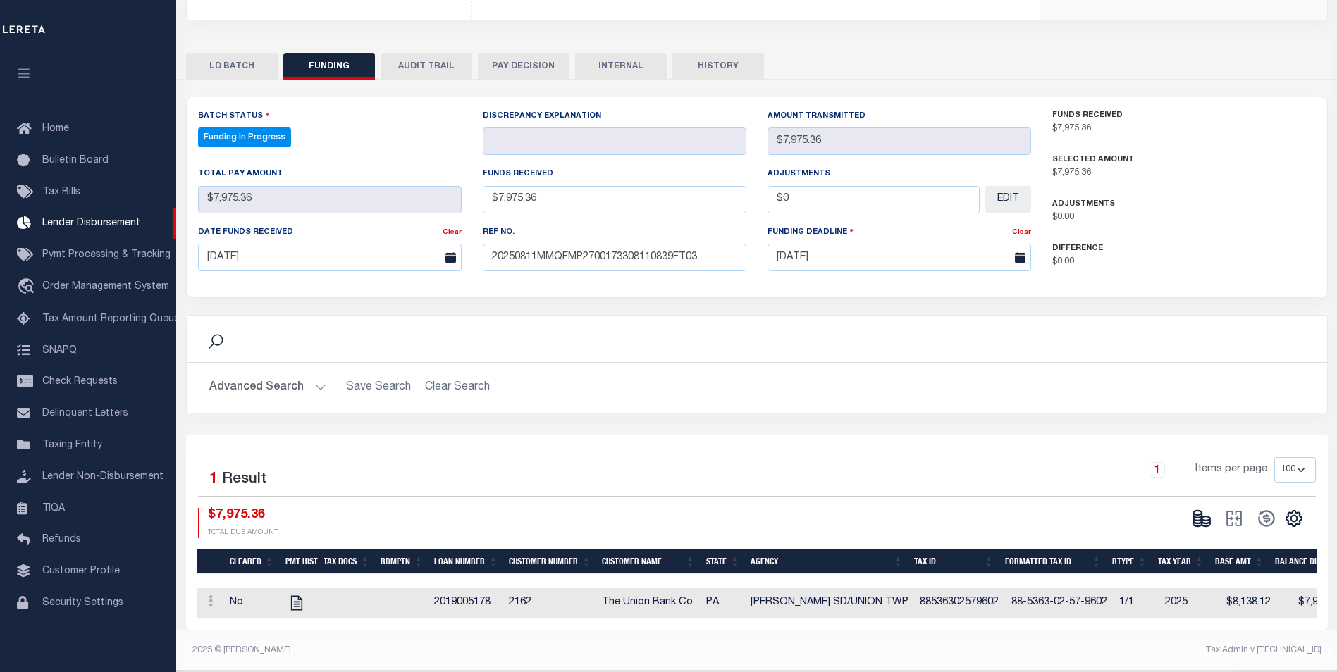
click at [1191, 508] on button at bounding box center [1202, 518] width 32 height 21
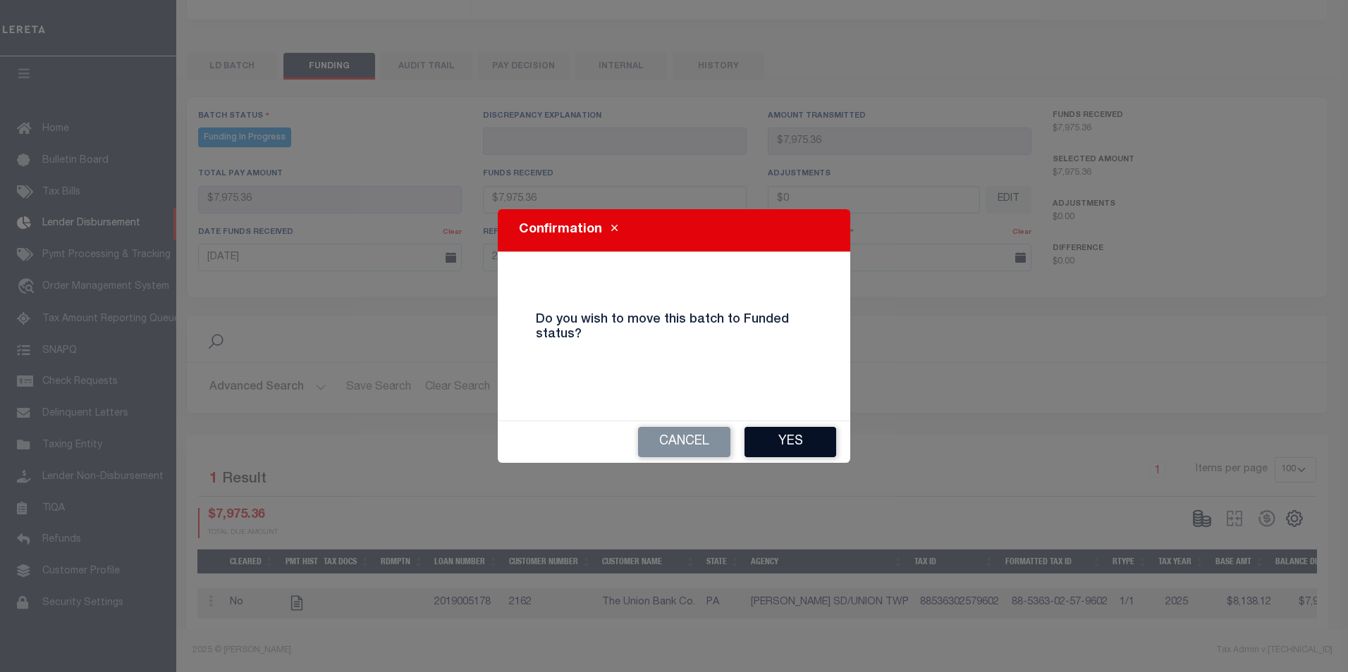
drag, startPoint x: 809, startPoint y: 458, endPoint x: 809, endPoint y: 448, distance: 10.6
click at [809, 455] on div "Cancel Yes" at bounding box center [674, 443] width 352 height 42
click at [807, 436] on button "Yes" at bounding box center [790, 442] width 92 height 30
type input "$7,975.36"
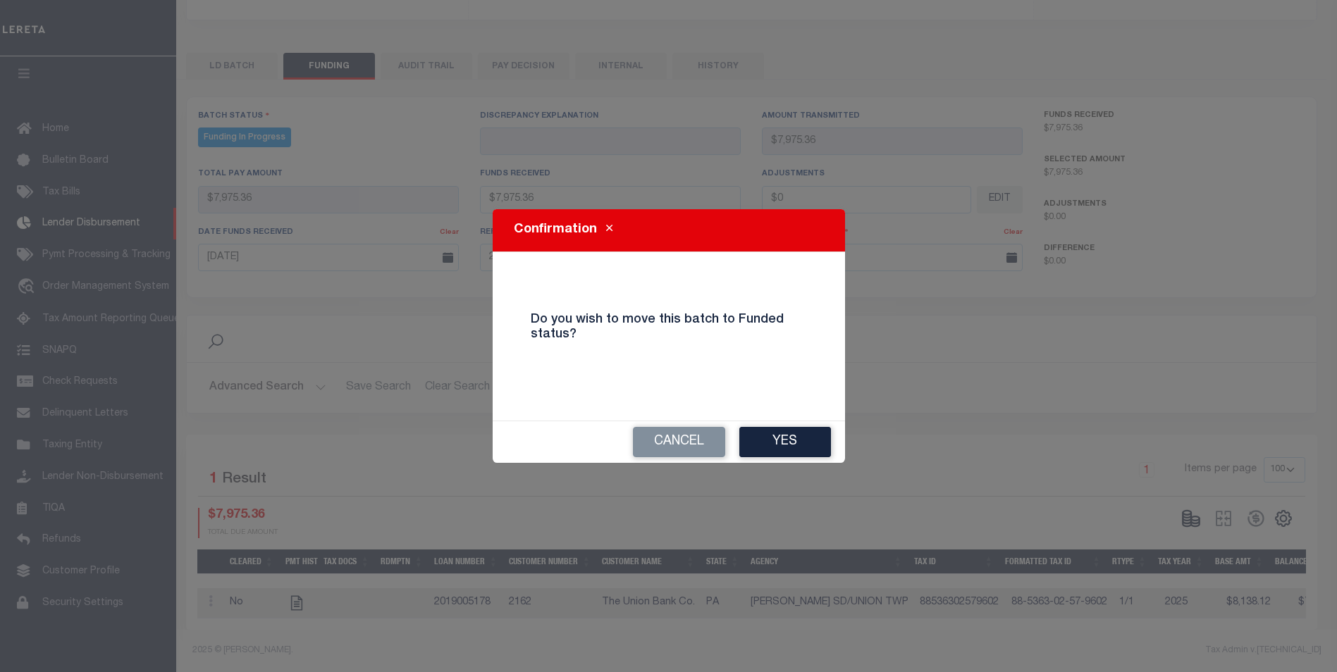
type input "$7,975.36"
type input "$0"
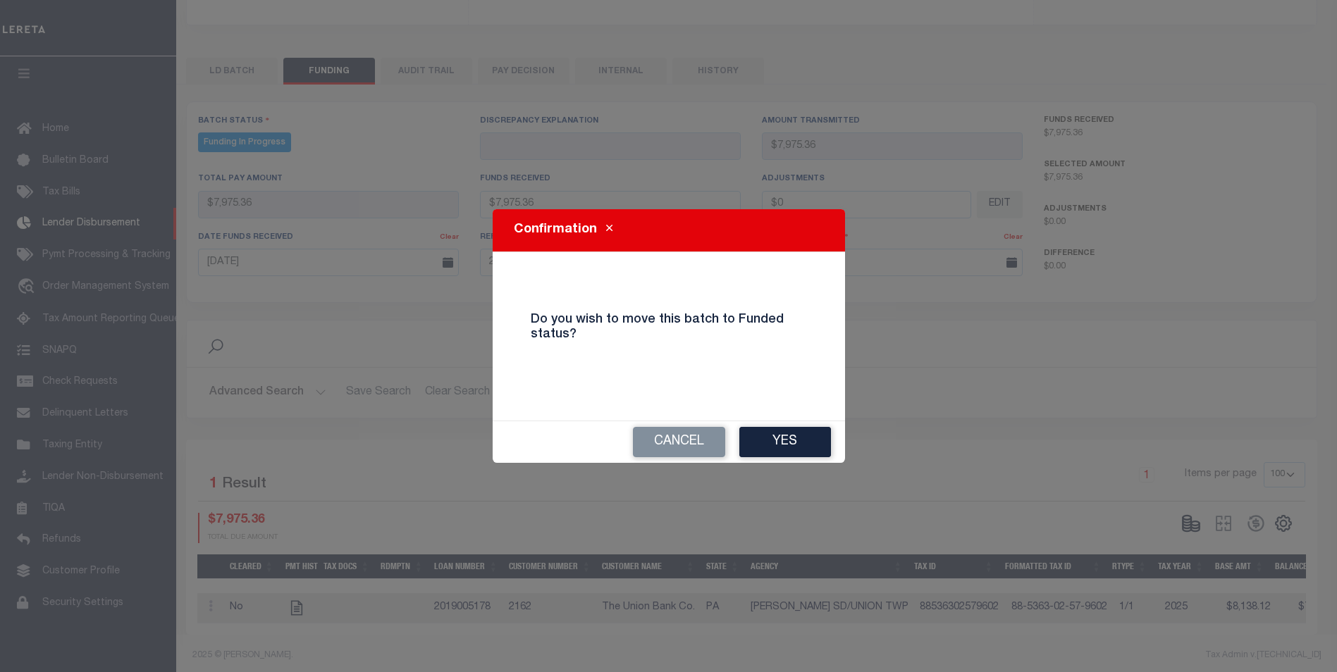
select select "100"
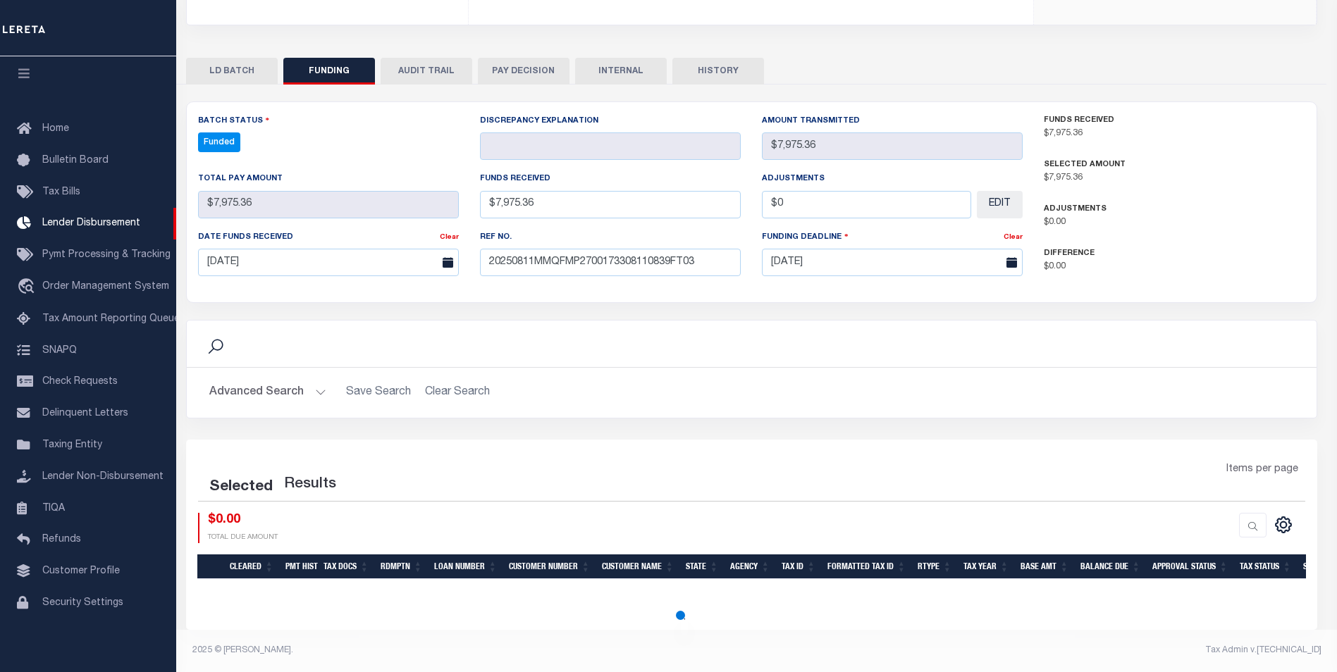
select select "100"
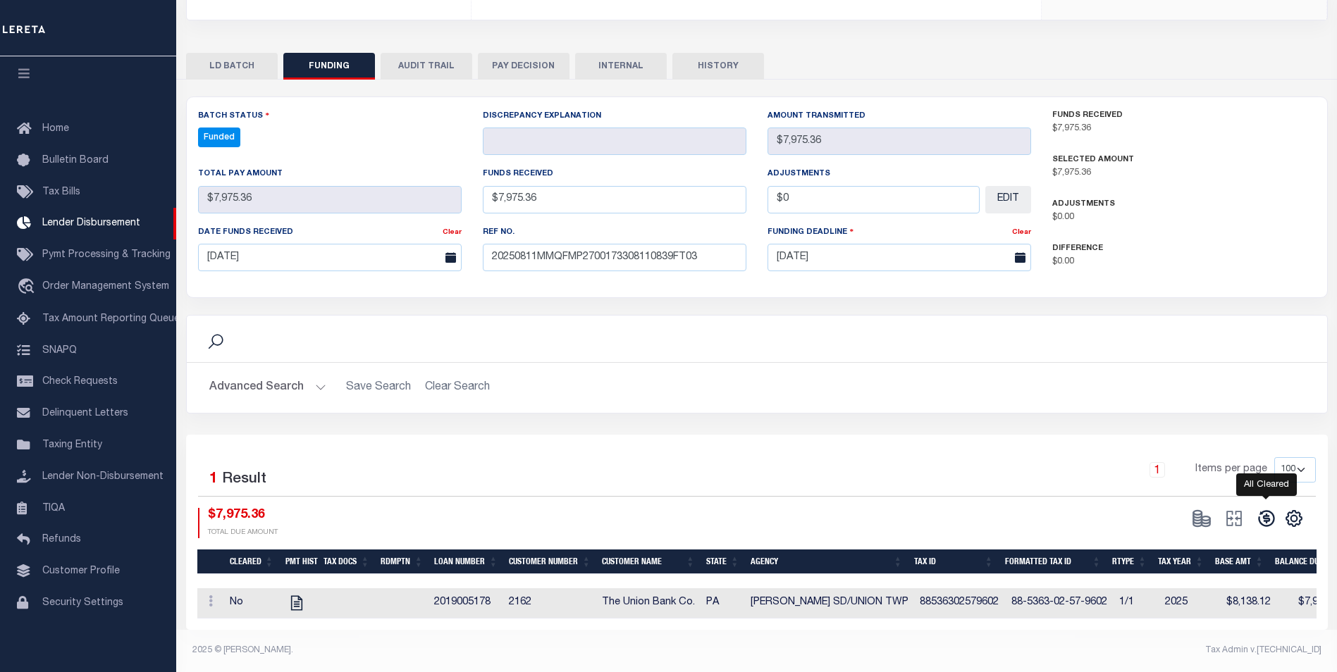
click at [1266, 511] on icon at bounding box center [1266, 519] width 16 height 16
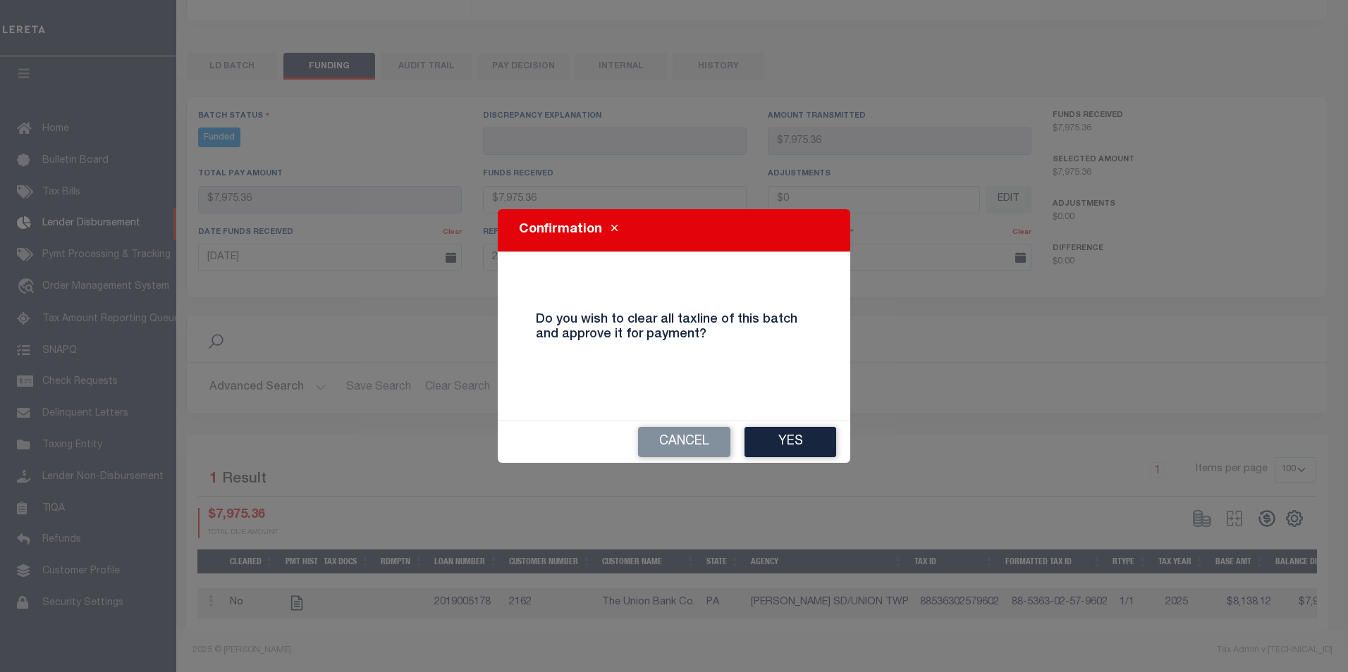
click at [783, 448] on button "Yes" at bounding box center [790, 442] width 92 height 30
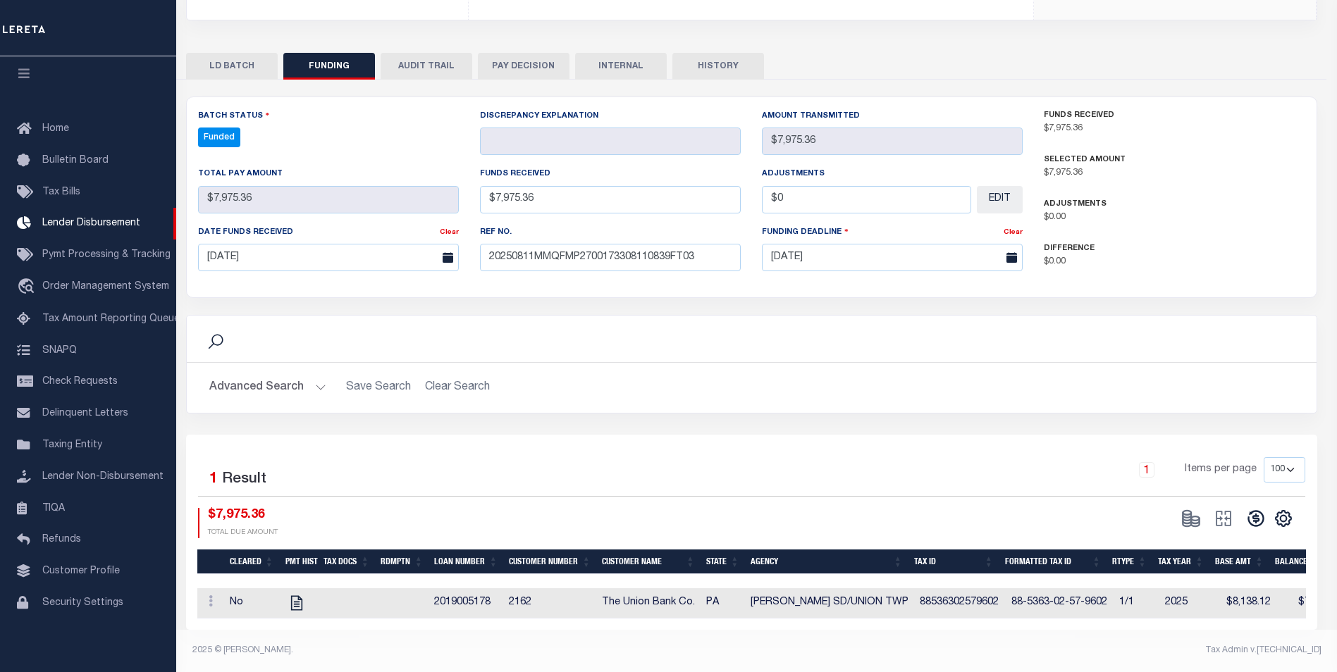
type input "$7,975.36"
type input "$0"
select select "100"
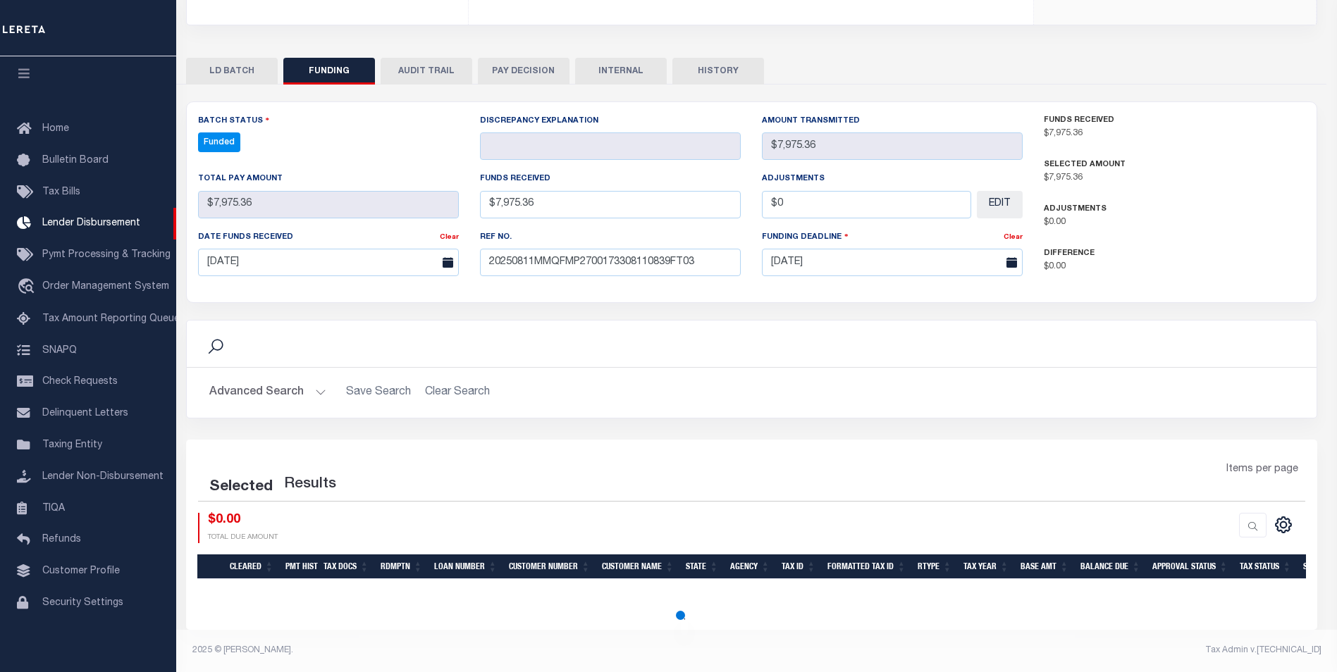
select select "100"
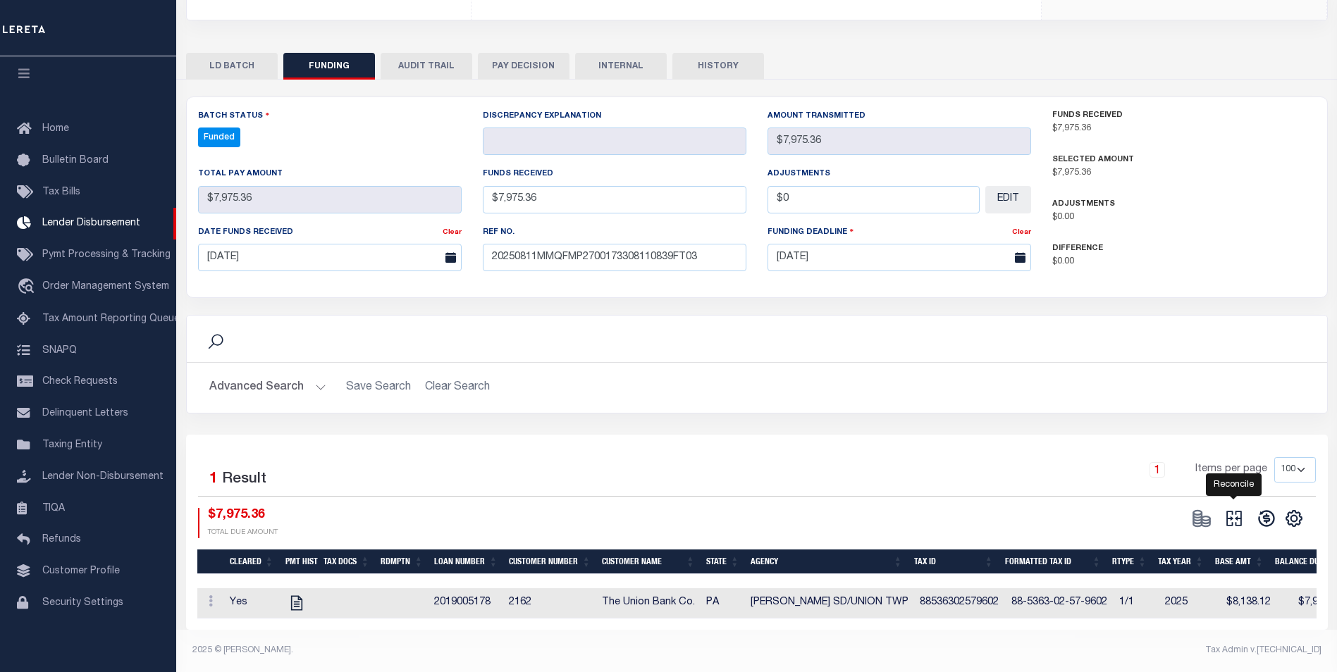
click at [1227, 515] on icon "" at bounding box center [1235, 519] width 16 height 16
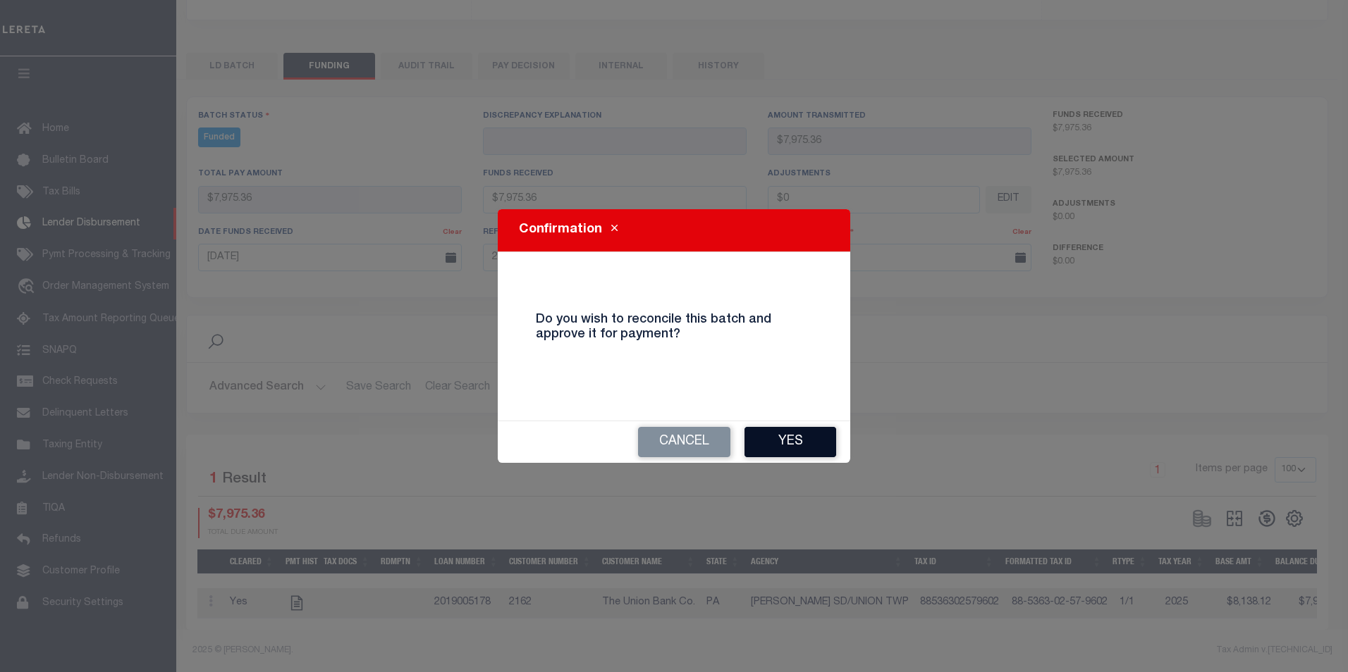
click at [799, 442] on button "Yes" at bounding box center [790, 442] width 92 height 30
type input "$7,975.36"
type input "$0"
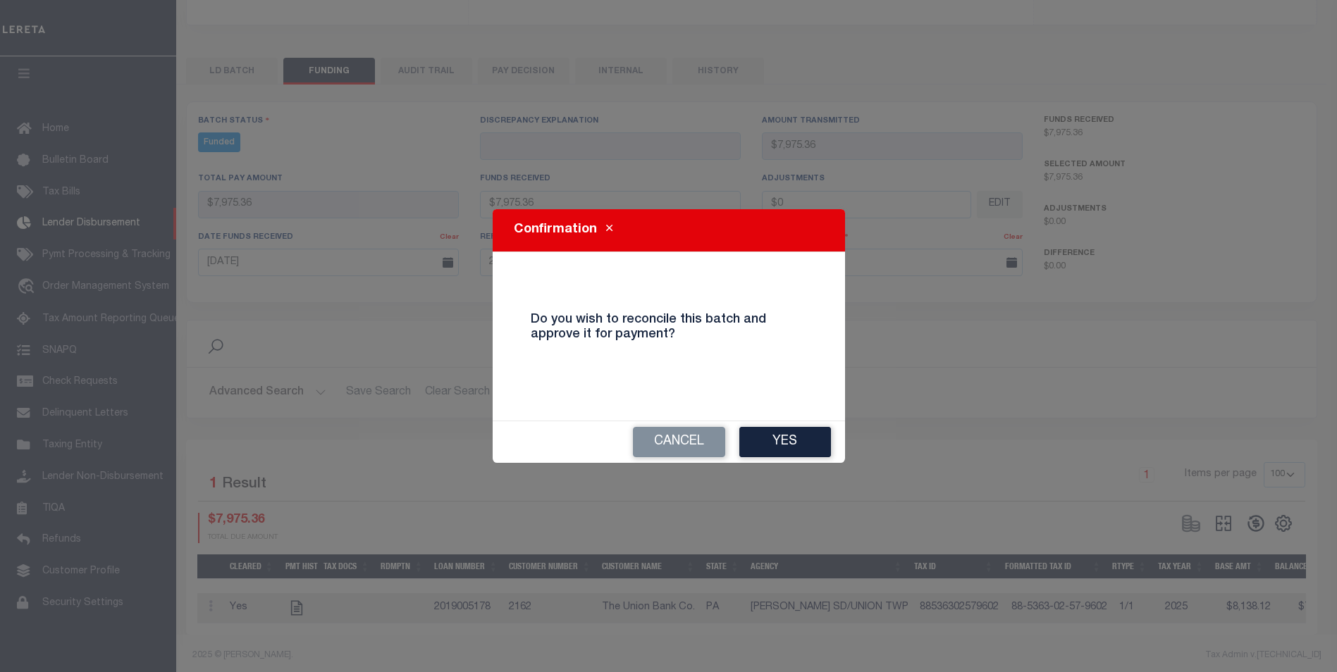
select select "100"
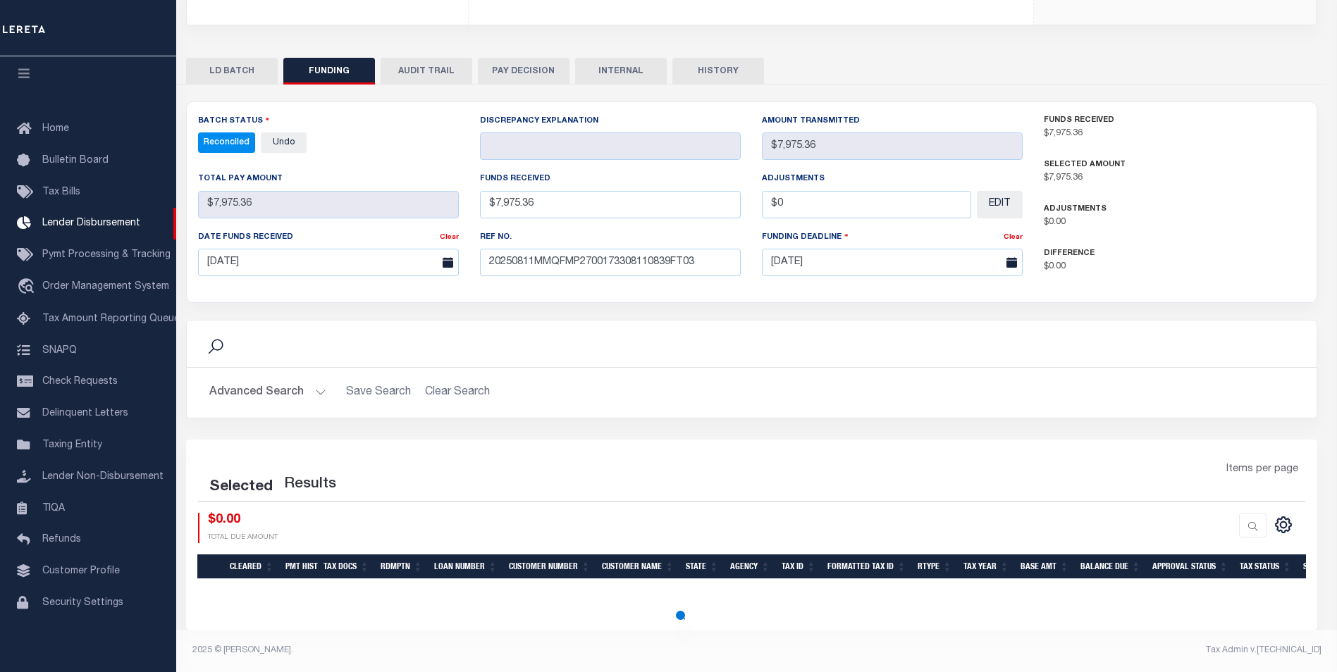
select select "100"
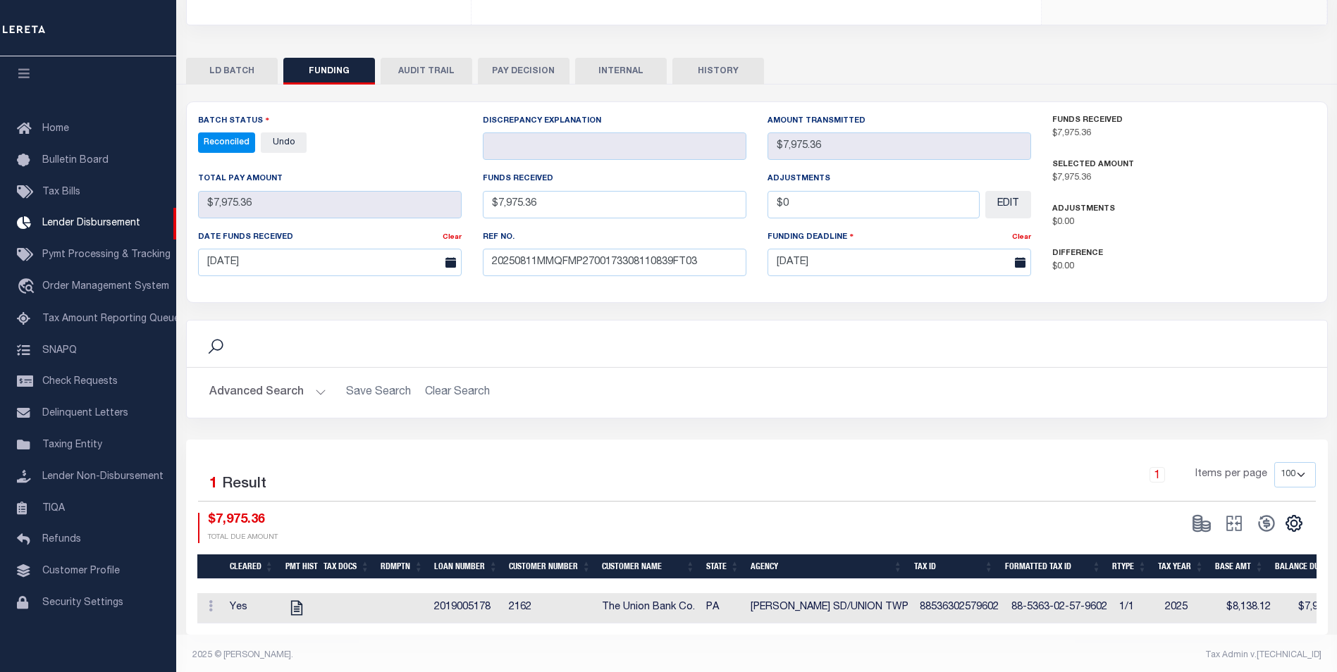
scroll to position [116, 0]
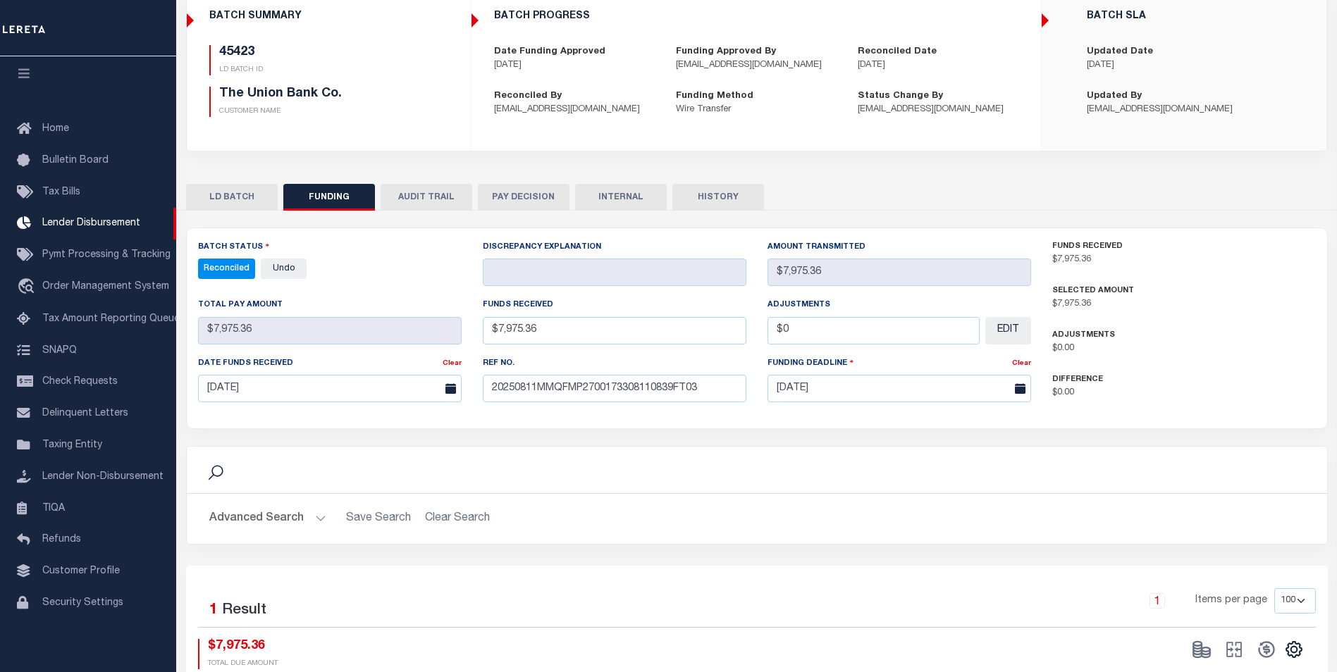
drag, startPoint x: 617, startPoint y: 196, endPoint x: 643, endPoint y: 190, distance: 26.0
click at [618, 196] on button "INTERNAL" at bounding box center [621, 197] width 92 height 27
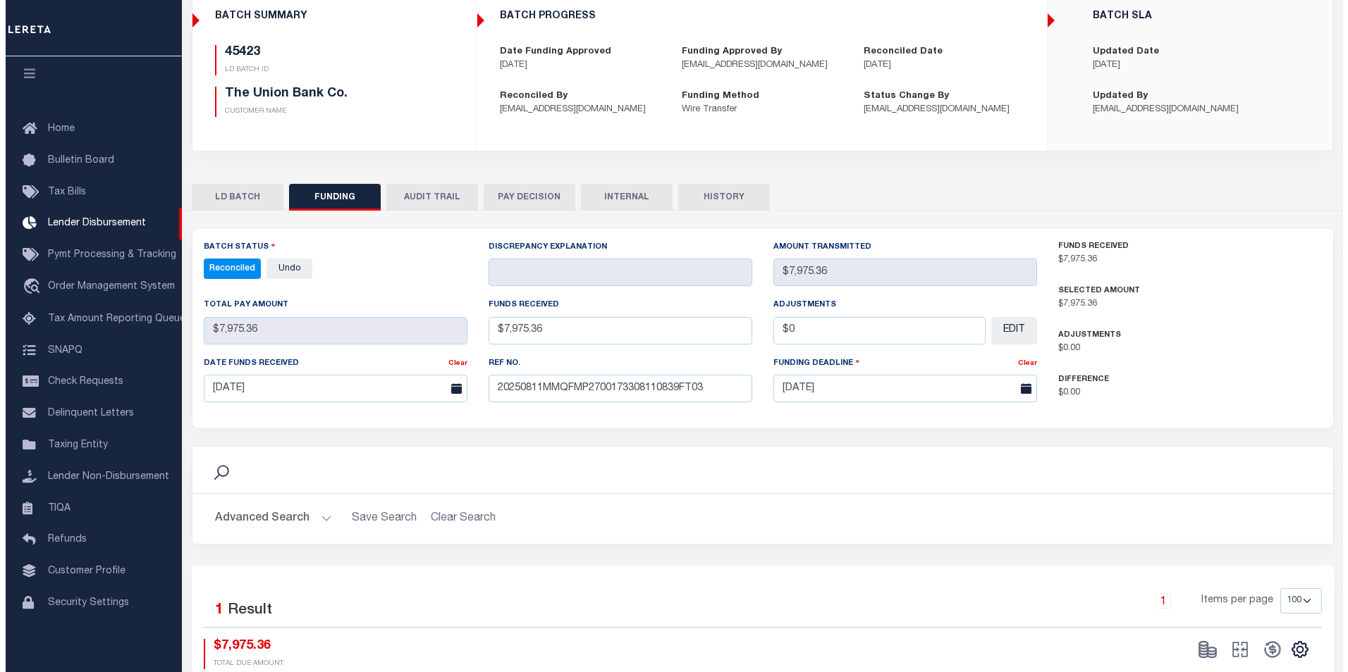
scroll to position [0, 0]
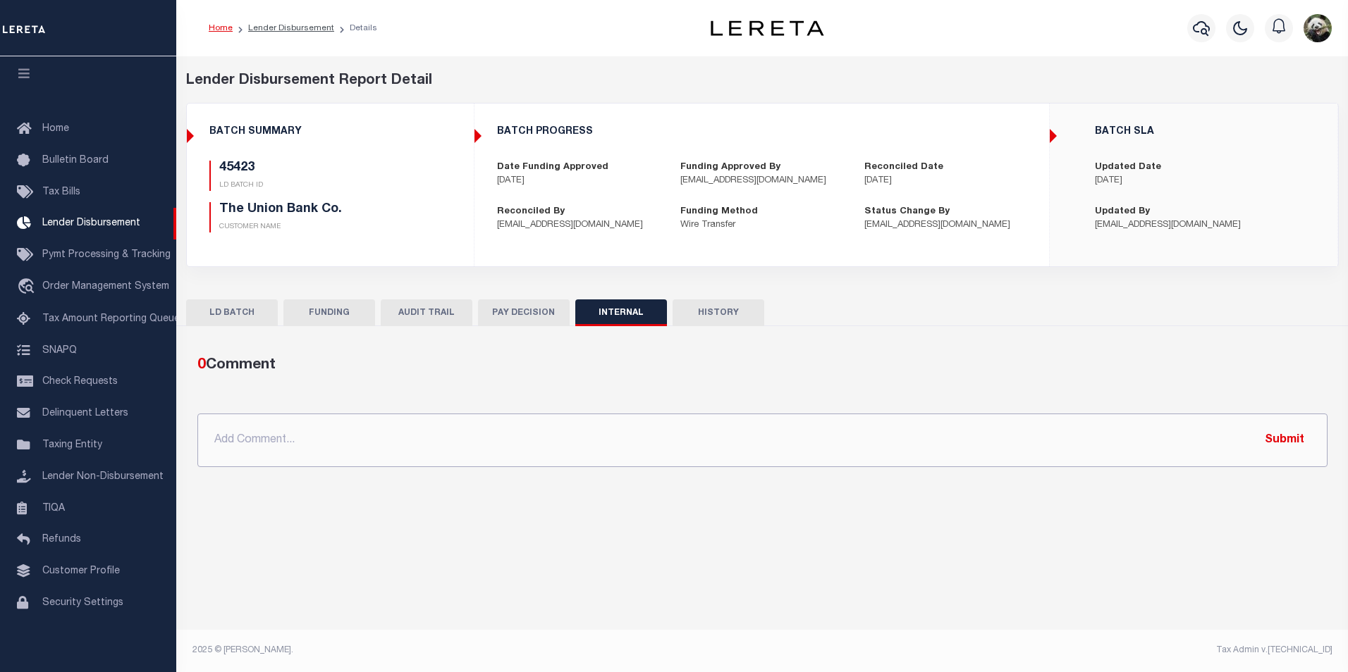
click at [496, 451] on input "text" at bounding box center [762, 441] width 1130 height 54
paste input "OG AMOUNT $9,914.76 "45362 -$1,939.40 45423 - $7,975.36""
type input "OG AMOUNT $9,914.76 "45362 -$1,939.40 45423 - $7,975.36""
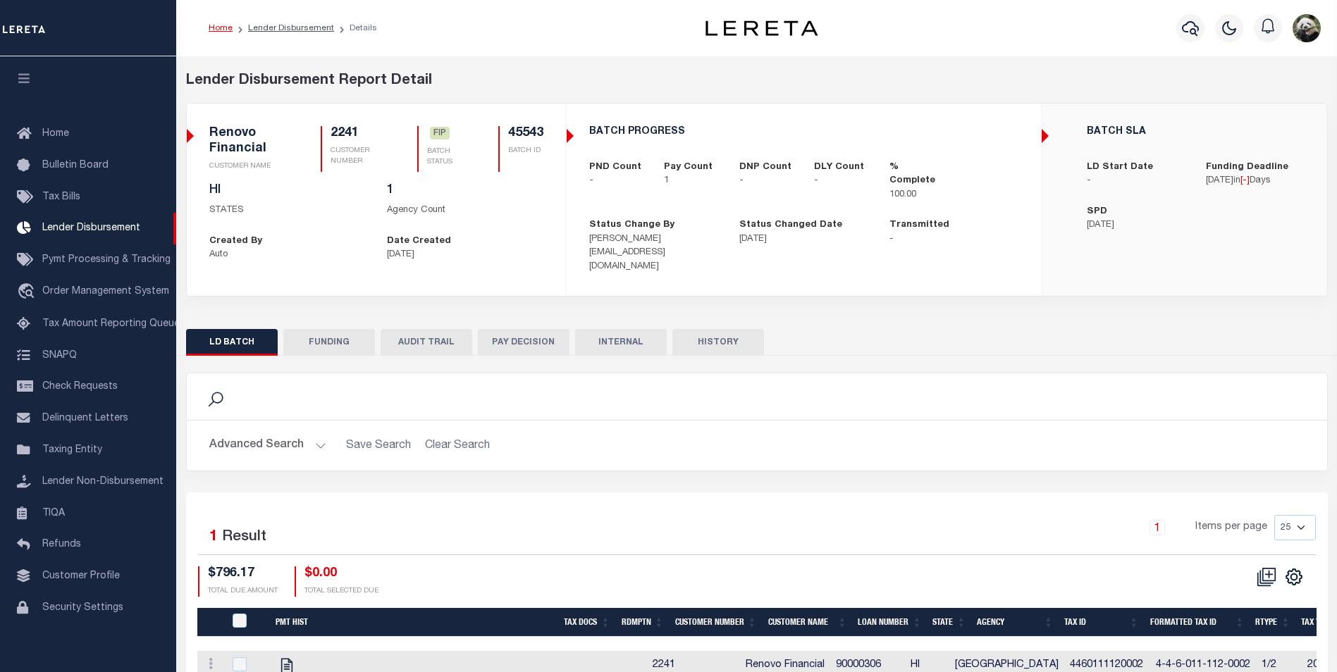
scroll to position [14, 0]
click at [334, 338] on button "FUNDING" at bounding box center [329, 342] width 92 height 27
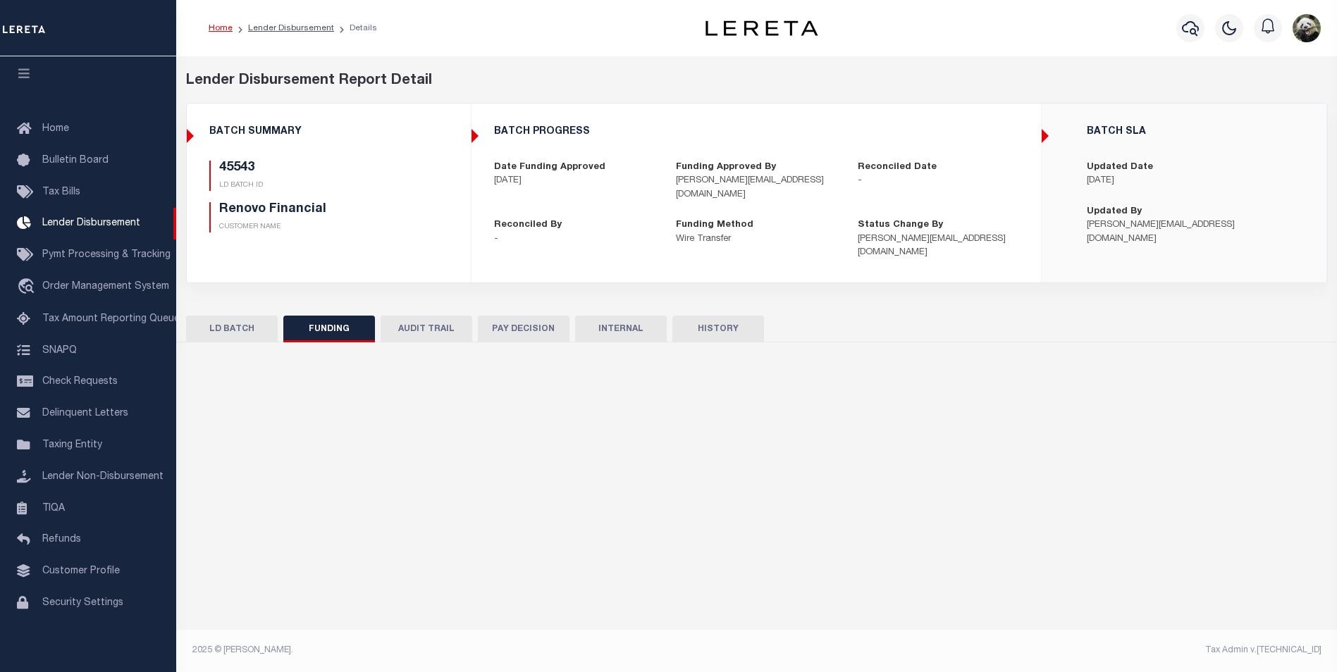
type input "$796.17"
type input "$0"
type input "[DATE]"
select select "100"
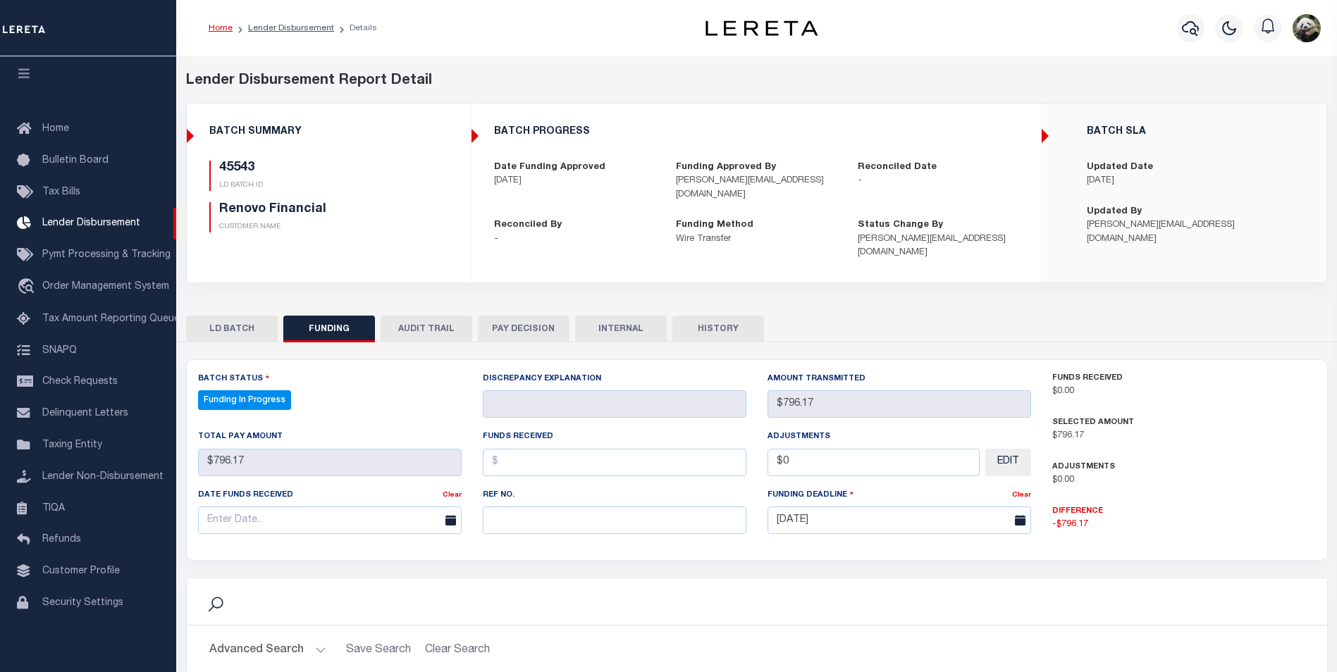
select select "100"
click at [536, 507] on input "text" at bounding box center [615, 520] width 264 height 27
paste input "20250811MMQFMP2700343608111658FT03"
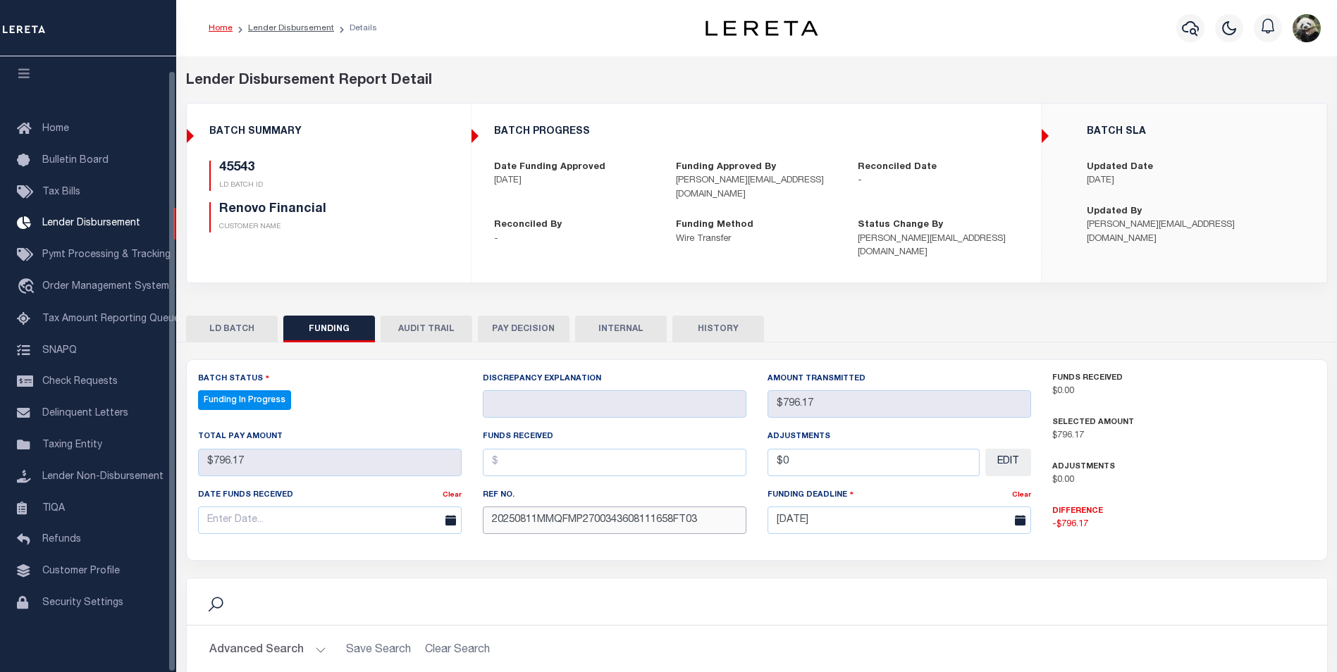
type input "20250811MMQFMP2700343608111658FT03"
drag, startPoint x: 322, startPoint y: 517, endPoint x: 320, endPoint y: 510, distance: 7.4
click at [322, 515] on input "text" at bounding box center [330, 520] width 264 height 27
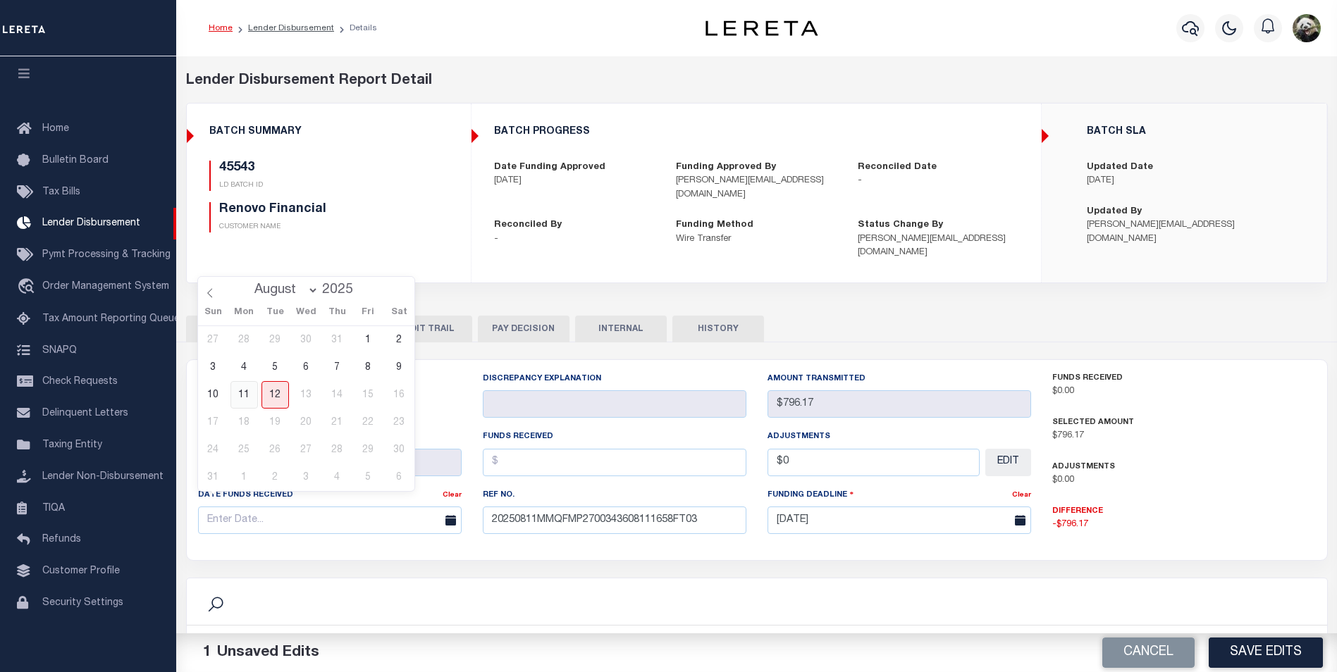
click at [242, 388] on span "11" at bounding box center [244, 394] width 27 height 27
type input "[DATE]"
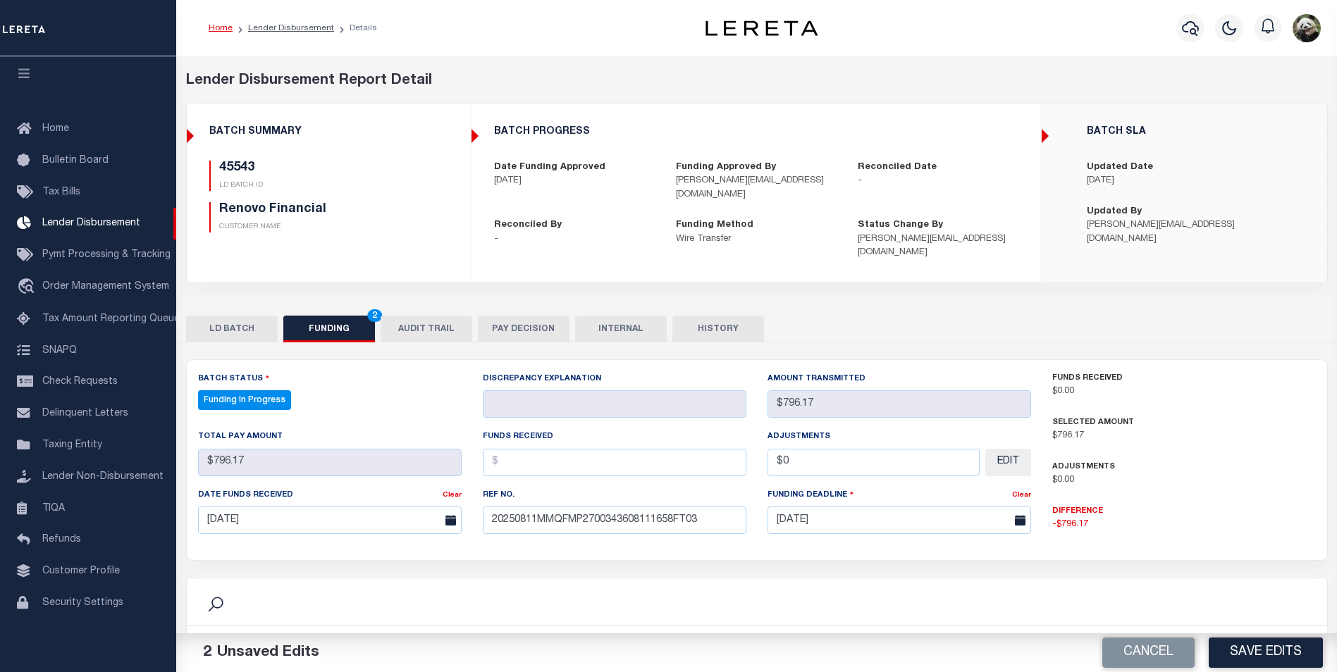
click at [692, 433] on div "Funds Received" at bounding box center [615, 452] width 264 height 47
click at [675, 449] on input "text" at bounding box center [615, 462] width 264 height 27
type input "$796.17"
type input "$0.00"
click at [1274, 643] on button "Save Edits" at bounding box center [1266, 653] width 114 height 30
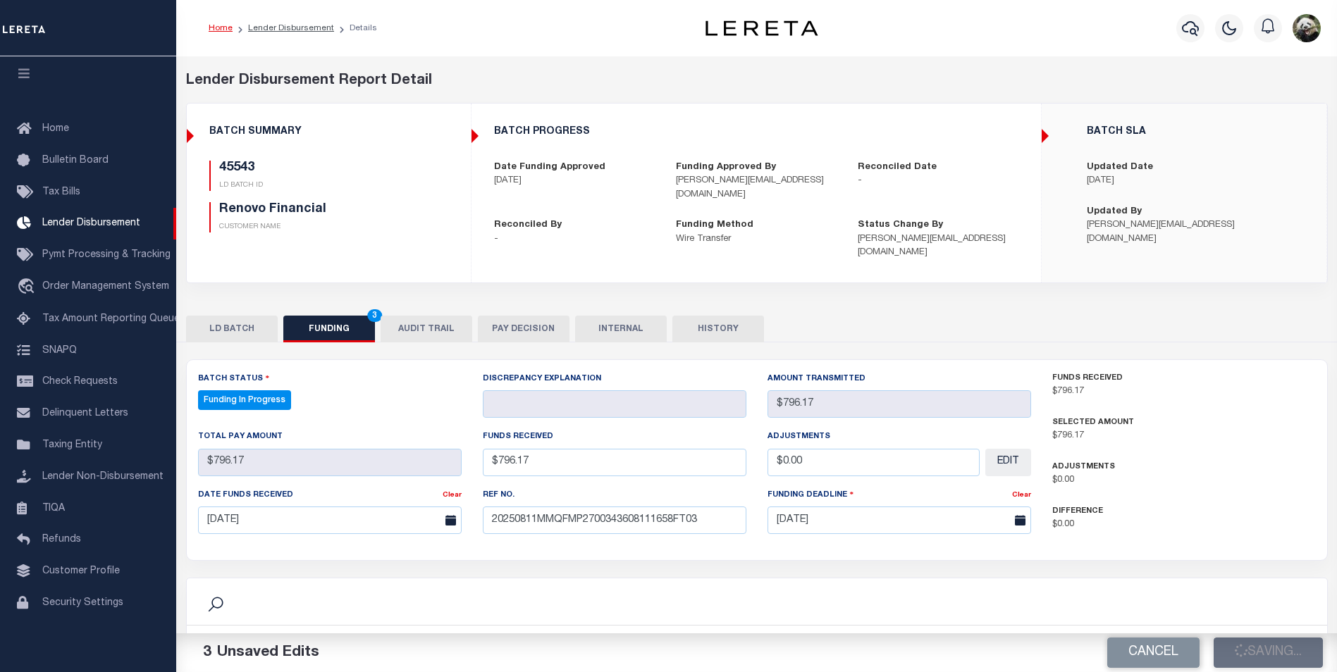
type input "$796.17"
type input "$0"
select select "100"
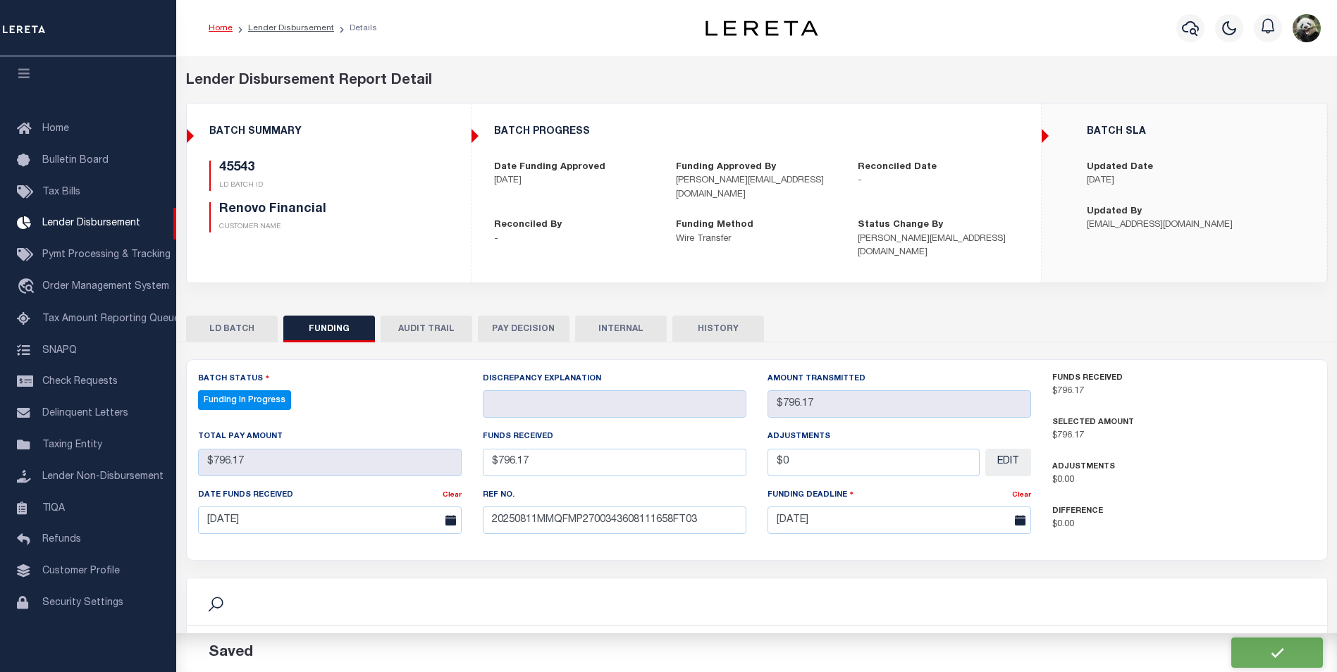
select select "100"
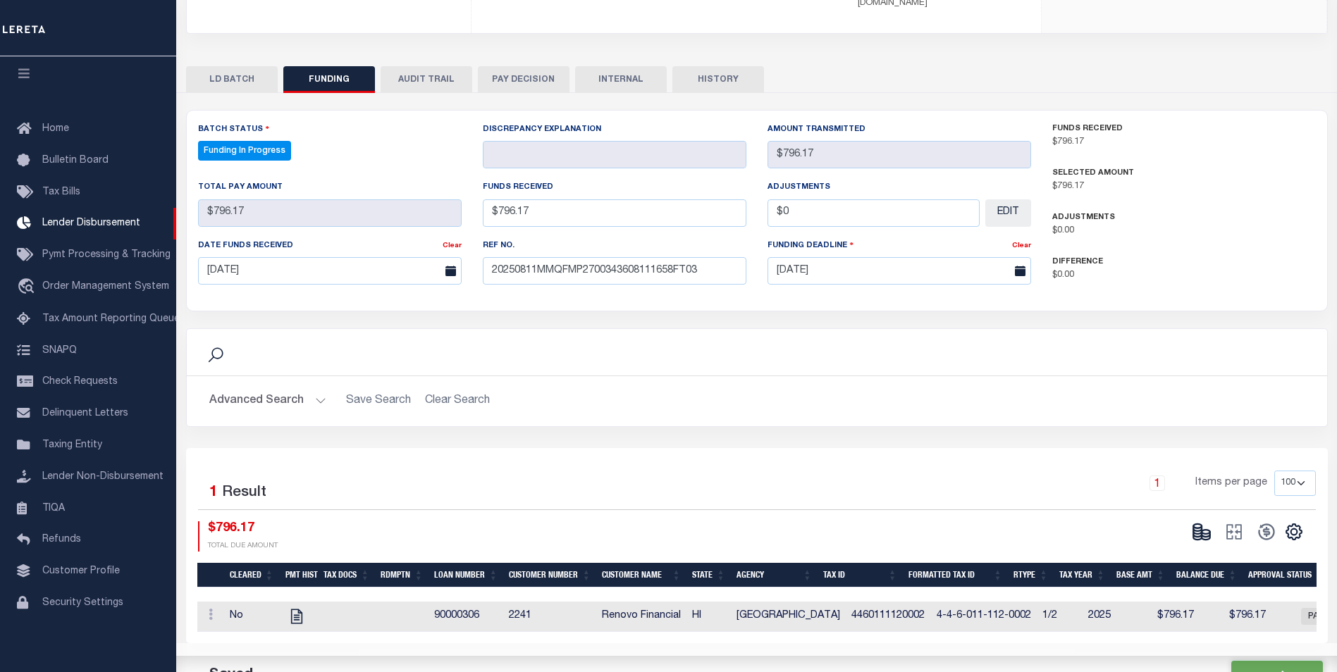
scroll to position [257, 0]
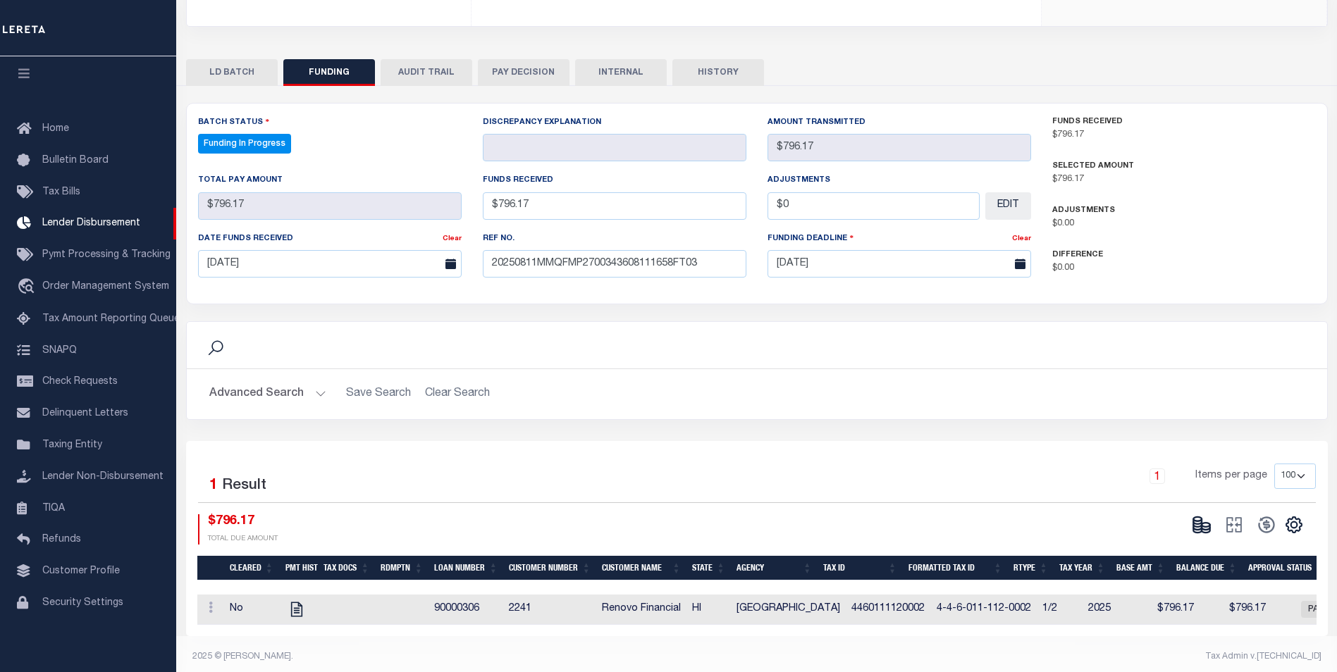
click at [1199, 500] on body "Home Lender Disbursement Details Profile" at bounding box center [668, 210] width 1337 height 935
click at [1199, 515] on icon at bounding box center [1202, 525] width 20 height 20
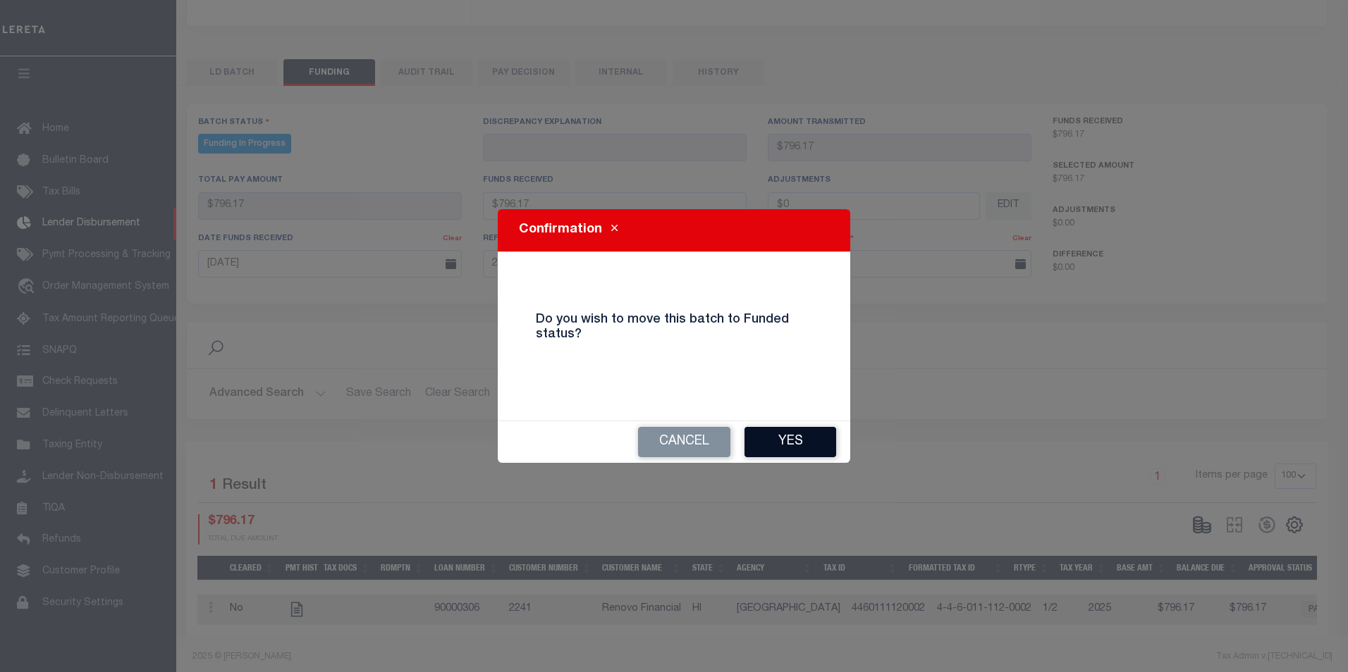
click at [806, 429] on button "Yes" at bounding box center [790, 442] width 92 height 30
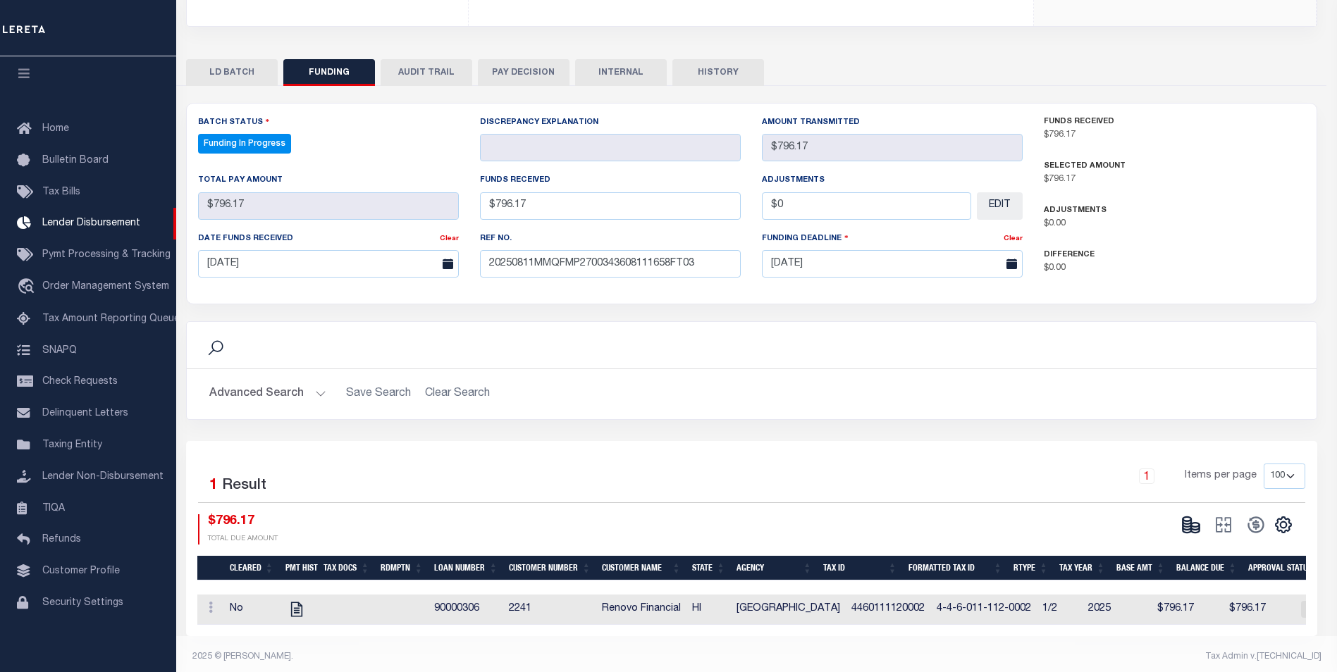
type input "$796.17"
type input "$0"
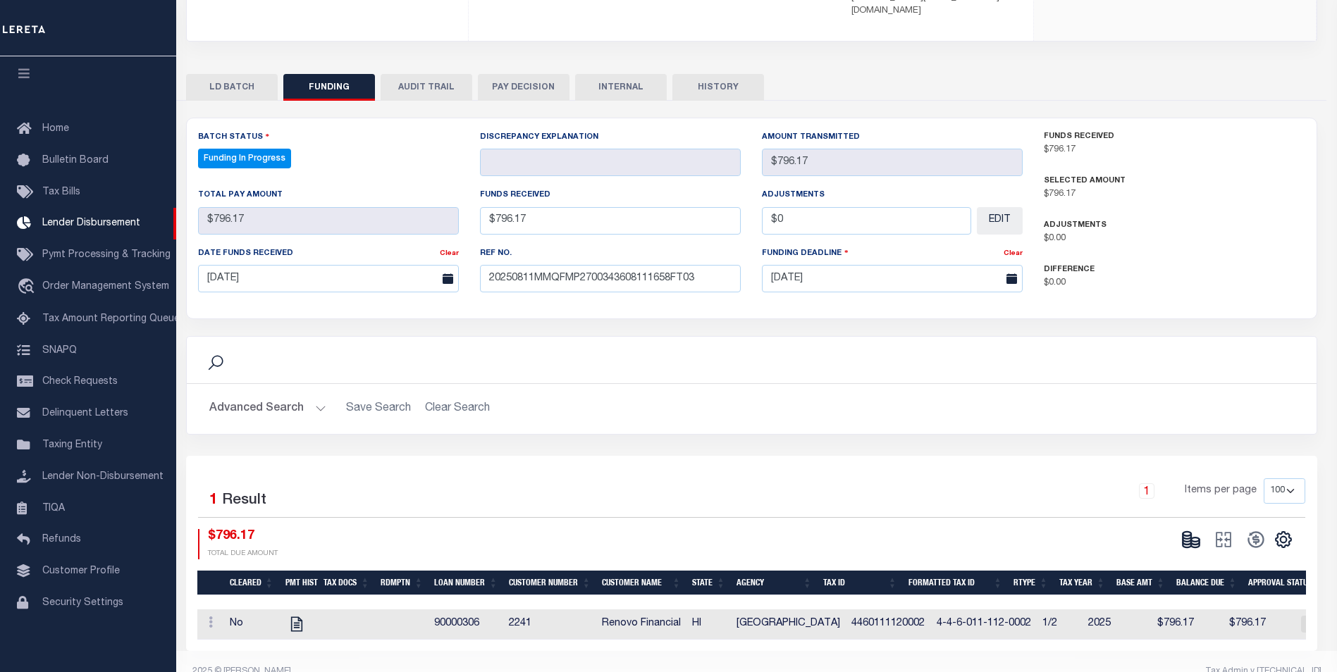
select select "100"
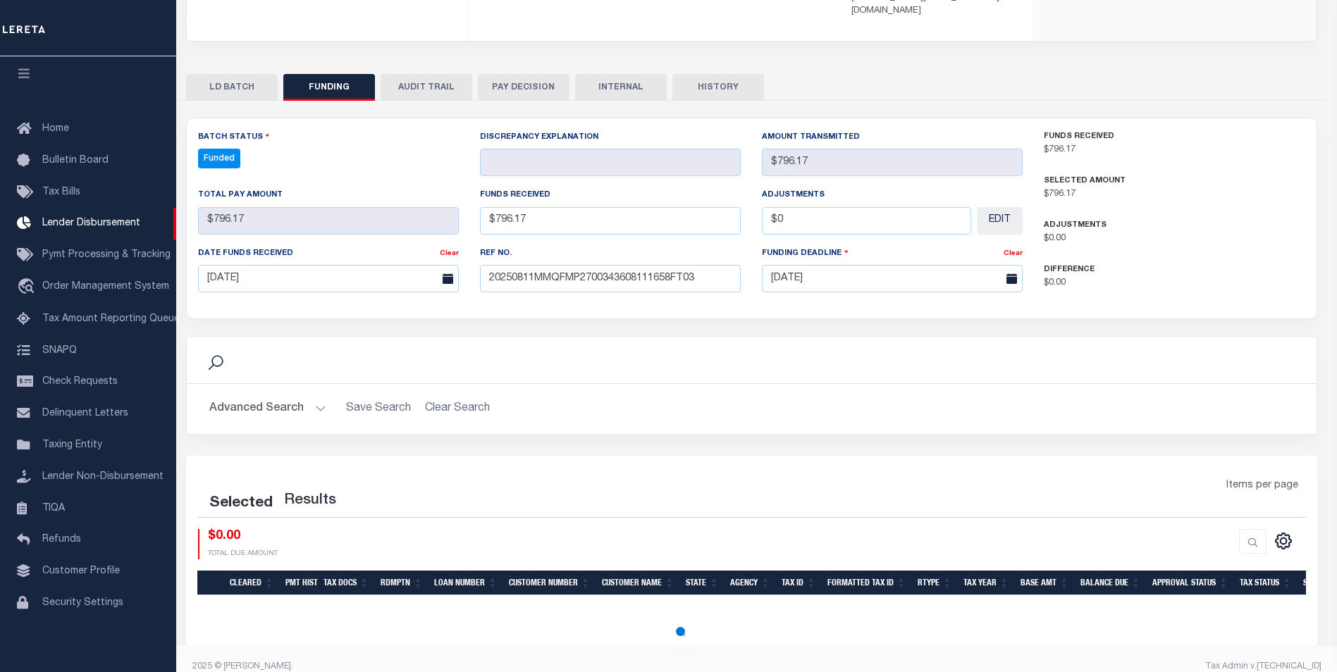
select select "100"
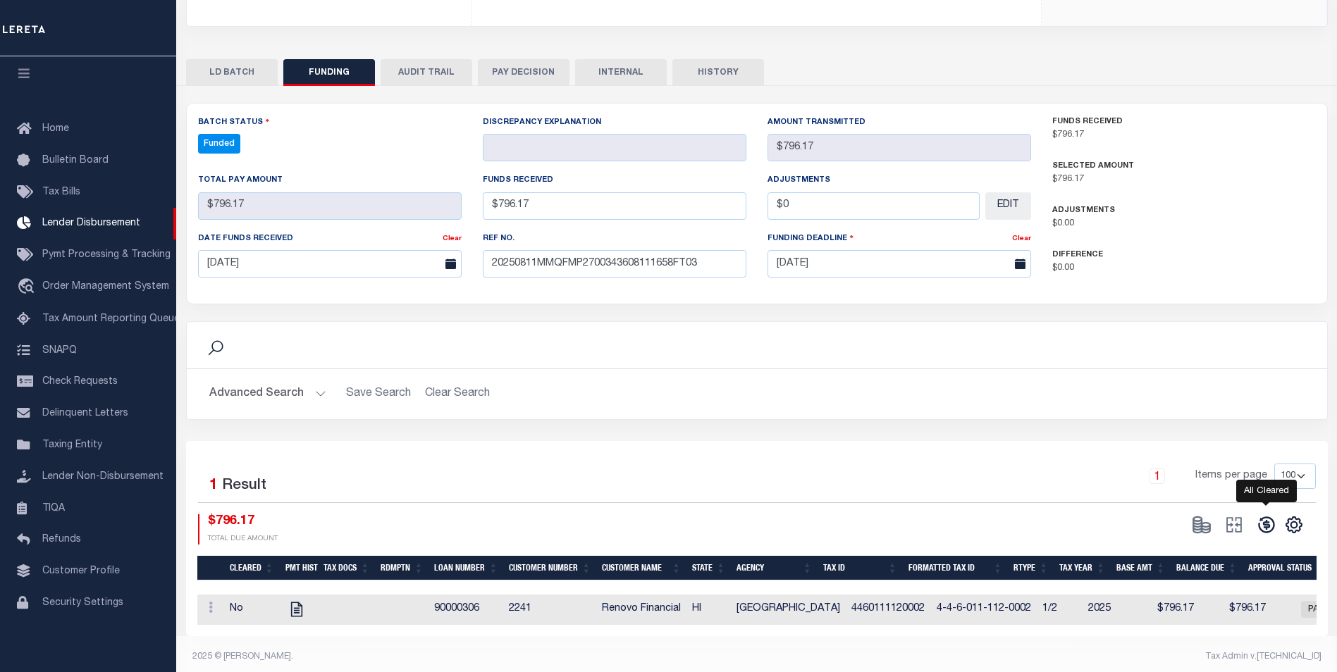
click at [1263, 515] on icon at bounding box center [1267, 525] width 20 height 20
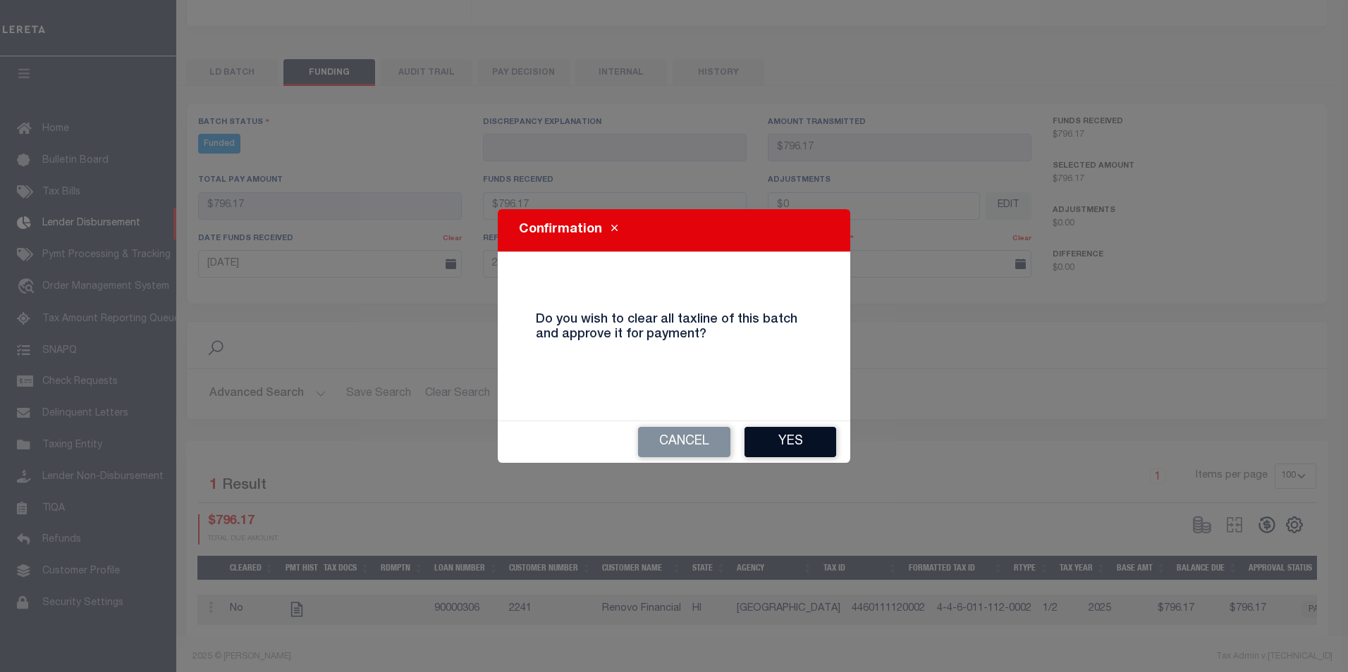
click at [824, 443] on button "Yes" at bounding box center [790, 442] width 92 height 30
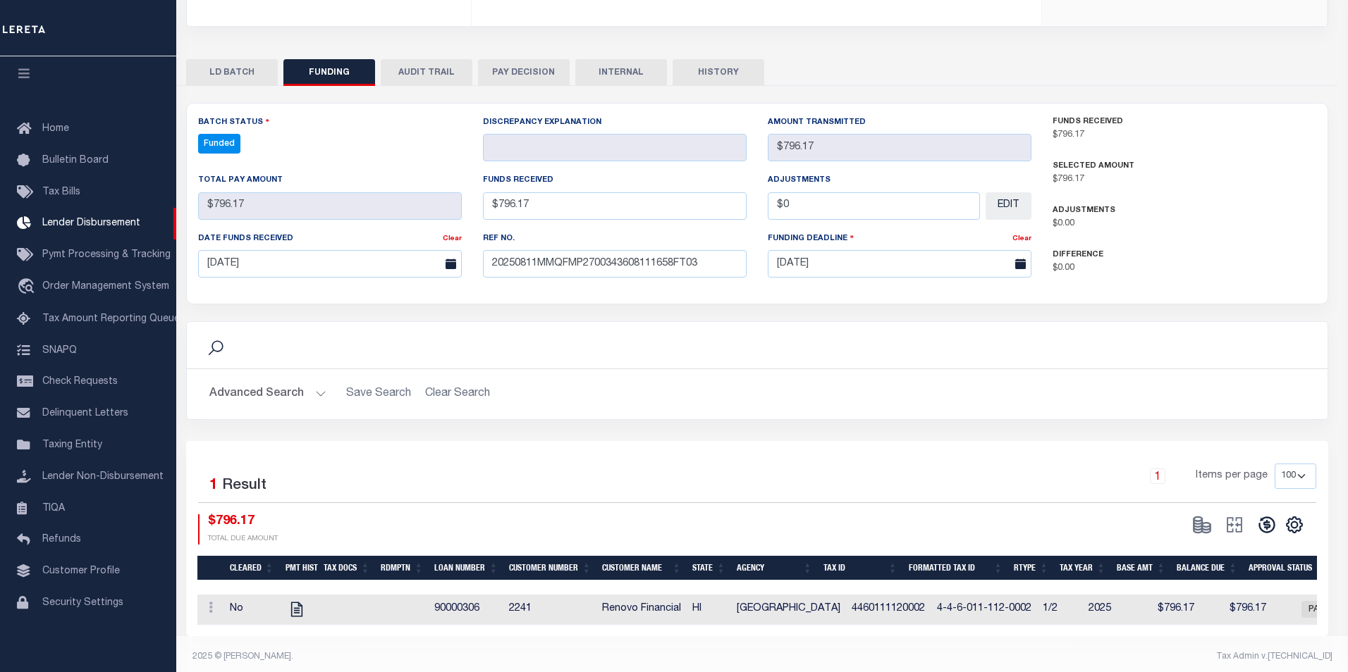
type input "$796.17"
type input "$0"
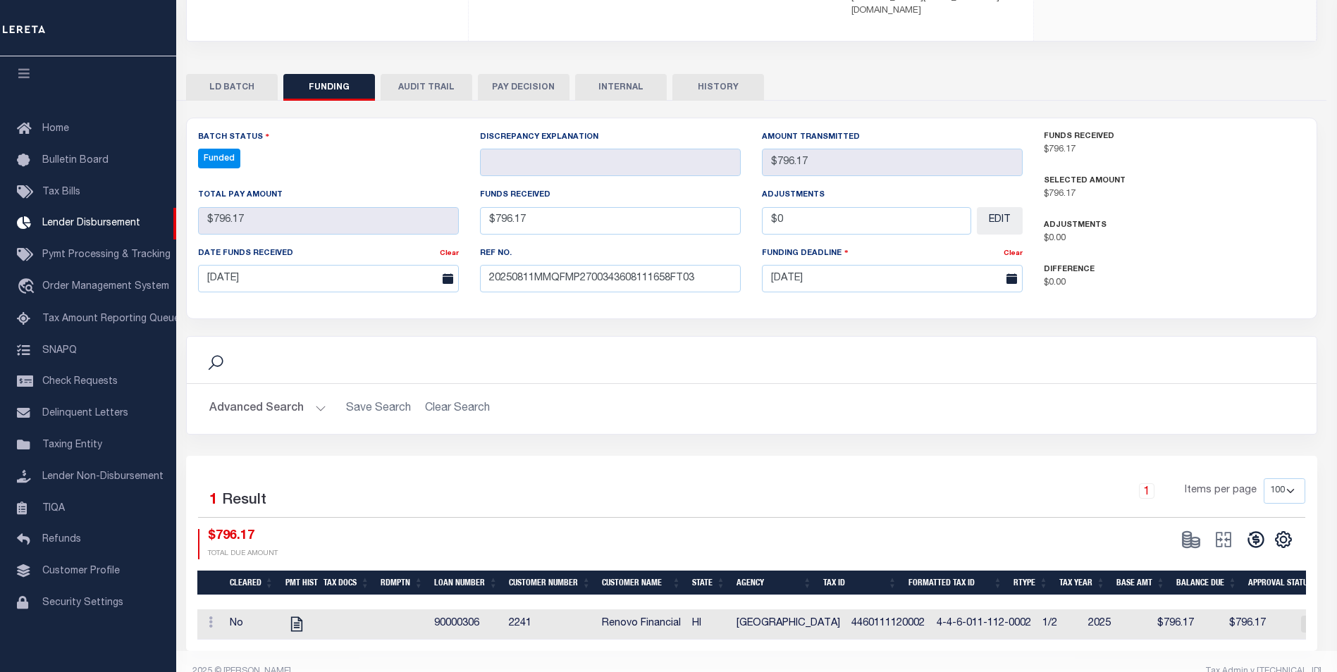
select select "100"
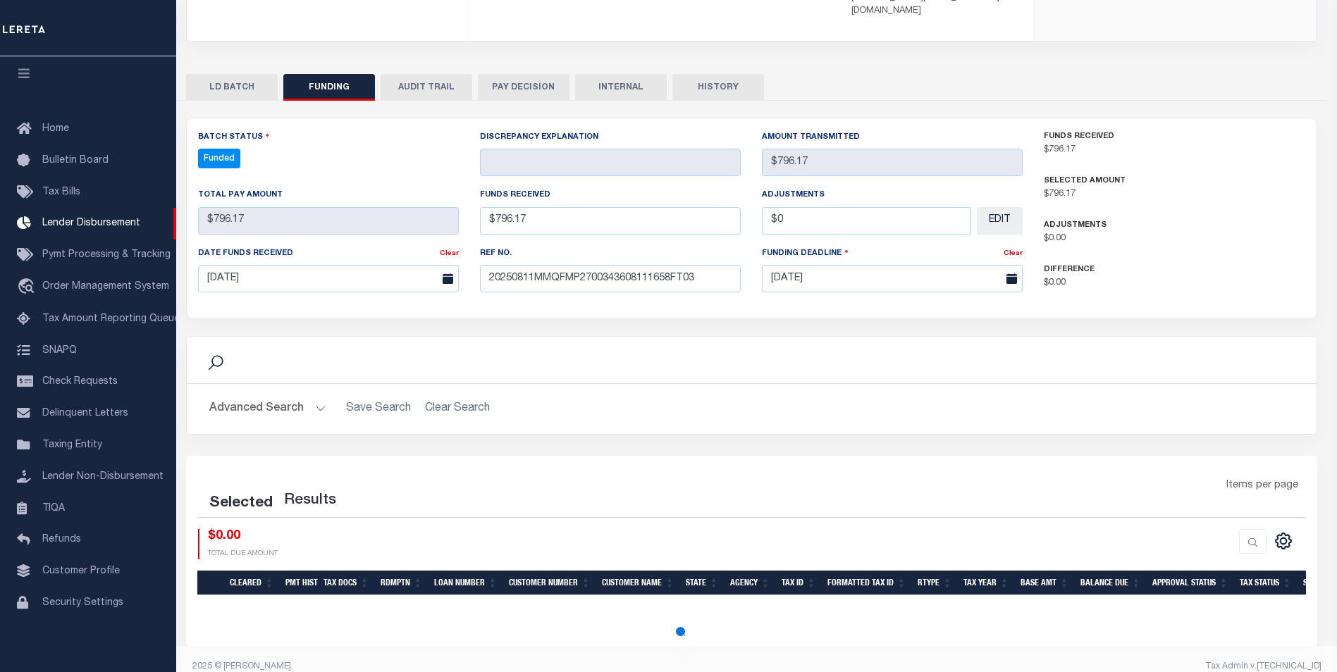
select select "100"
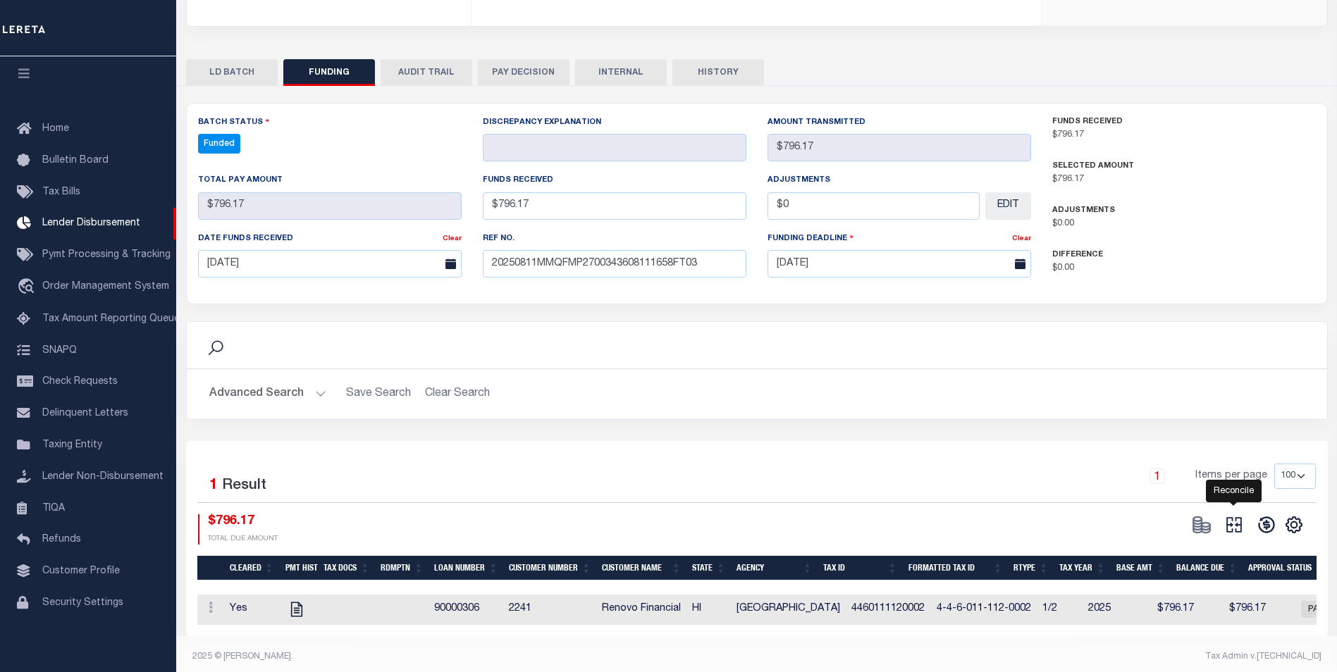
click at [1235, 515] on icon "" at bounding box center [1234, 525] width 20 height 20
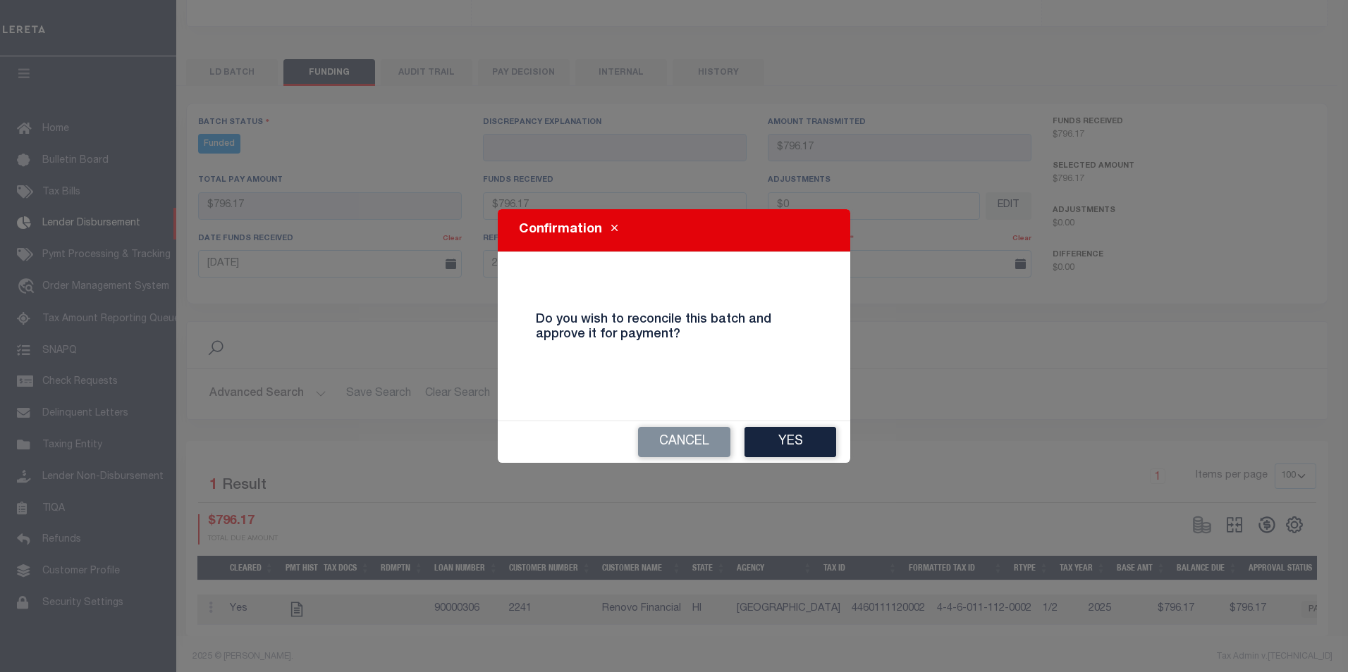
click at [818, 452] on button "Yes" at bounding box center [790, 442] width 92 height 30
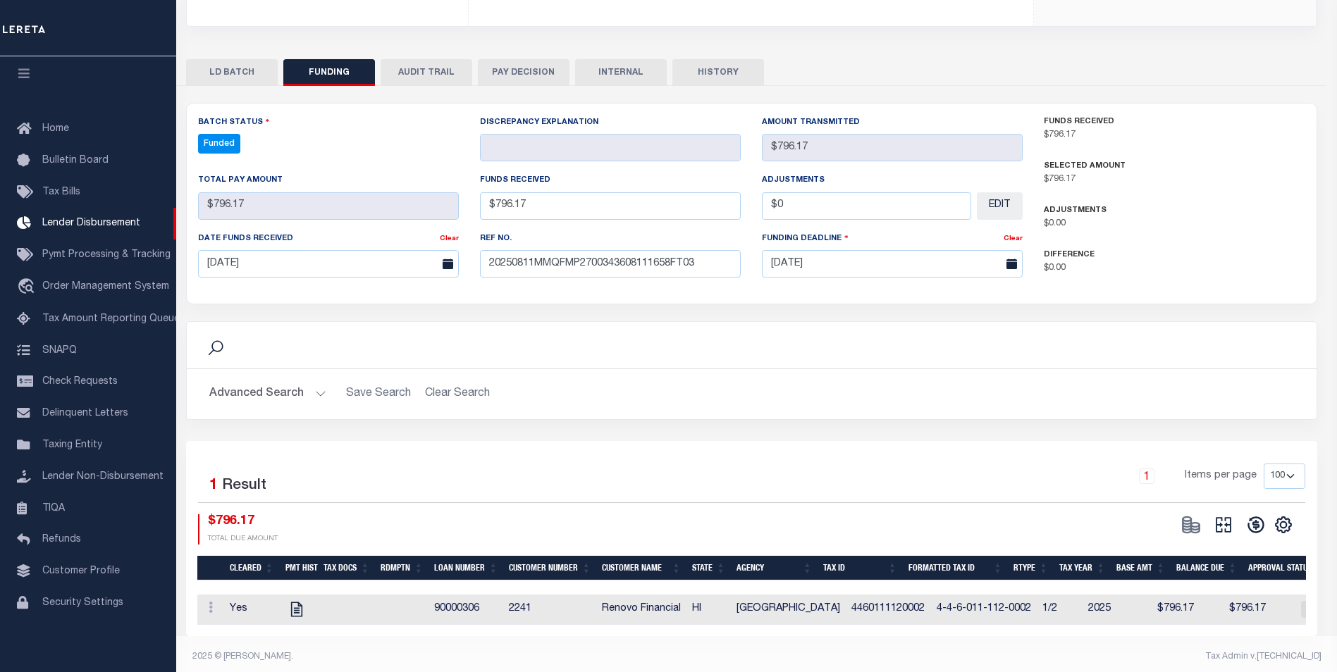
select select "100"
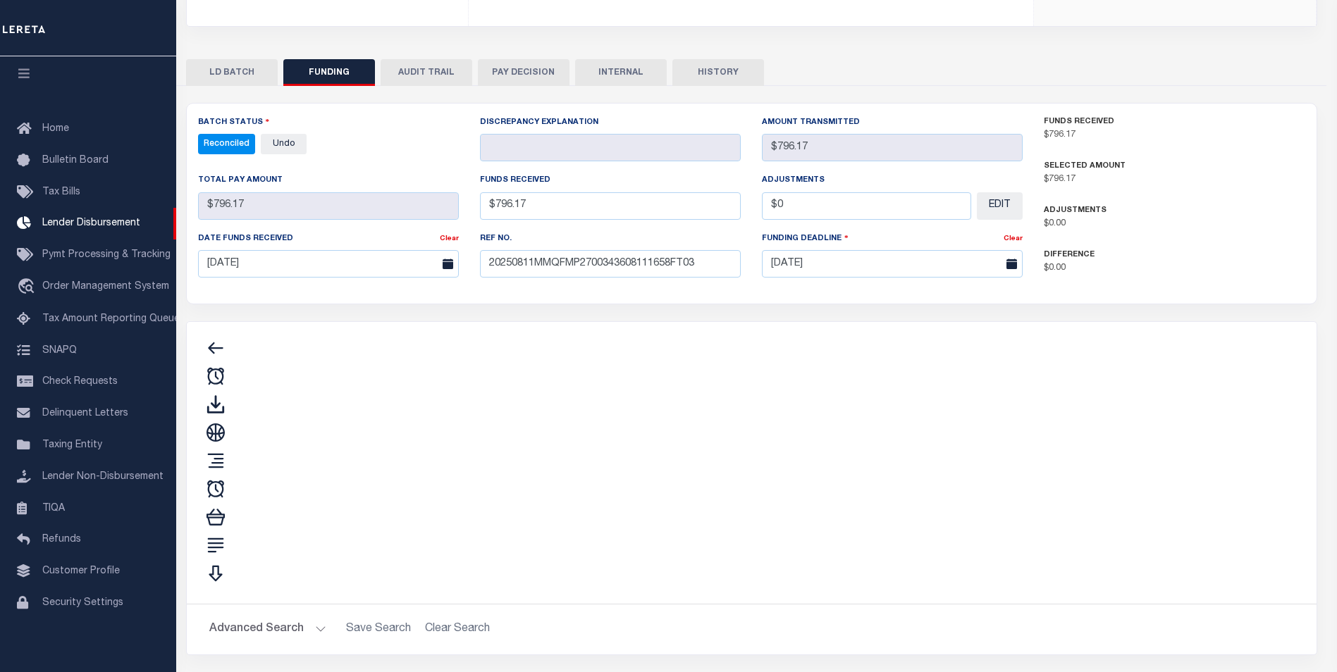
type input "$796.17"
type input "$0"
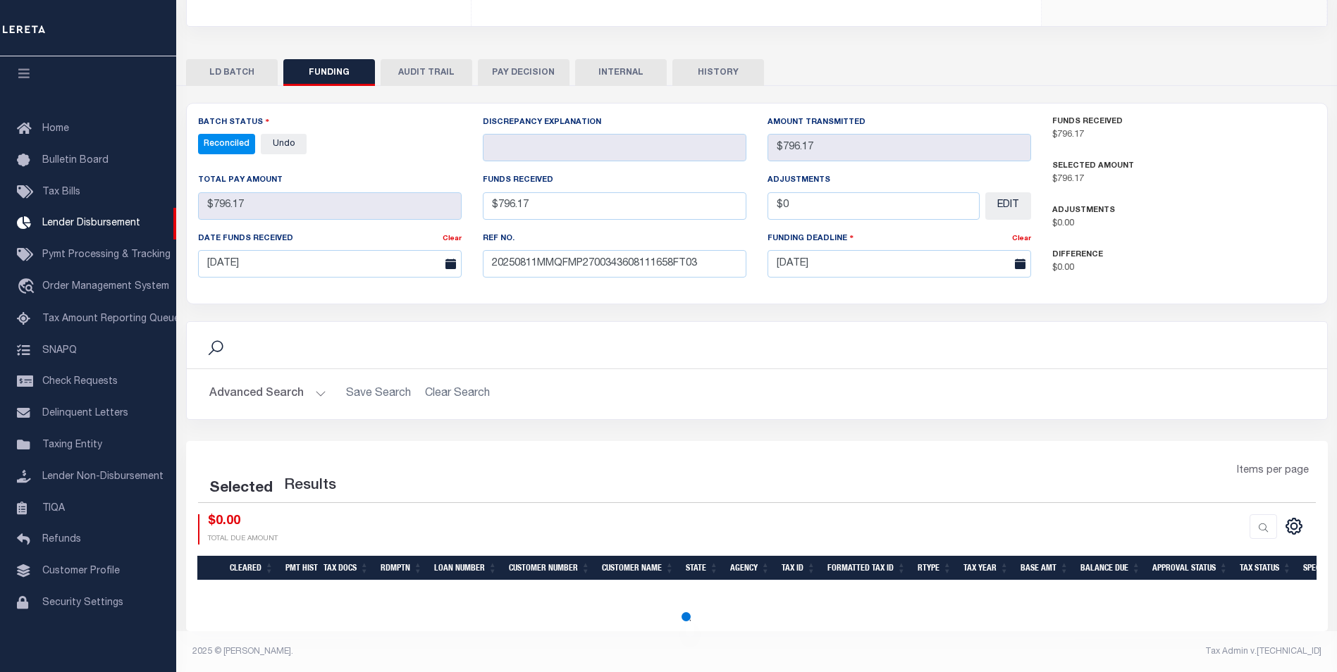
scroll to position [242, 0]
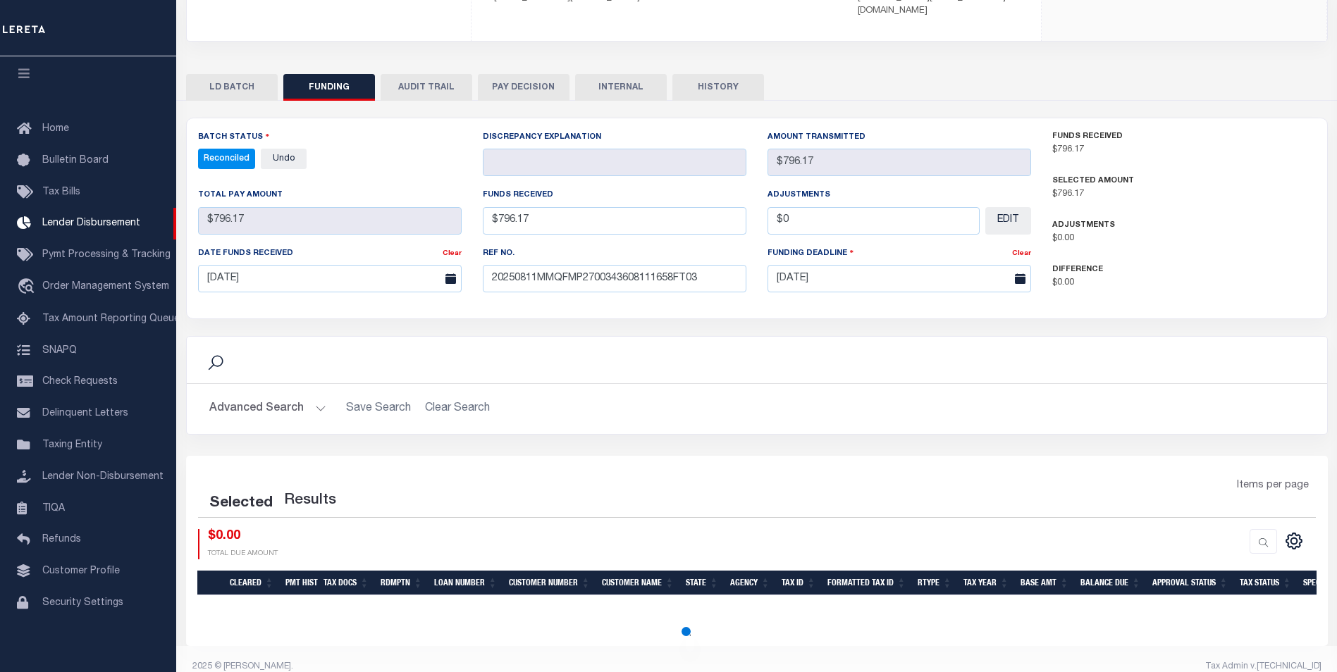
select select "100"
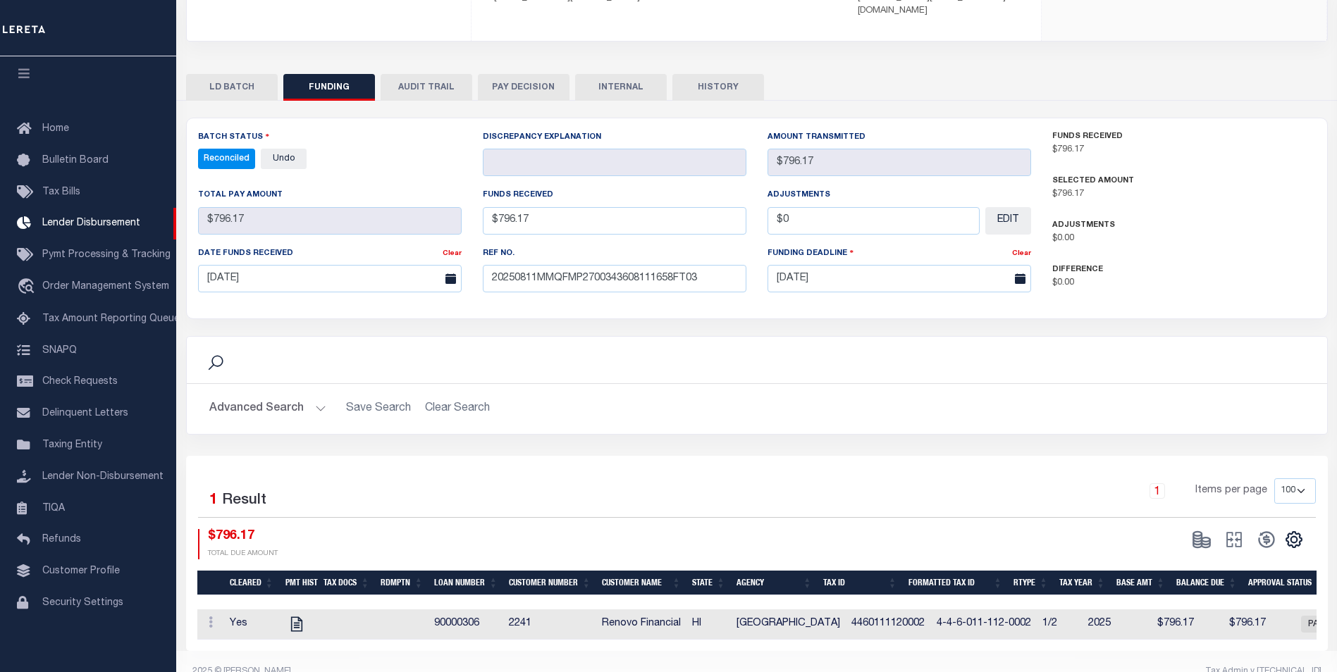
drag, startPoint x: 632, startPoint y: 68, endPoint x: 614, endPoint y: 140, distance: 74.2
click at [632, 74] on button "INTERNAL" at bounding box center [621, 87] width 92 height 27
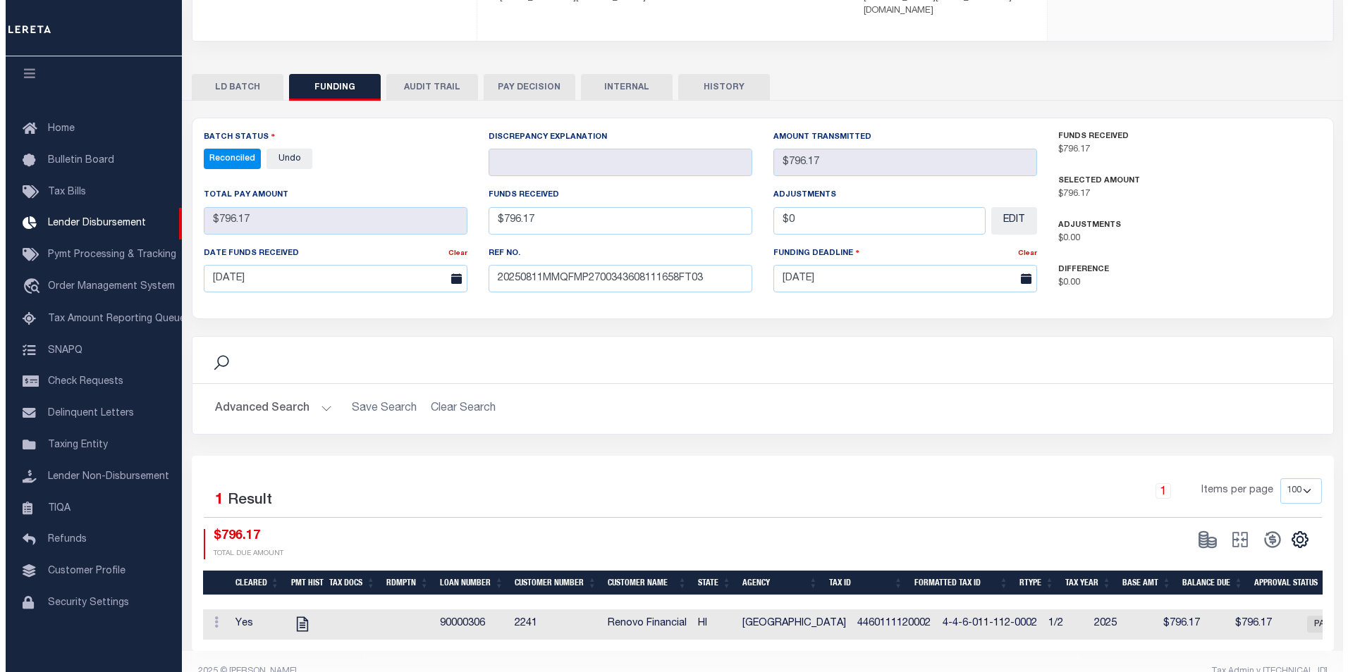
scroll to position [0, 0]
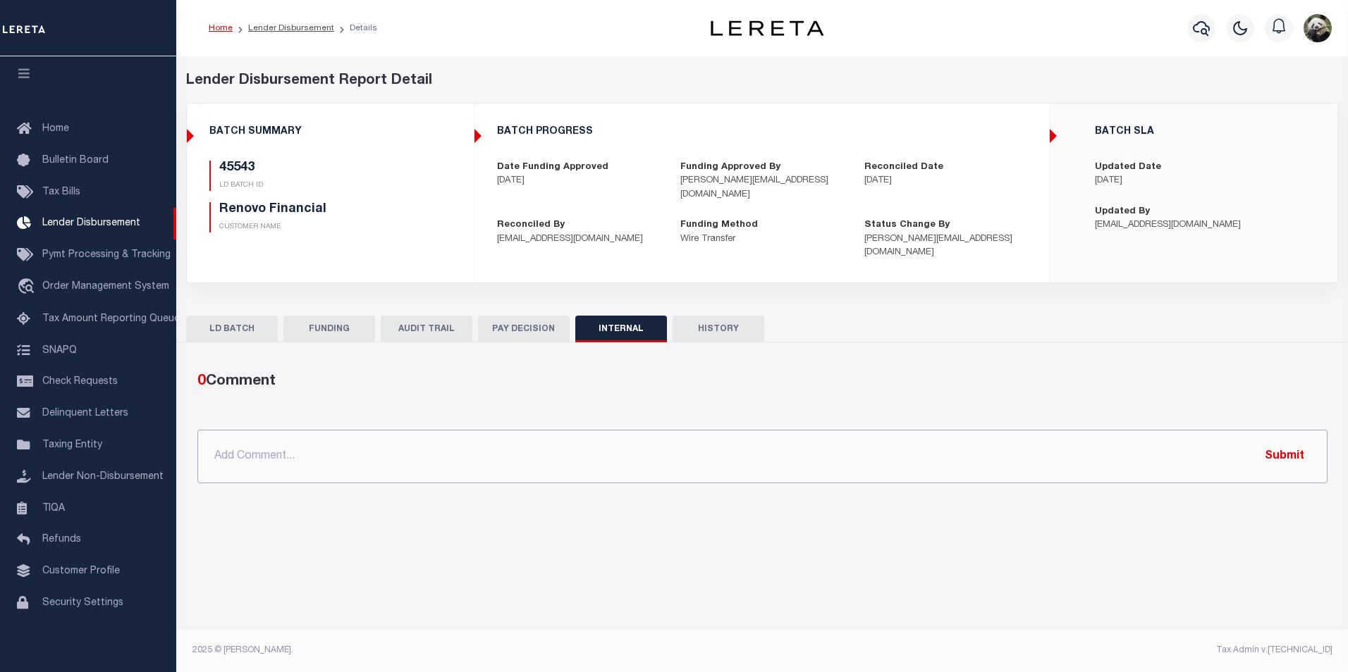
click at [524, 443] on input "text" at bounding box center [762, 457] width 1130 height 54
paste input "OG AMOUNT 1,736.76 "45543 - $796.17 45552 - $940.59""
type input "OG AMOUNT 1,736.76 "45543 - $796.17 45552 - $940.59""
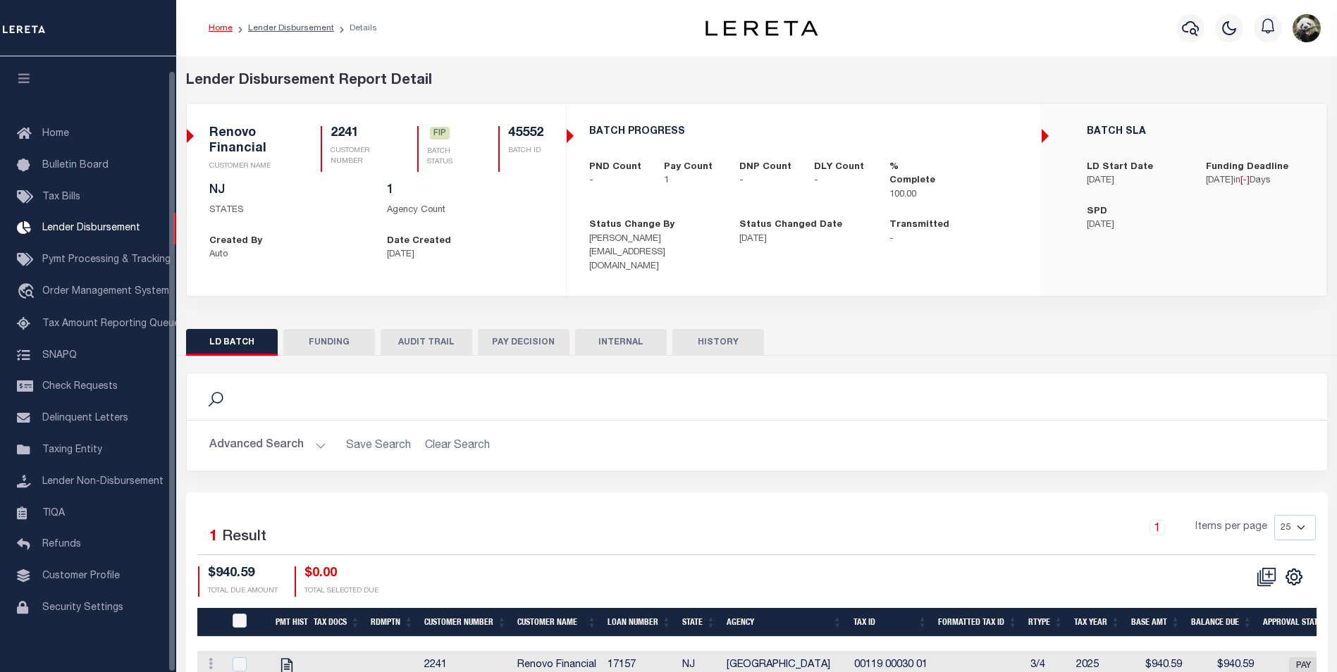
scroll to position [14, 0]
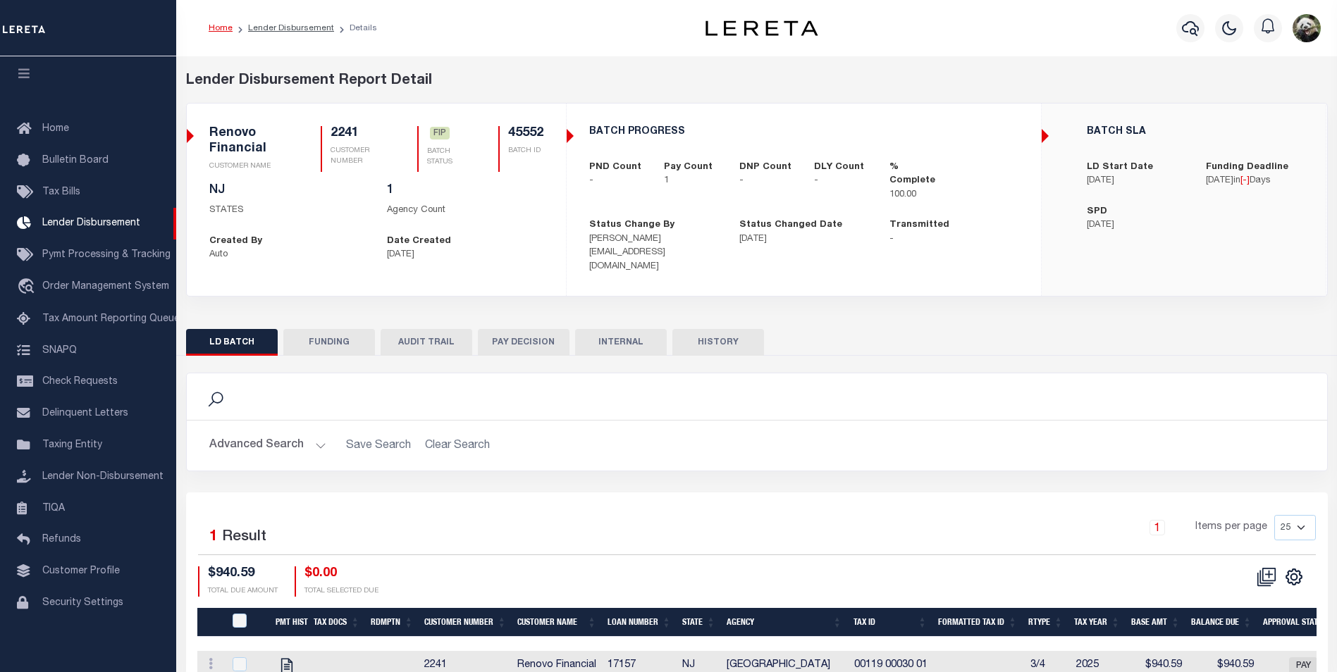
drag, startPoint x: 321, startPoint y: 329, endPoint x: 354, endPoint y: 353, distance: 40.9
click at [320, 329] on button "FUNDING" at bounding box center [329, 342] width 92 height 27
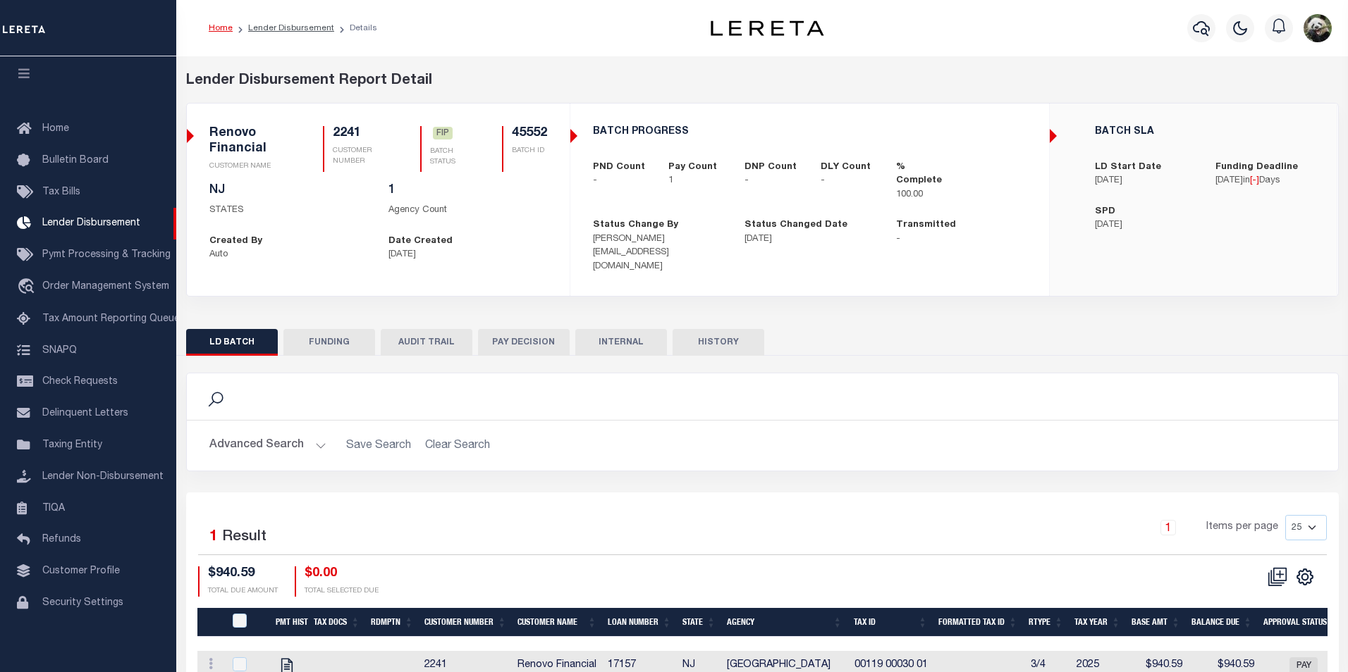
type input "$940.59"
type input "$0"
type input "[DATE]"
select select "100"
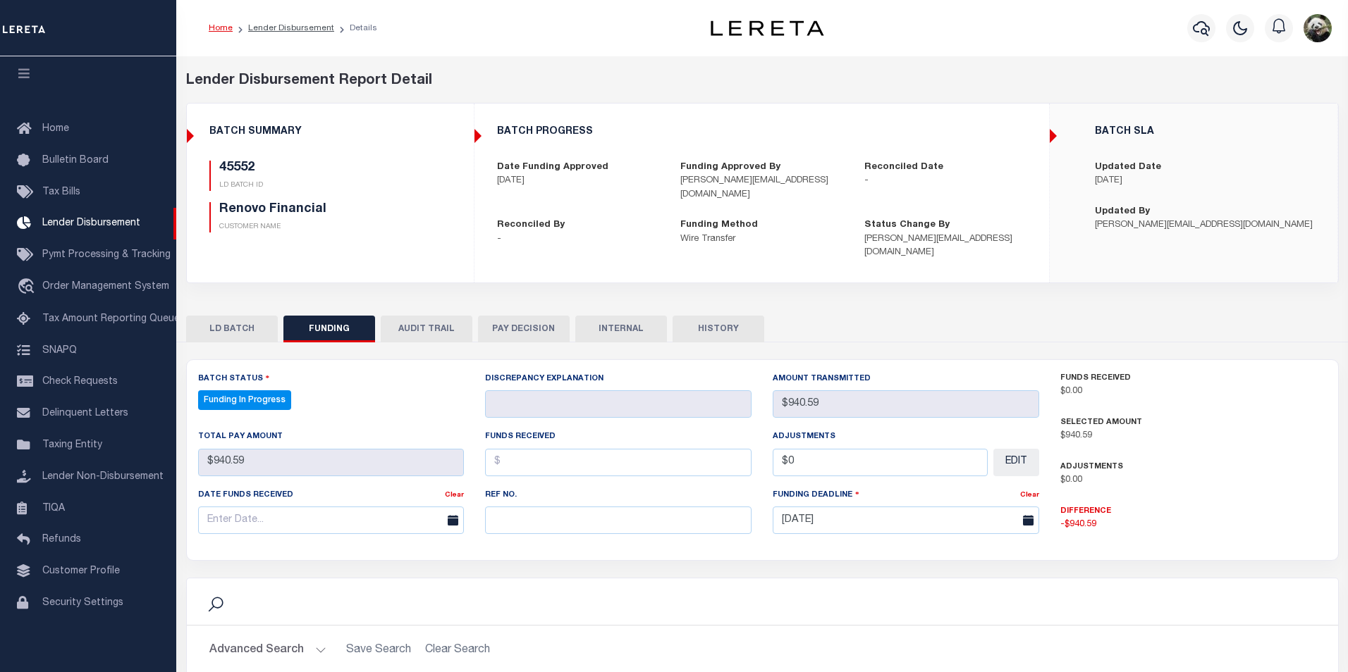
select select "100"
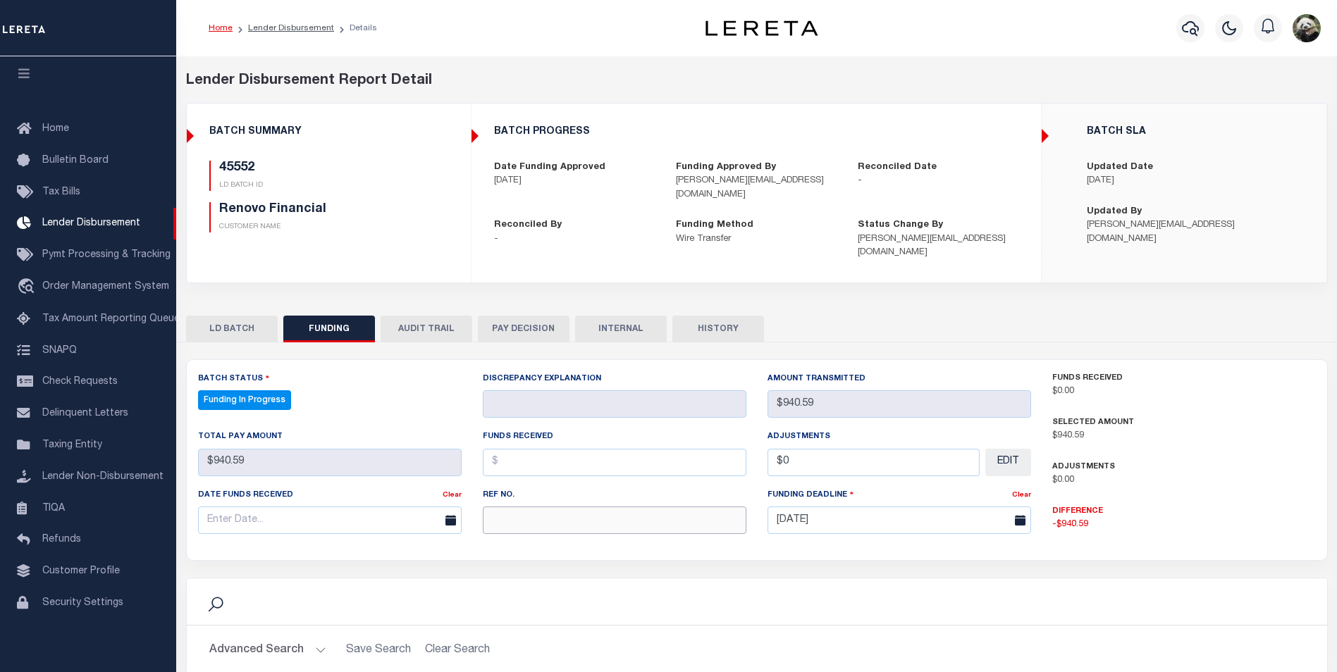
paste input "20250811MMQFMP2700343608111658FT03"
type input "20250811MMQFMP2700343608111658FT03"
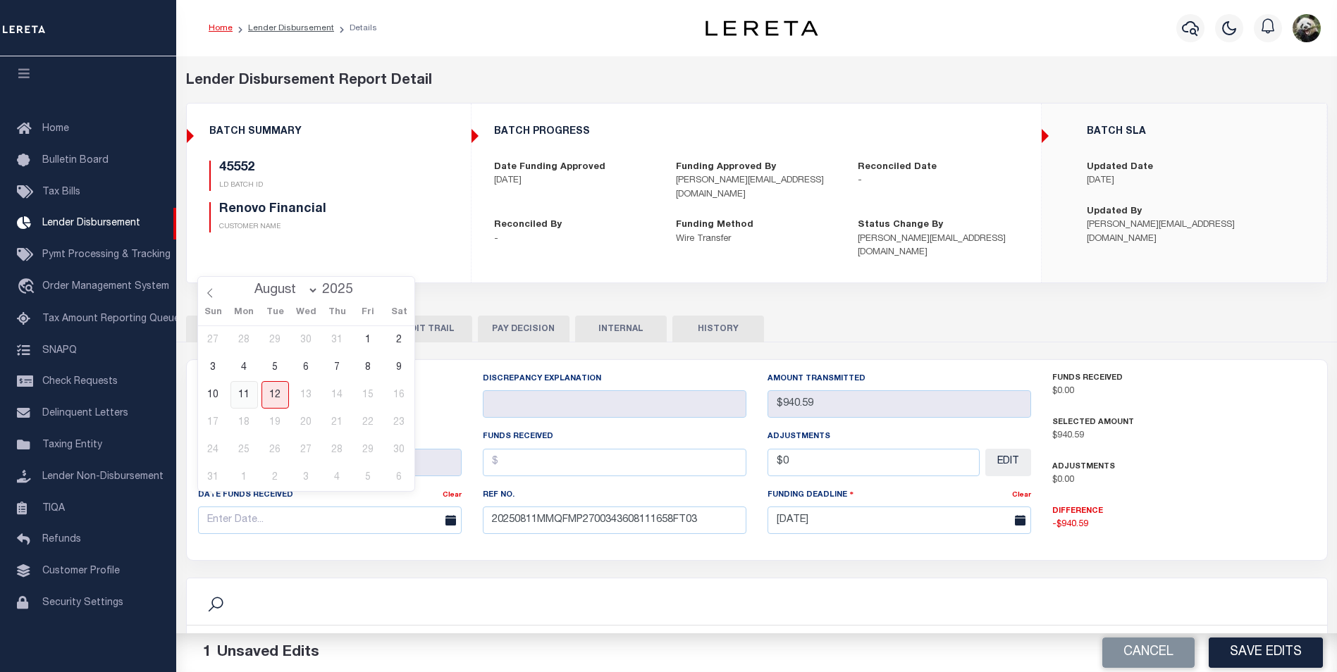
drag, startPoint x: 252, startPoint y: 516, endPoint x: 238, endPoint y: 398, distance: 119.3
click at [238, 398] on span "11" at bounding box center [244, 394] width 27 height 27
type input "[DATE]"
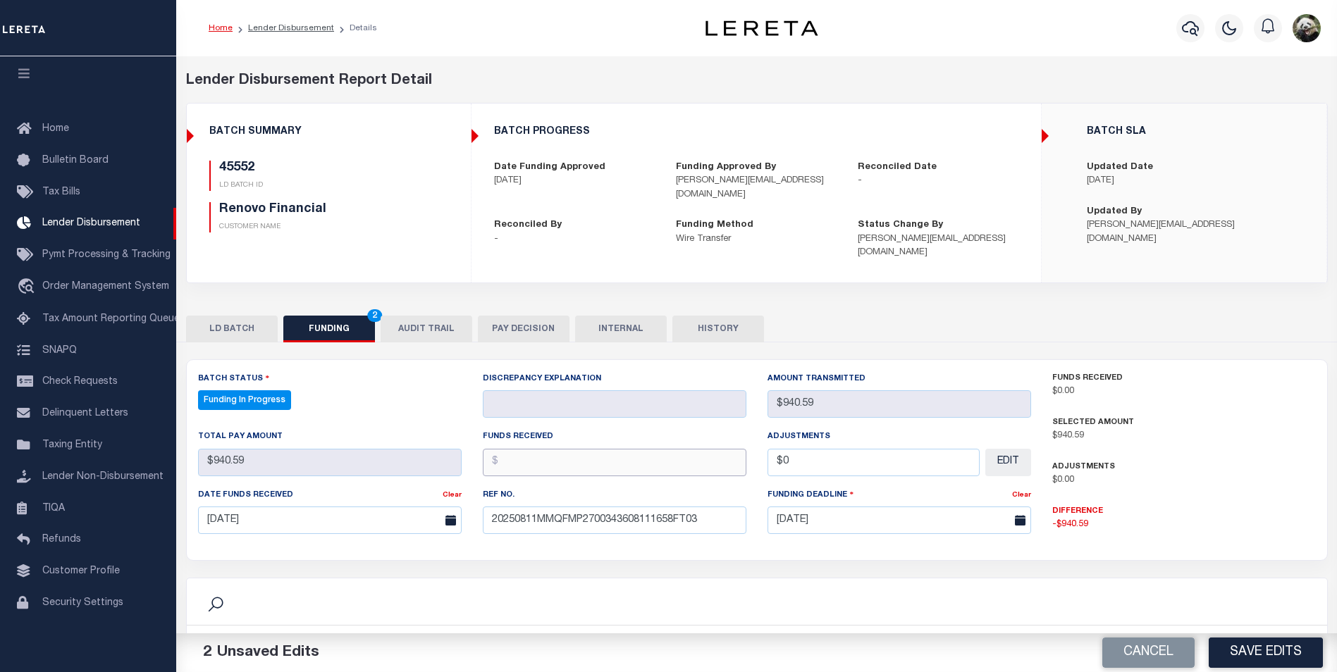
click at [582, 449] on input "text" at bounding box center [615, 462] width 264 height 27
type input "$940.59"
click at [1276, 646] on button "Save Edits" at bounding box center [1266, 653] width 114 height 30
type input "$940.59"
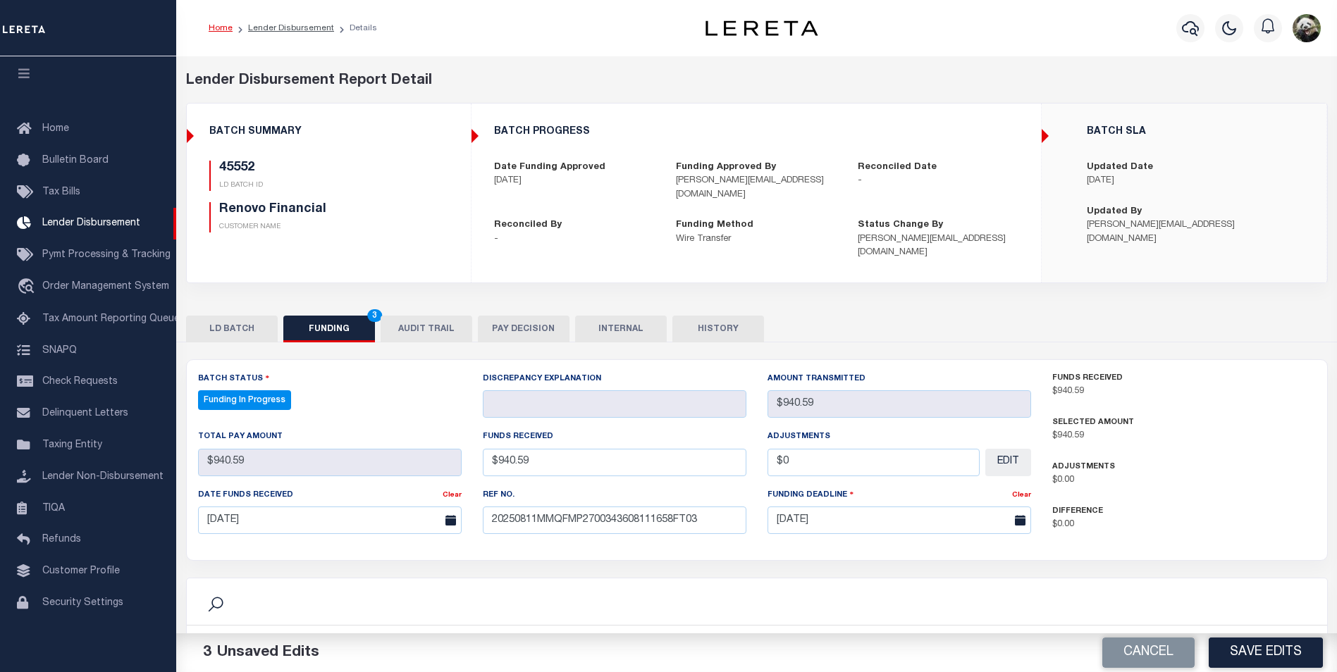
type input "$940.59"
type input "$0"
select select "100"
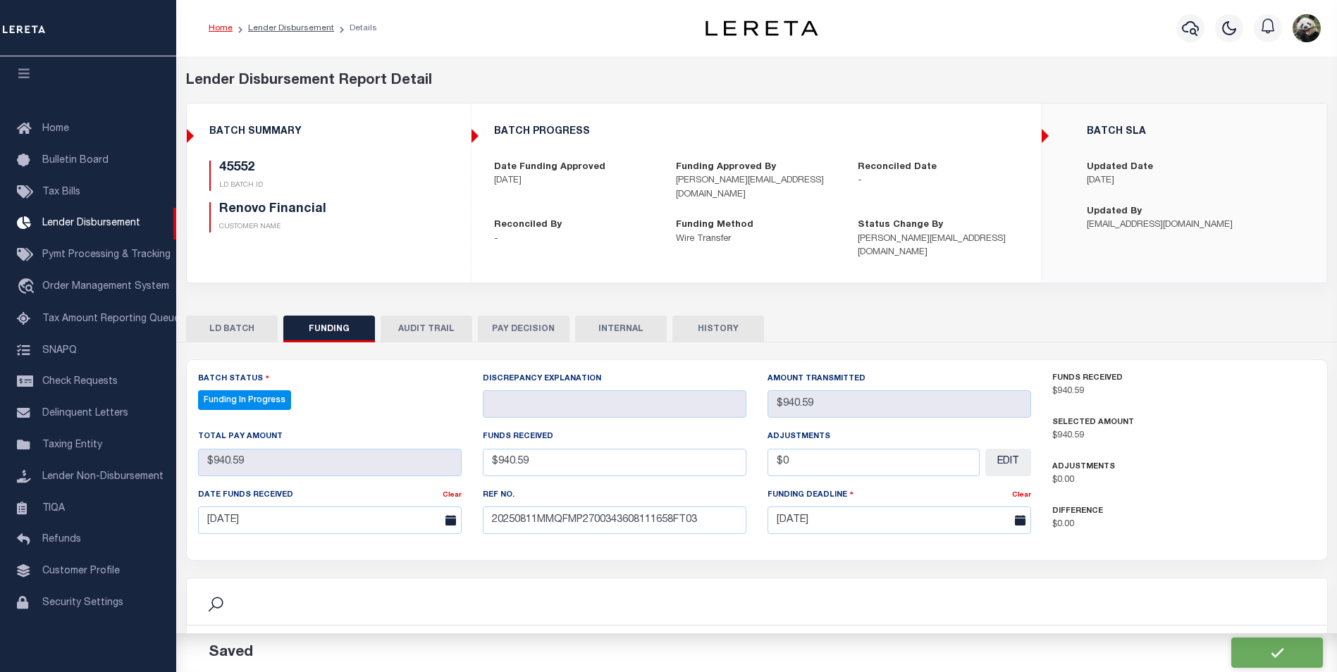
select select "100"
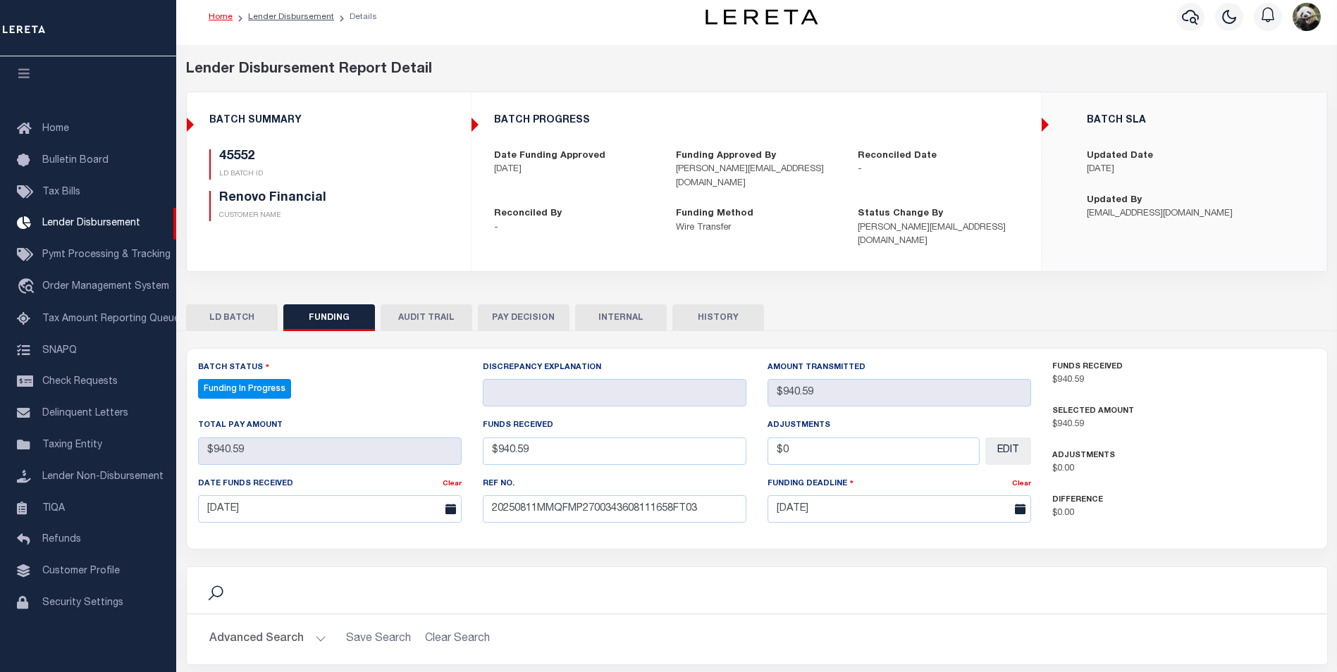
scroll to position [141, 0]
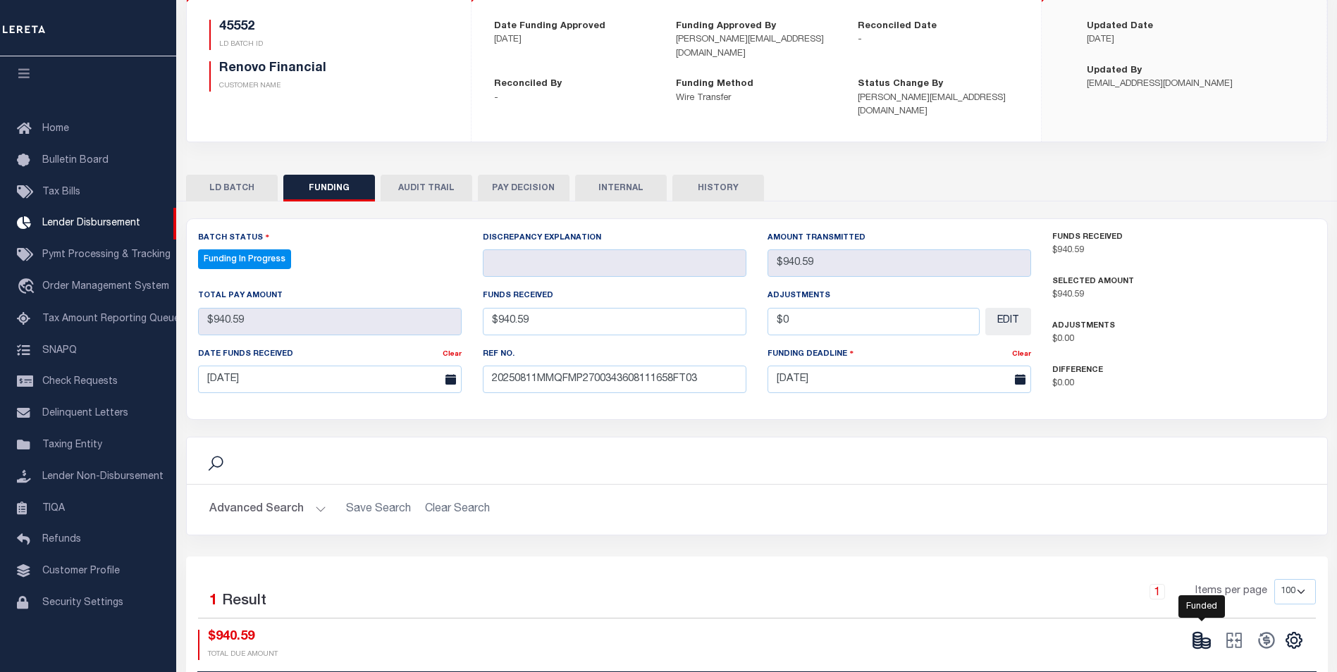
click at [1196, 631] on icon at bounding box center [1202, 641] width 20 height 20
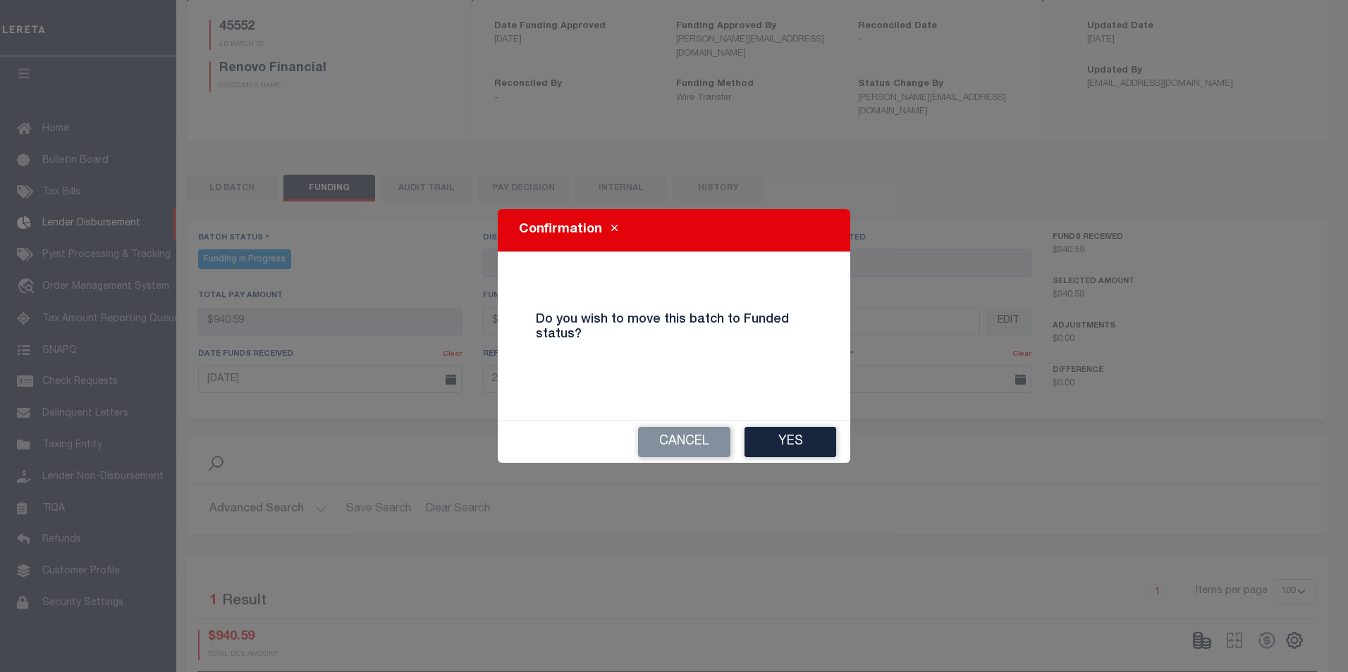
click at [794, 423] on div "Cancel Yes" at bounding box center [674, 443] width 352 height 42
click at [802, 440] on button "Yes" at bounding box center [790, 442] width 92 height 30
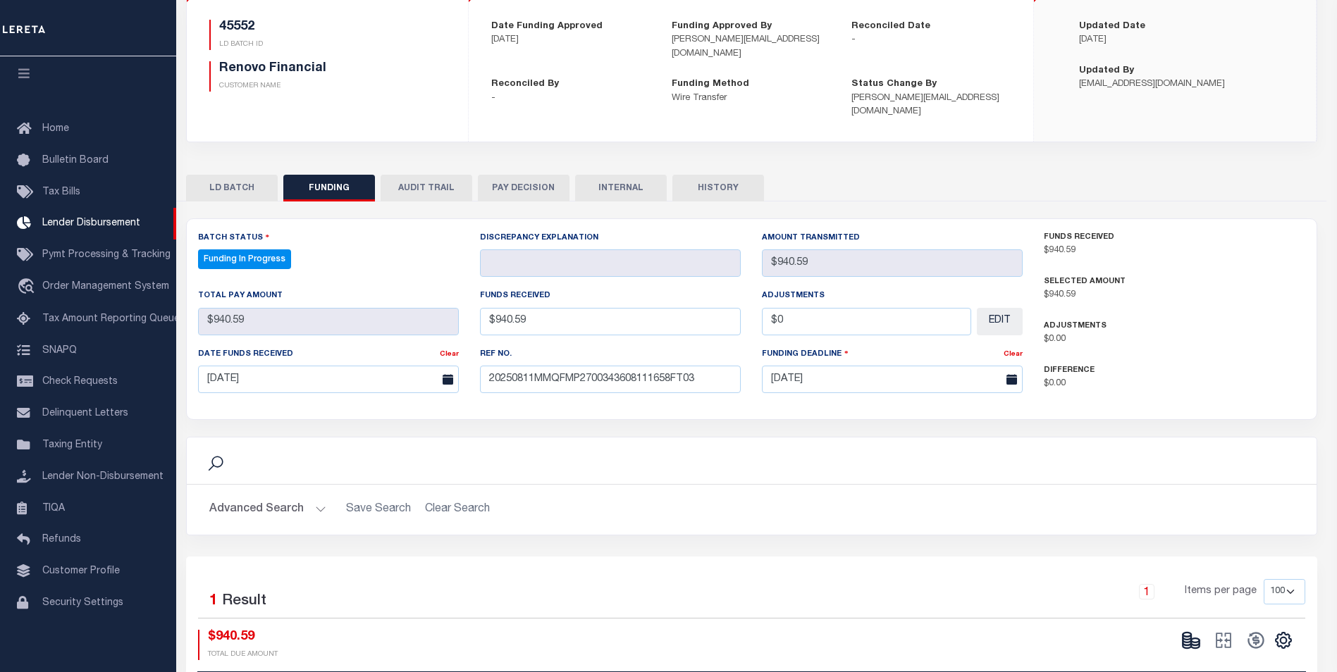
type input "$940.59"
type input "$0"
select select "100"
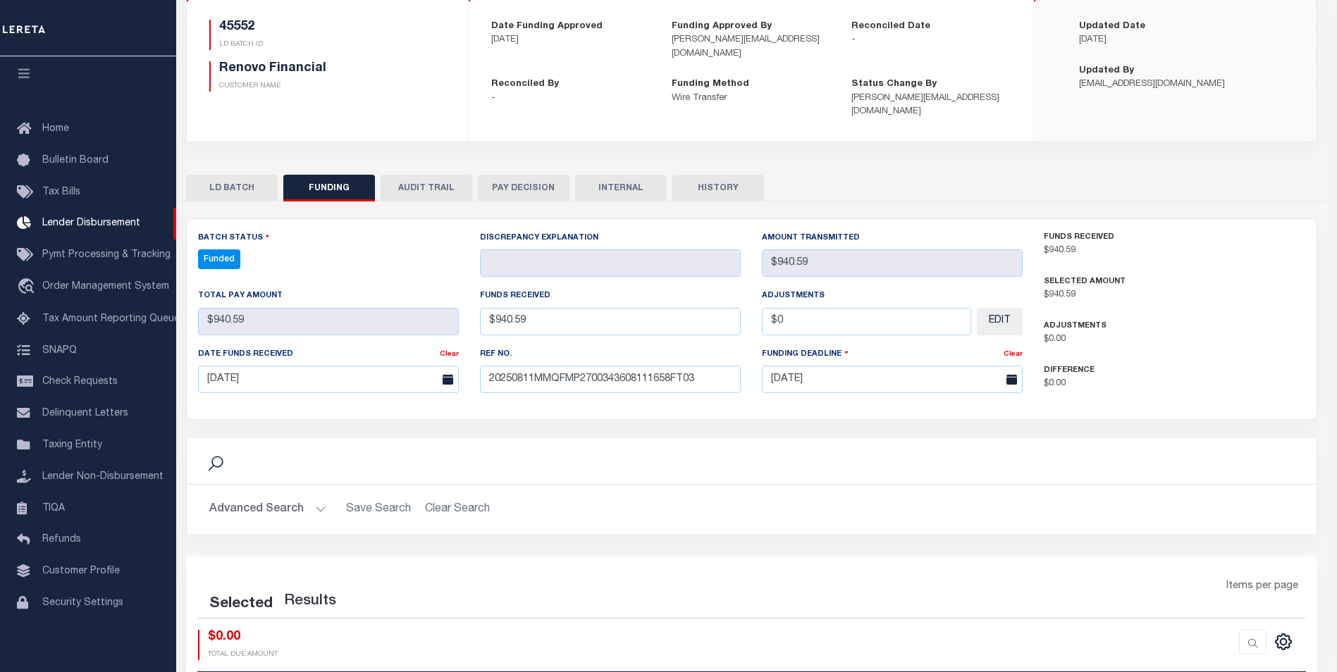
select select "100"
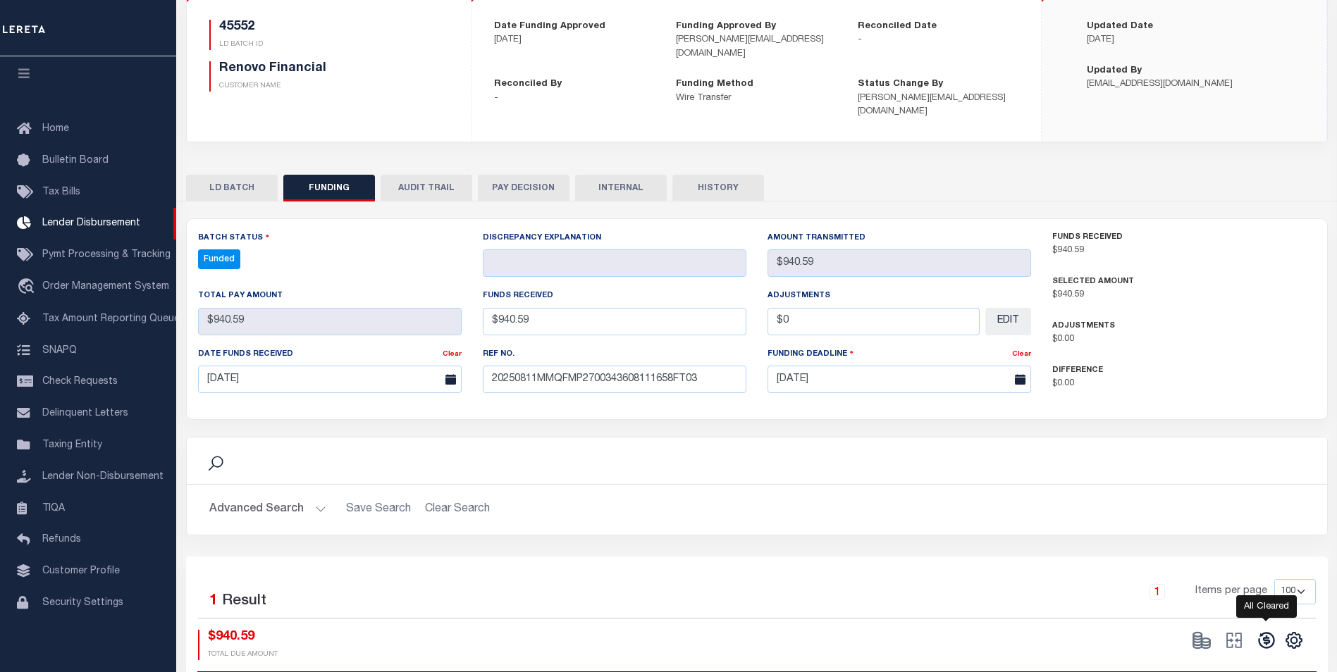
click at [1264, 633] on icon at bounding box center [1266, 641] width 16 height 16
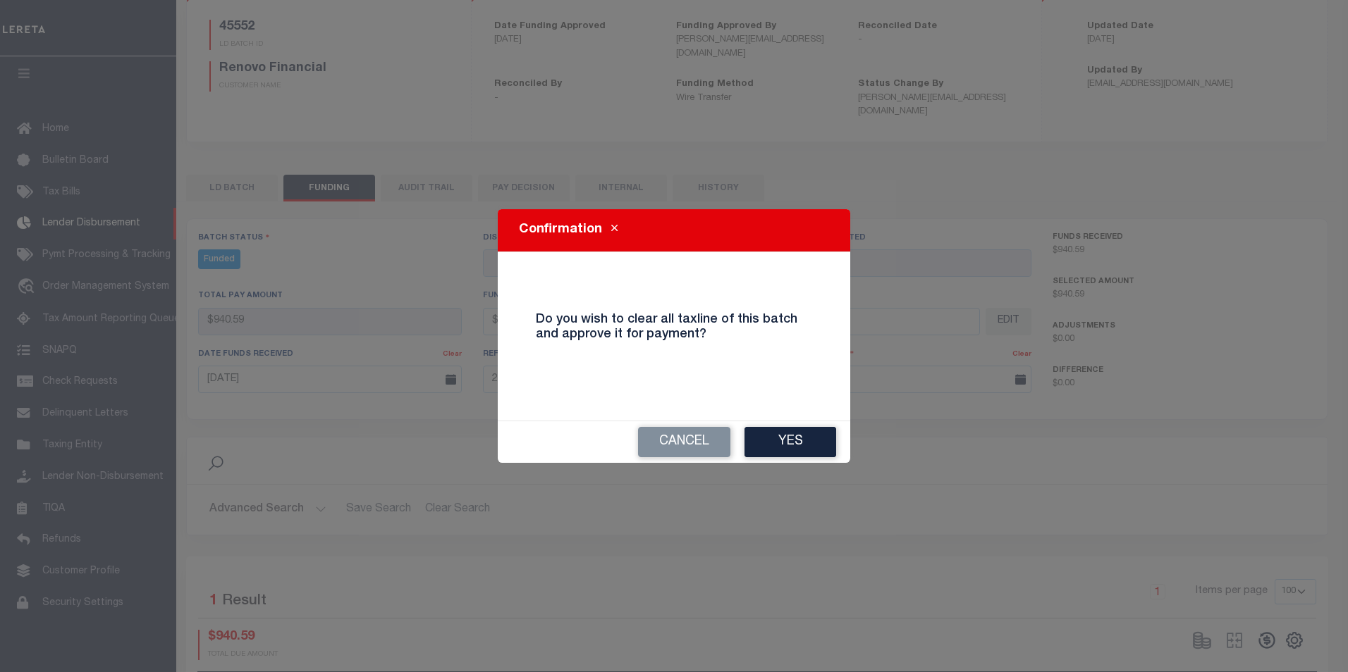
click at [820, 451] on button "Yes" at bounding box center [790, 442] width 92 height 30
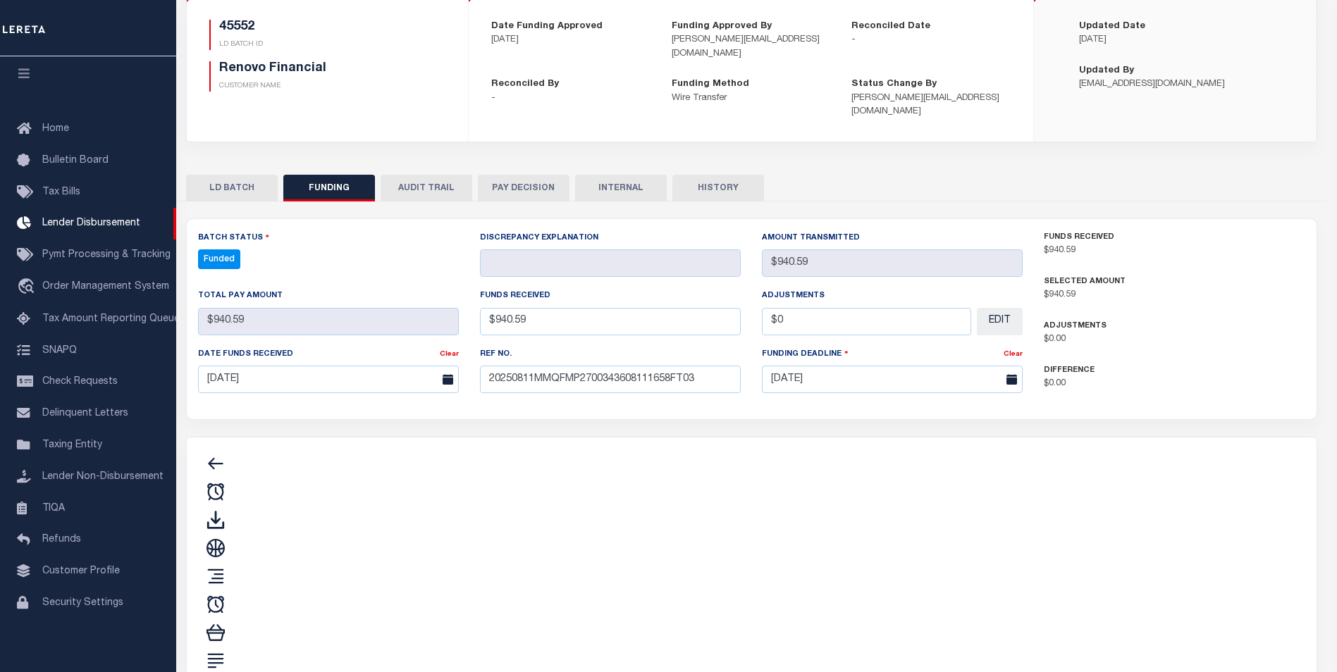
type input "$940.59"
type input "$0"
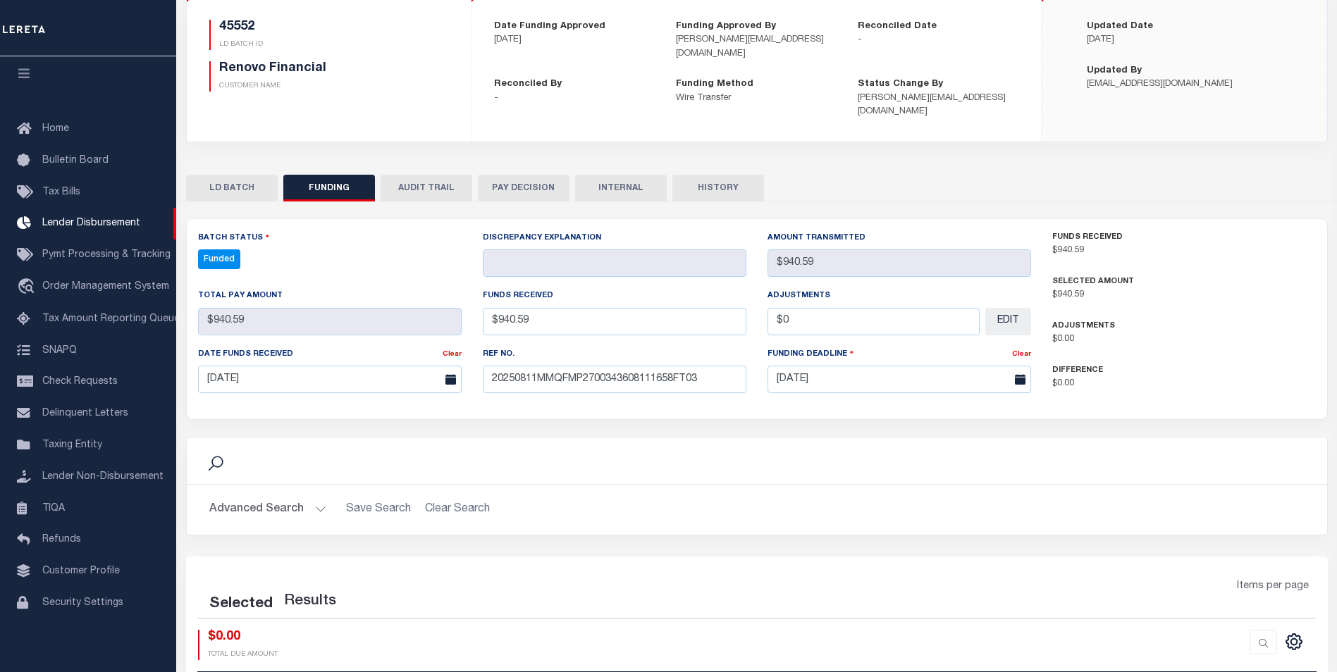
select select "100"
click at [1235, 631] on icon "" at bounding box center [1234, 641] width 20 height 20
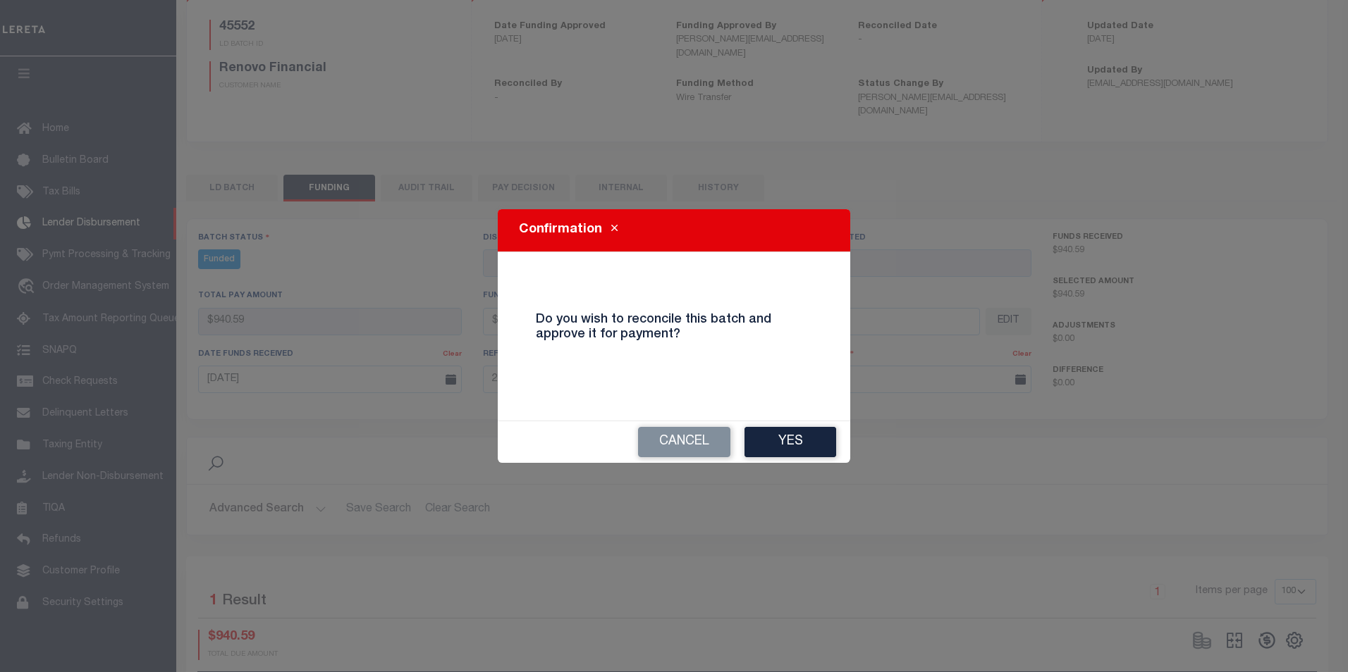
drag, startPoint x: 789, startPoint y: 431, endPoint x: 797, endPoint y: 438, distance: 10.0
click at [789, 432] on button "Yes" at bounding box center [790, 442] width 92 height 30
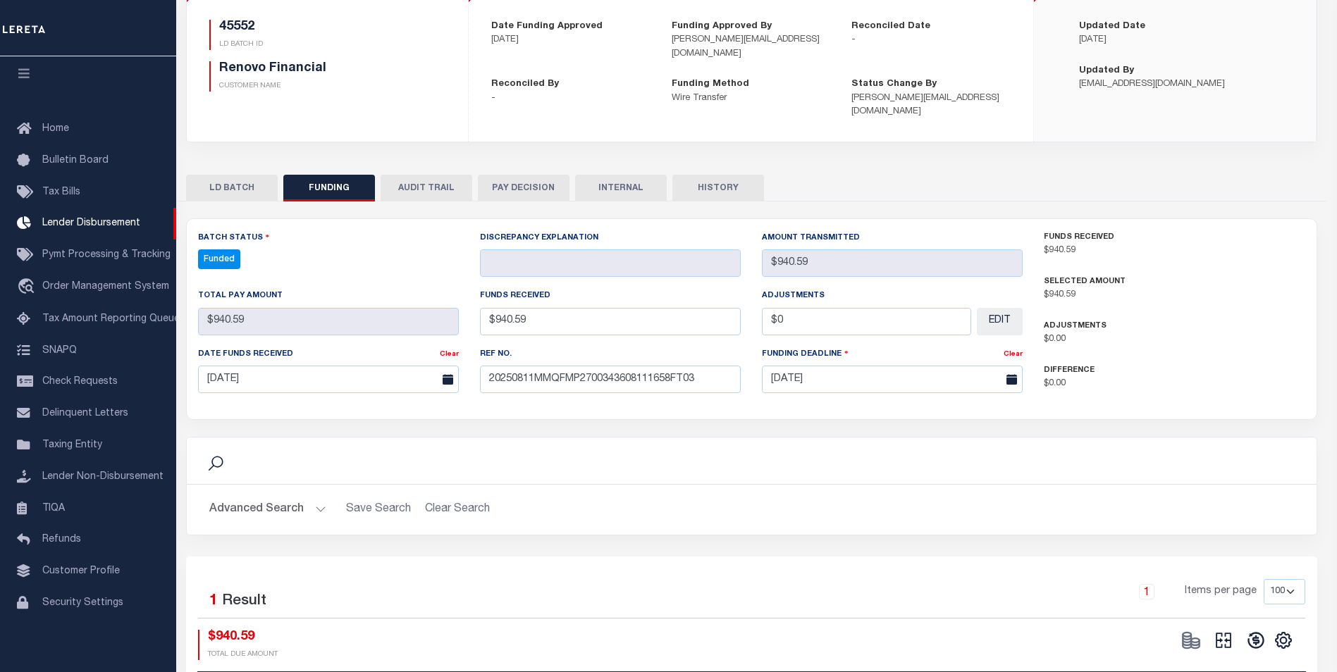
type input "$940.59"
type input "$0"
select select "100"
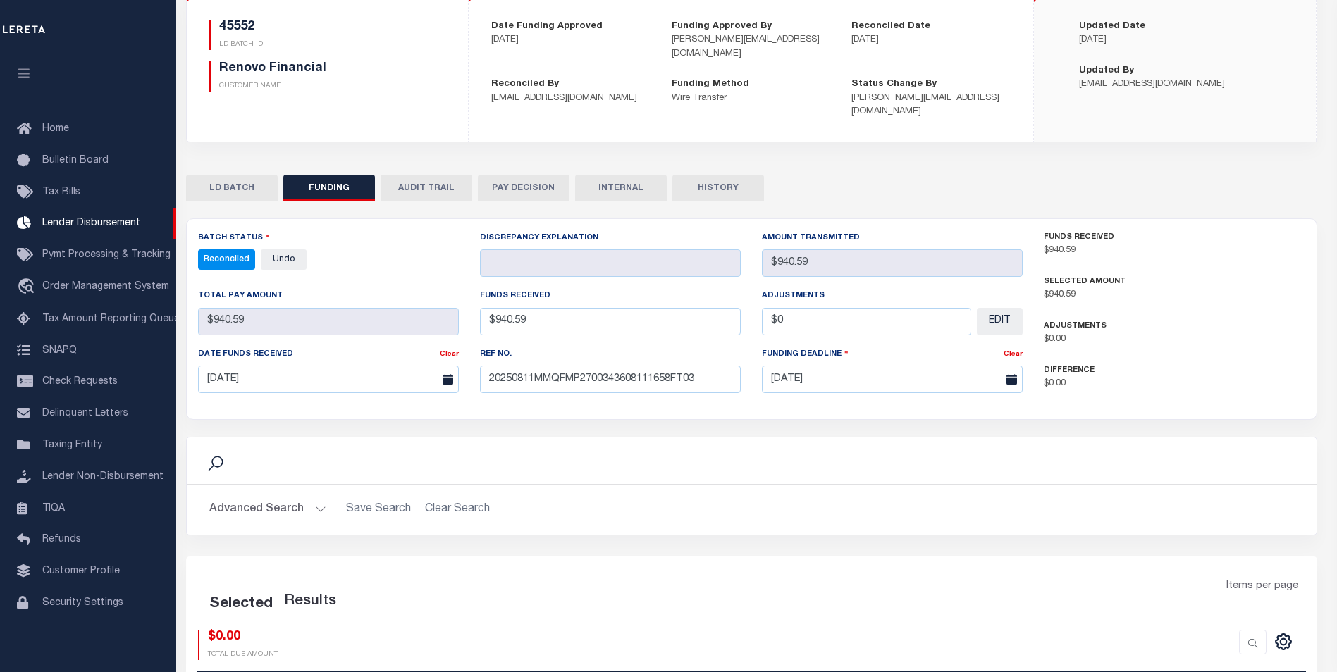
select select "100"
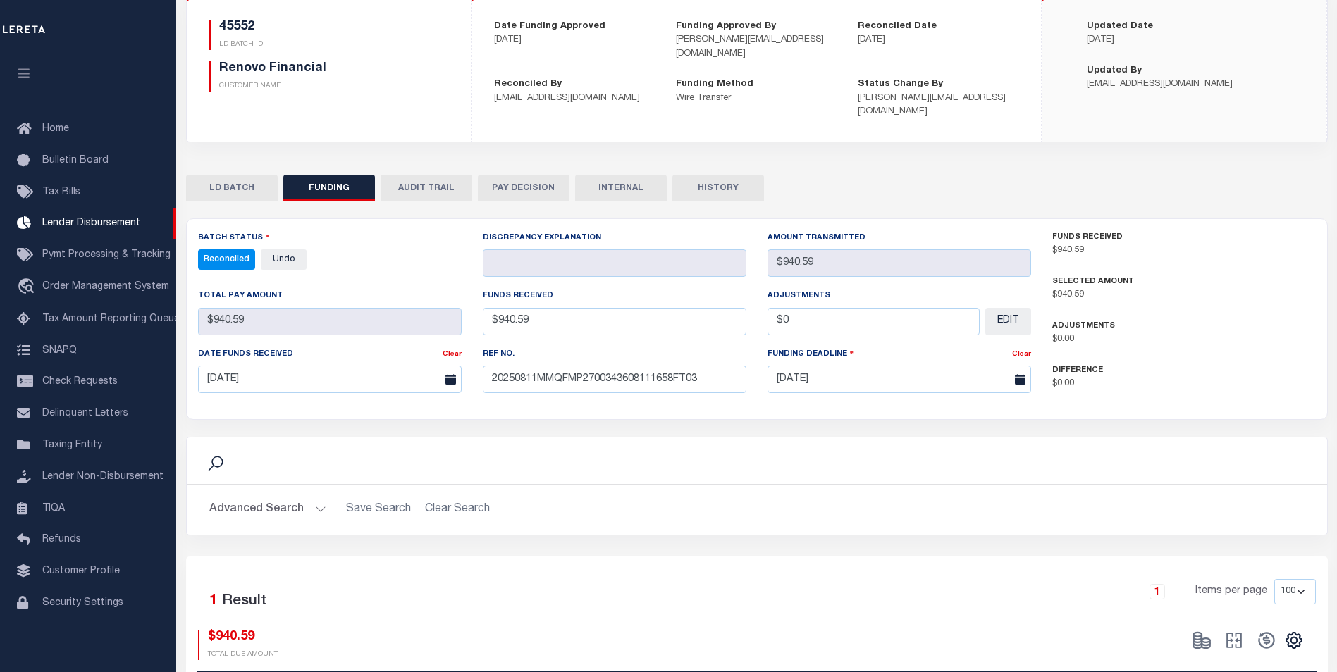
click at [644, 175] on button "INTERNAL" at bounding box center [621, 188] width 92 height 27
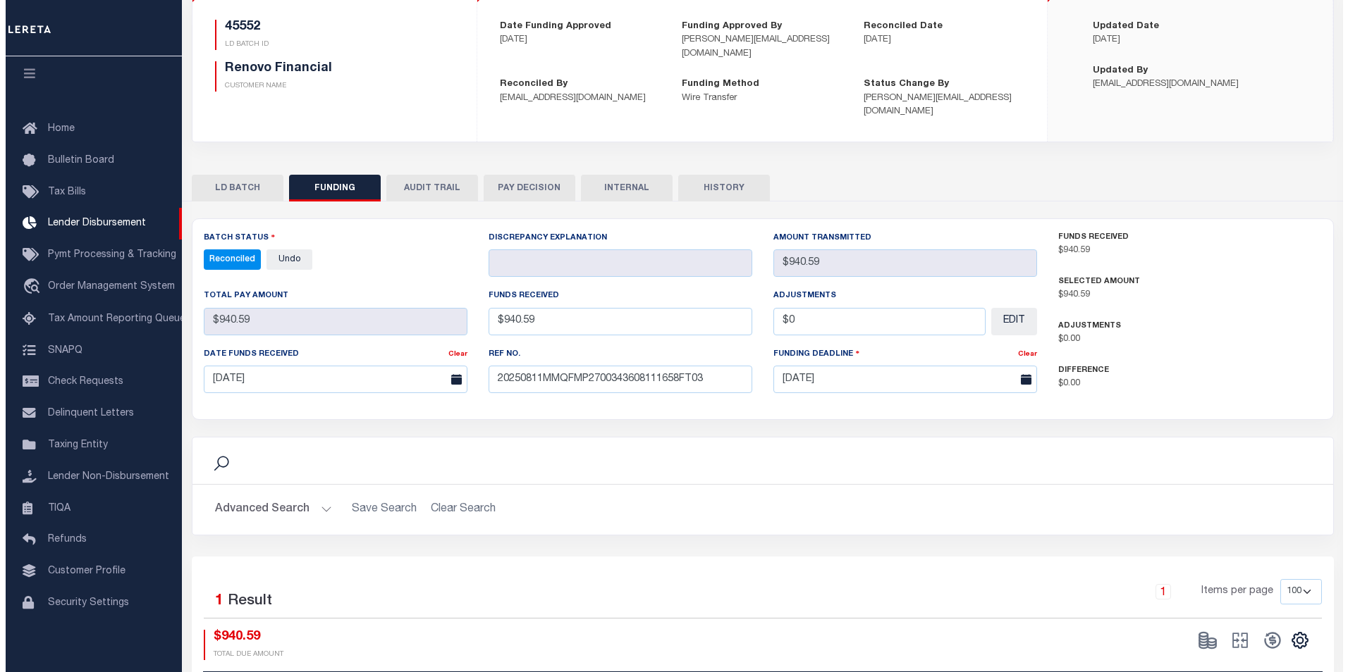
scroll to position [0, 0]
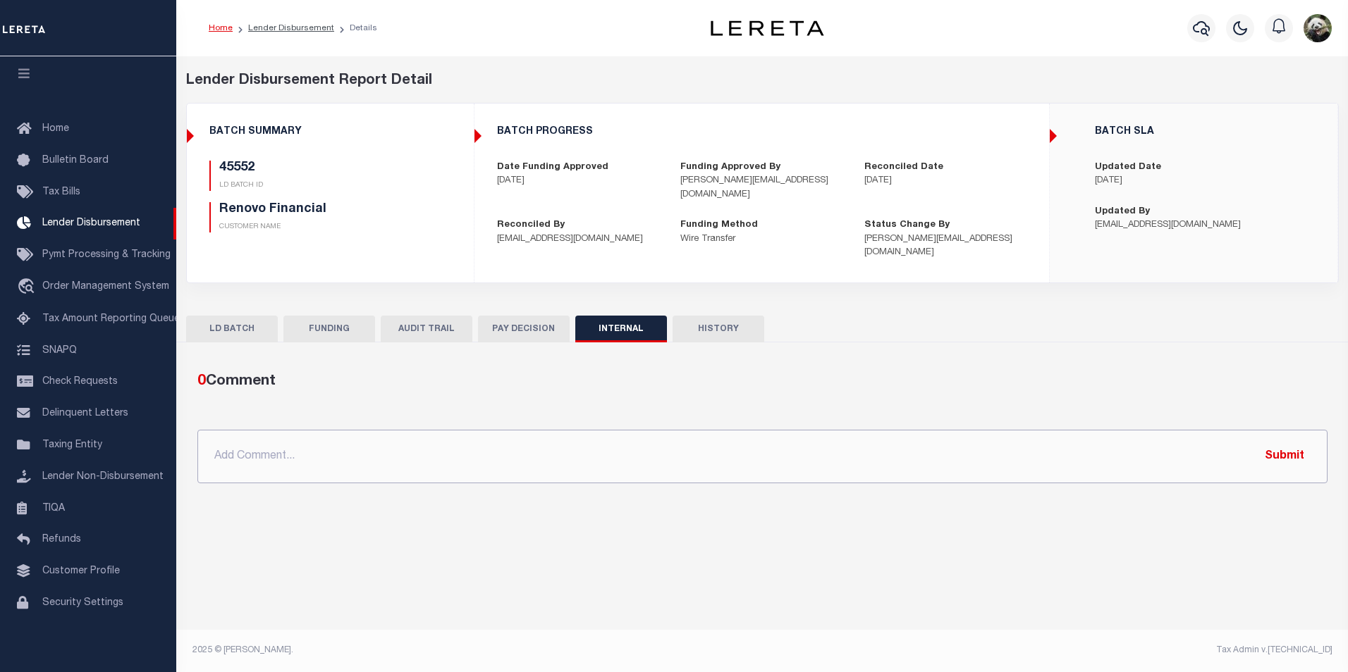
paste input "OG AMOUNT 1,736.76 "45543 - $796.17 45552 - $940.59""
drag, startPoint x: 1294, startPoint y: 458, endPoint x: 1277, endPoint y: 454, distance: 18.1
click at [1292, 458] on input "OG AMOUNT 1,736.76 "45543 - $796.17 45552 - $940.59"" at bounding box center [762, 457] width 1130 height 54
type input "OG AMOUNT 1,736.76 "45543 - $796.17 45552 - $940.59""
click at [1282, 450] on button "Submit" at bounding box center [1284, 456] width 58 height 29
